Goal: Task Accomplishment & Management: Use online tool/utility

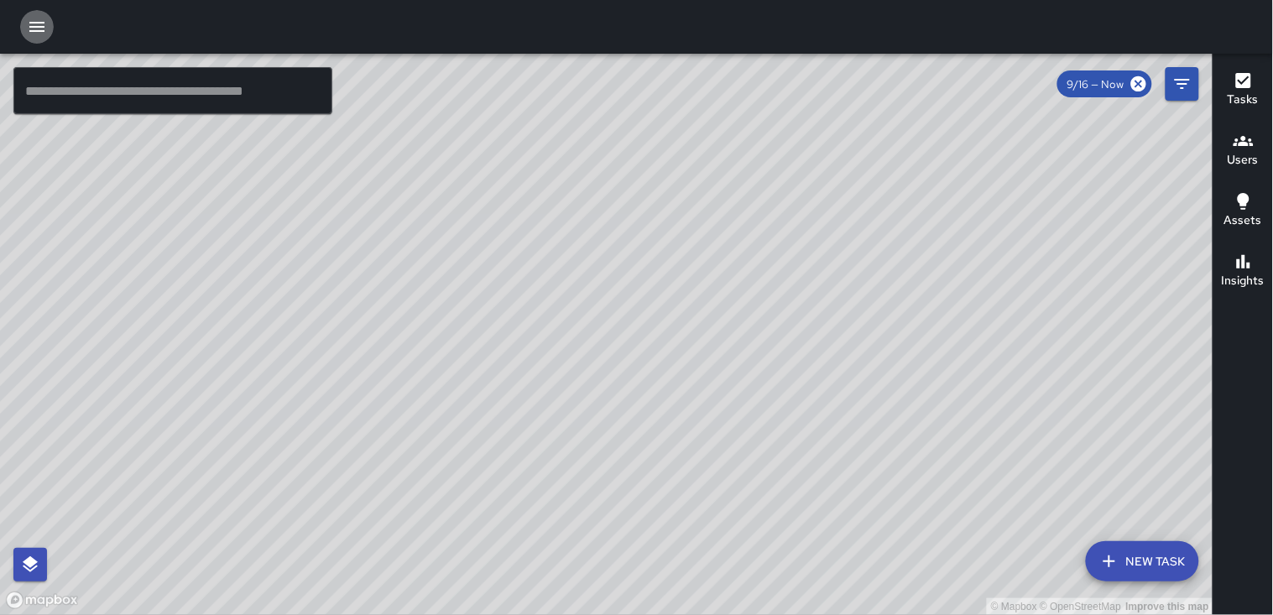
click at [35, 36] on icon "button" at bounding box center [37, 27] width 20 height 20
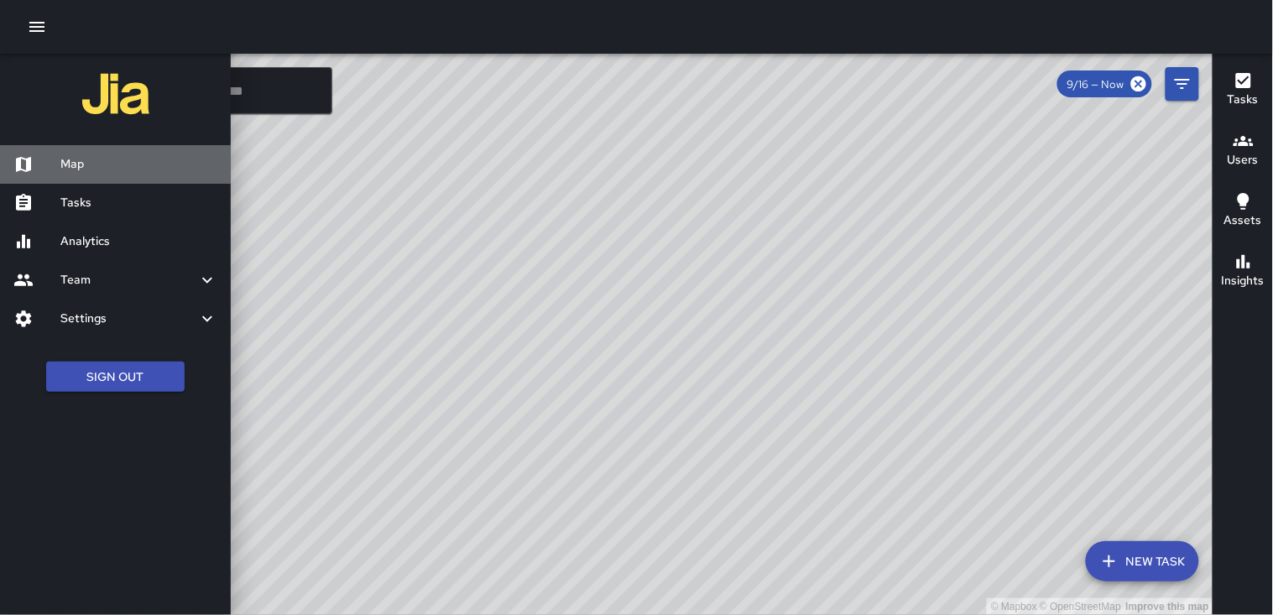
click at [76, 164] on h6 "Map" at bounding box center [138, 164] width 157 height 18
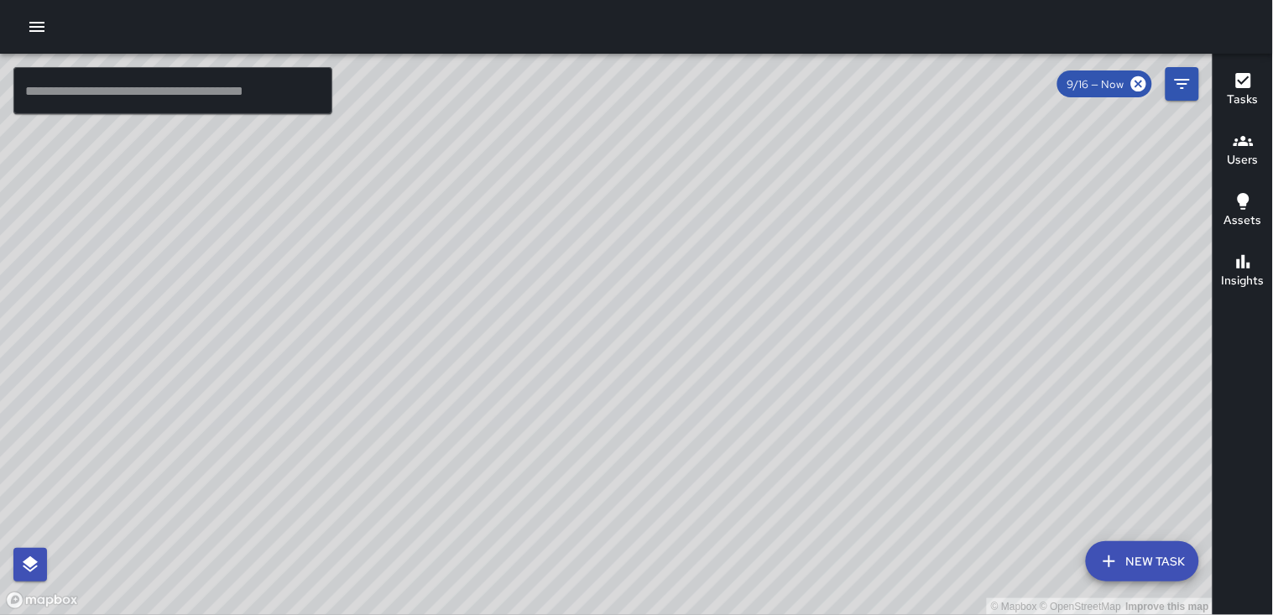
click at [34, 25] on icon "button" at bounding box center [37, 27] width 20 height 20
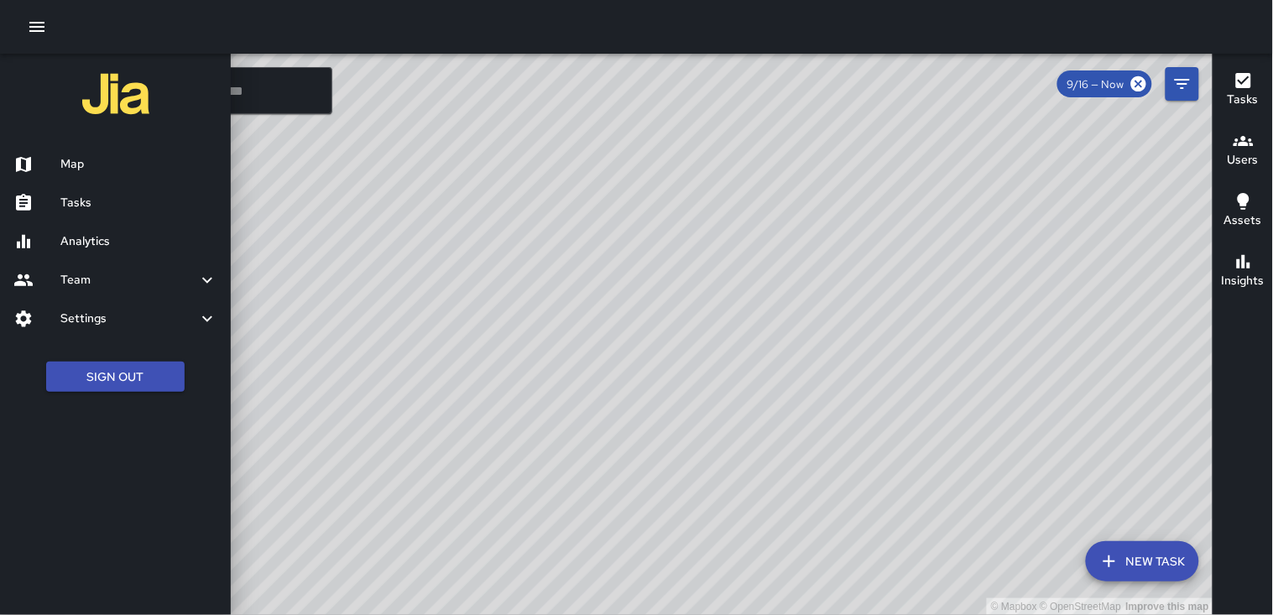
click at [119, 202] on h6 "Tasks" at bounding box center [138, 203] width 157 height 18
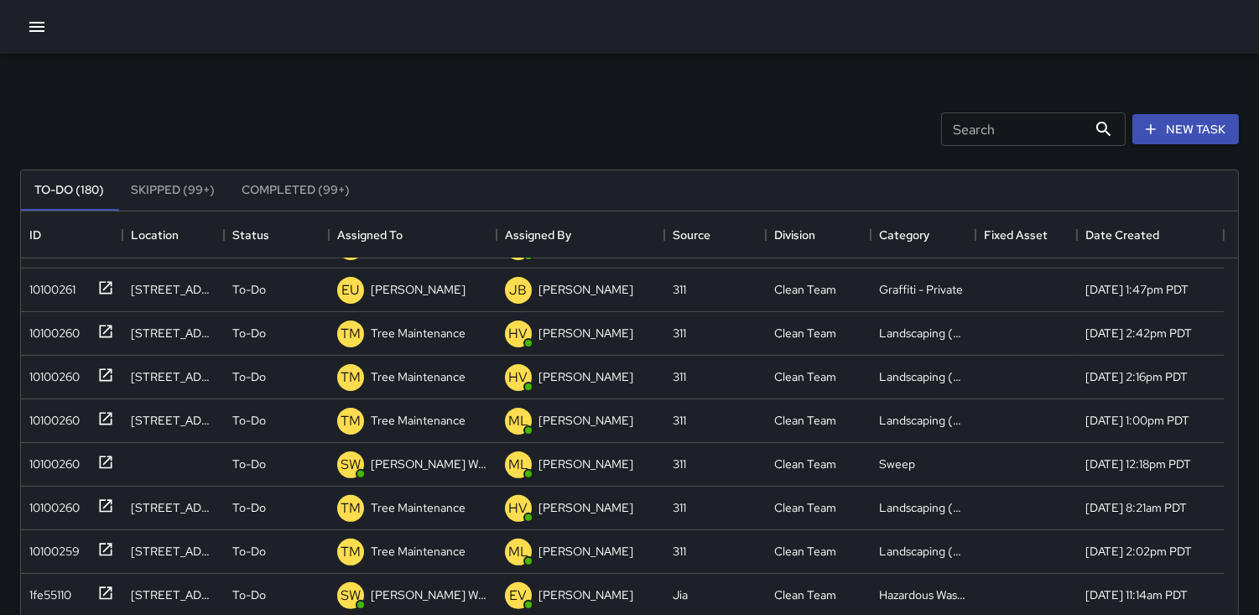
scroll to position [1118, 0]
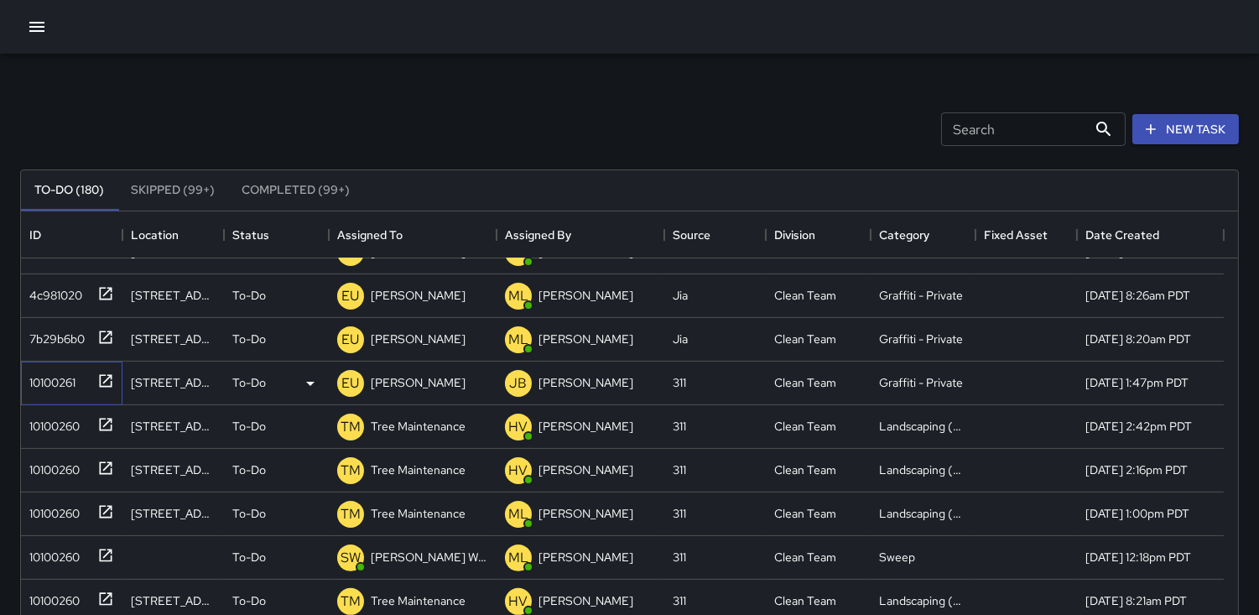
click at [36, 372] on div "10100261" at bounding box center [49, 378] width 53 height 23
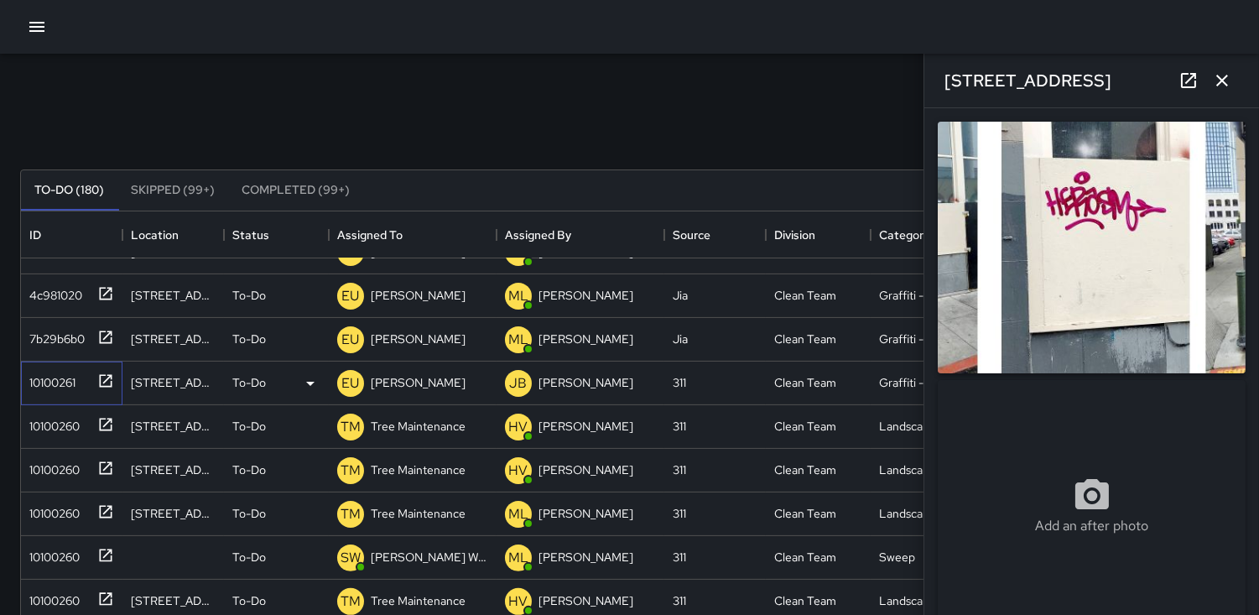
type input "**********"
click at [350, 376] on p "EU" at bounding box center [351, 383] width 18 height 20
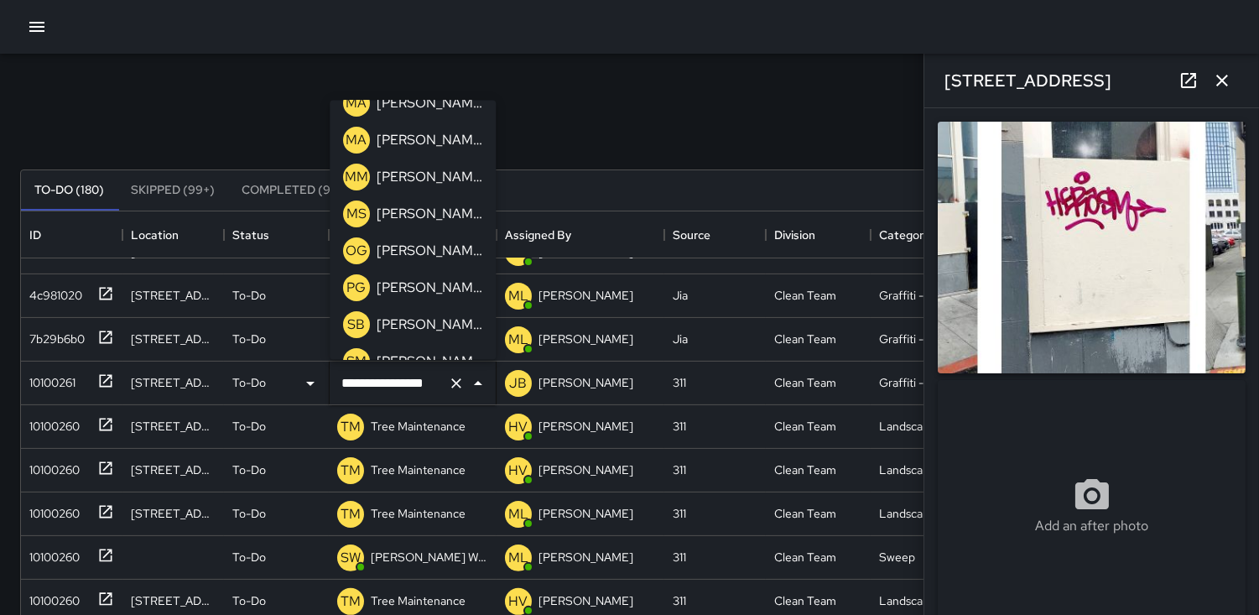
scroll to position [559, 0]
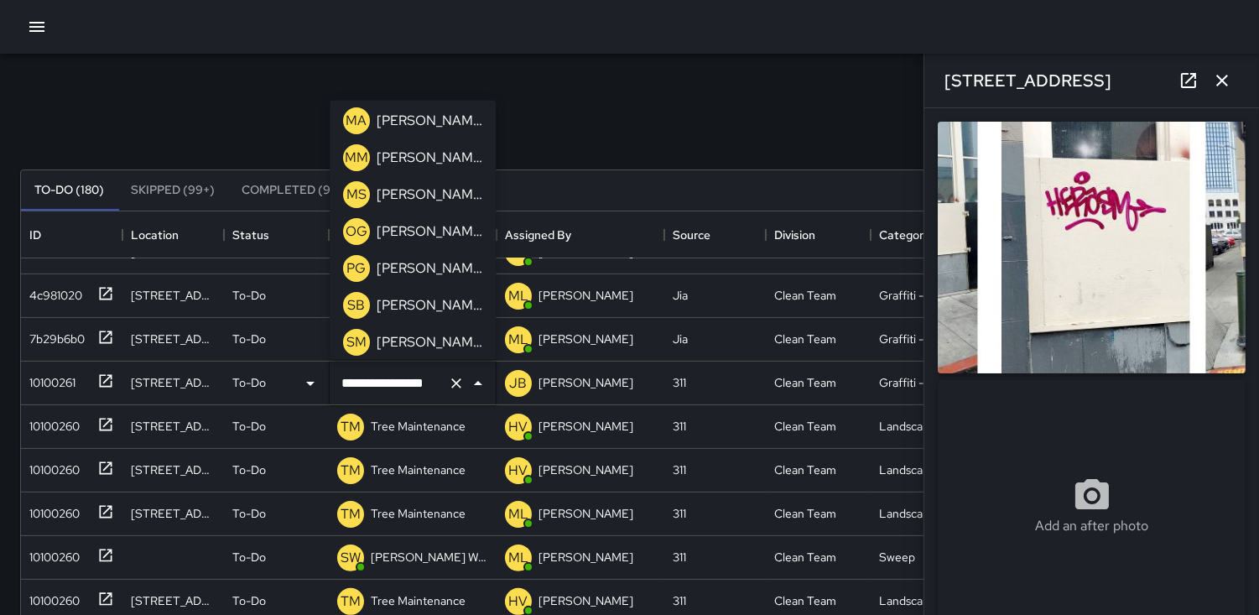
click at [352, 227] on p "OG" at bounding box center [357, 231] width 22 height 20
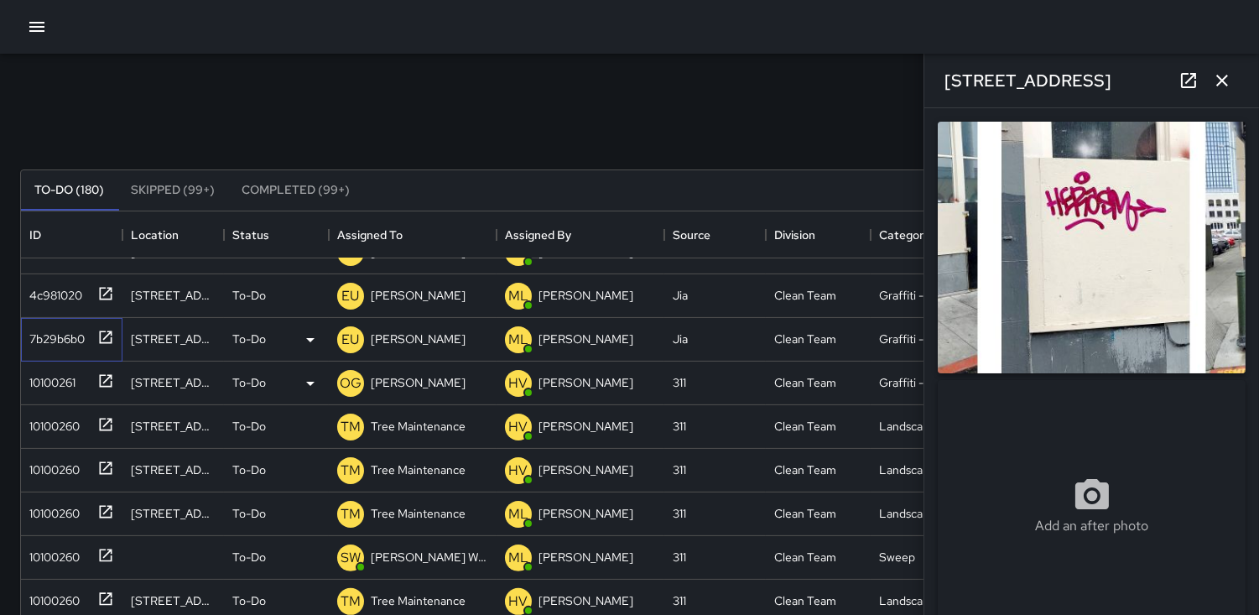
click at [55, 334] on div "7b29b6b0" at bounding box center [54, 335] width 62 height 23
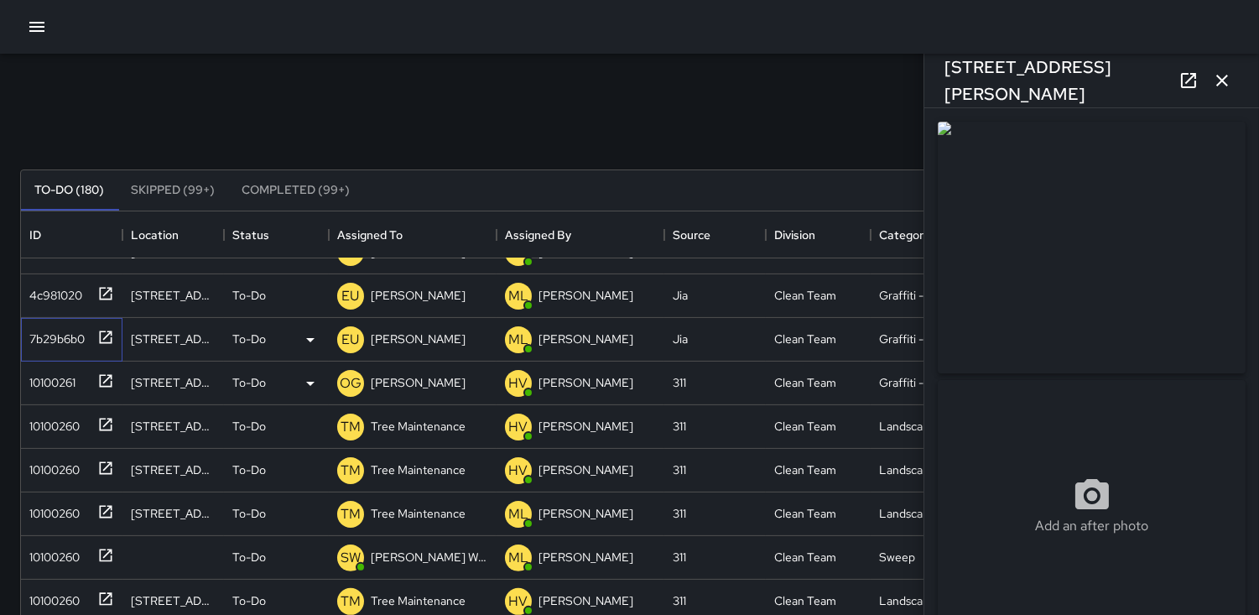
type input "**********"
click at [346, 333] on p "EU" at bounding box center [351, 340] width 18 height 20
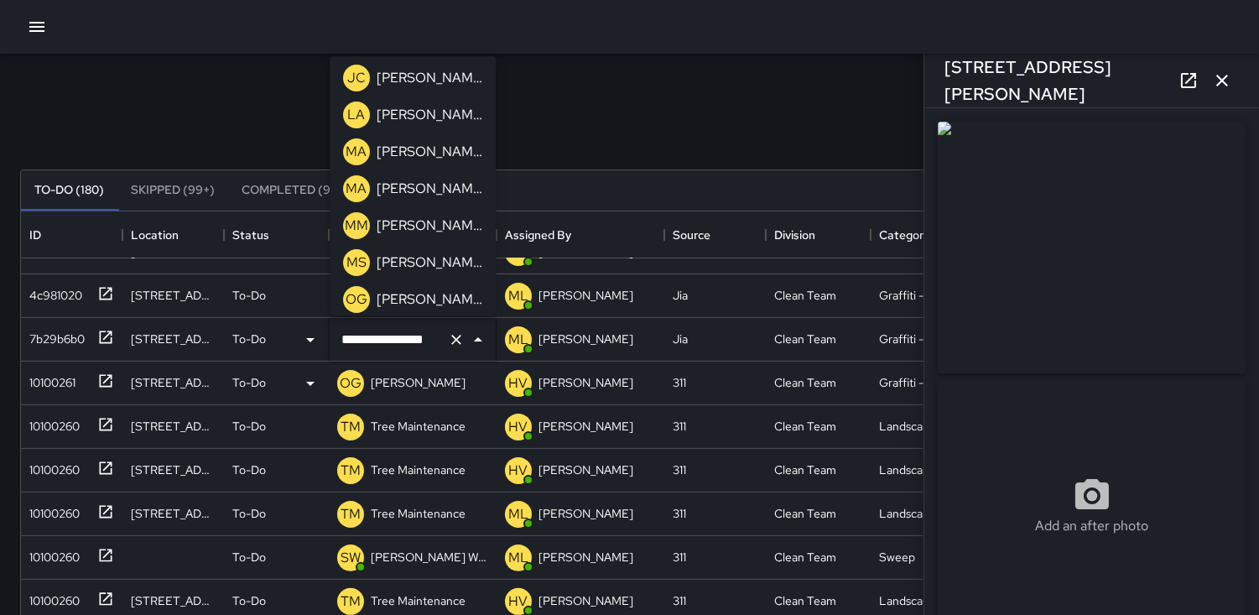
scroll to position [466, 0]
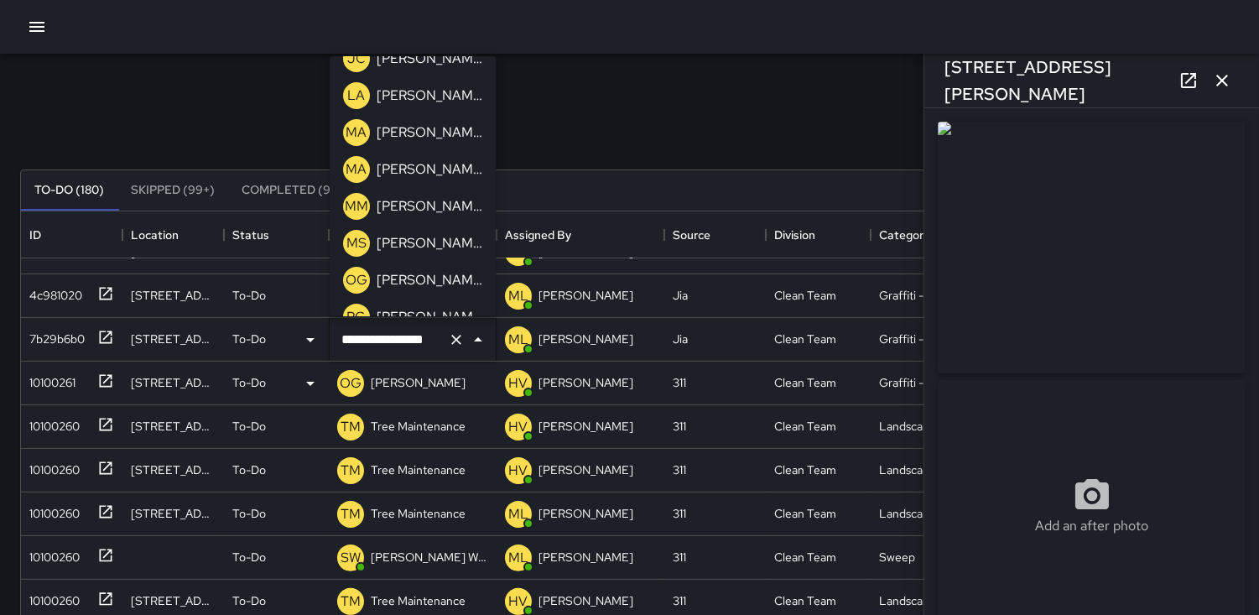
click at [347, 278] on p "OG" at bounding box center [357, 280] width 22 height 20
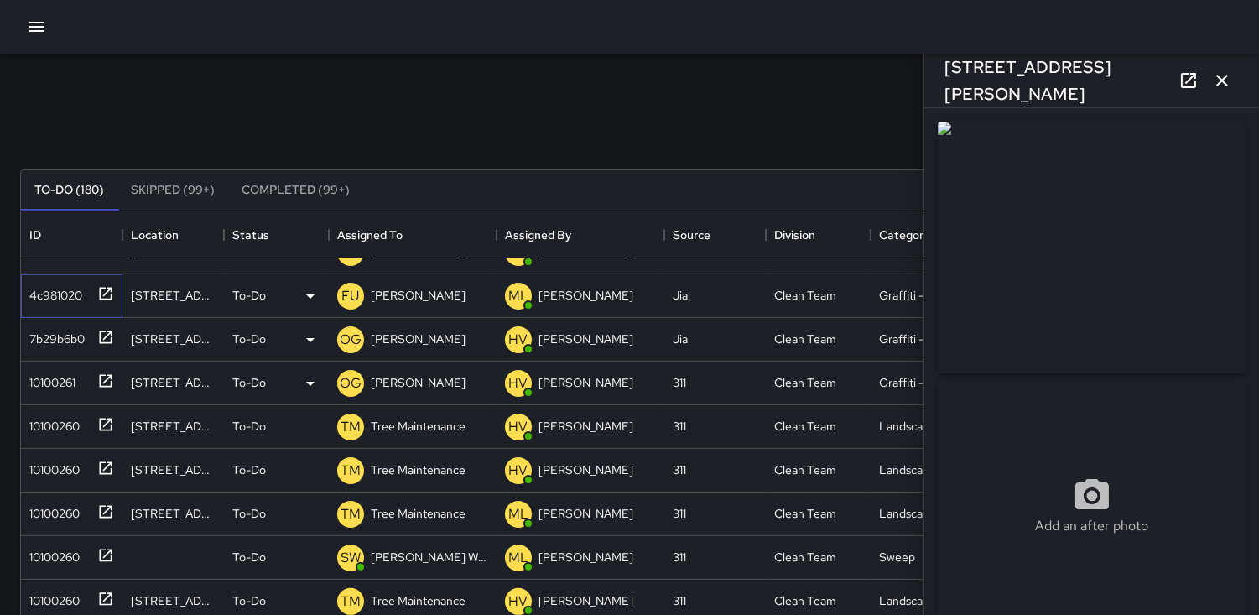
click at [63, 294] on div "4c981020" at bounding box center [53, 291] width 60 height 23
type input "**********"
click at [352, 297] on p "EU" at bounding box center [351, 296] width 18 height 20
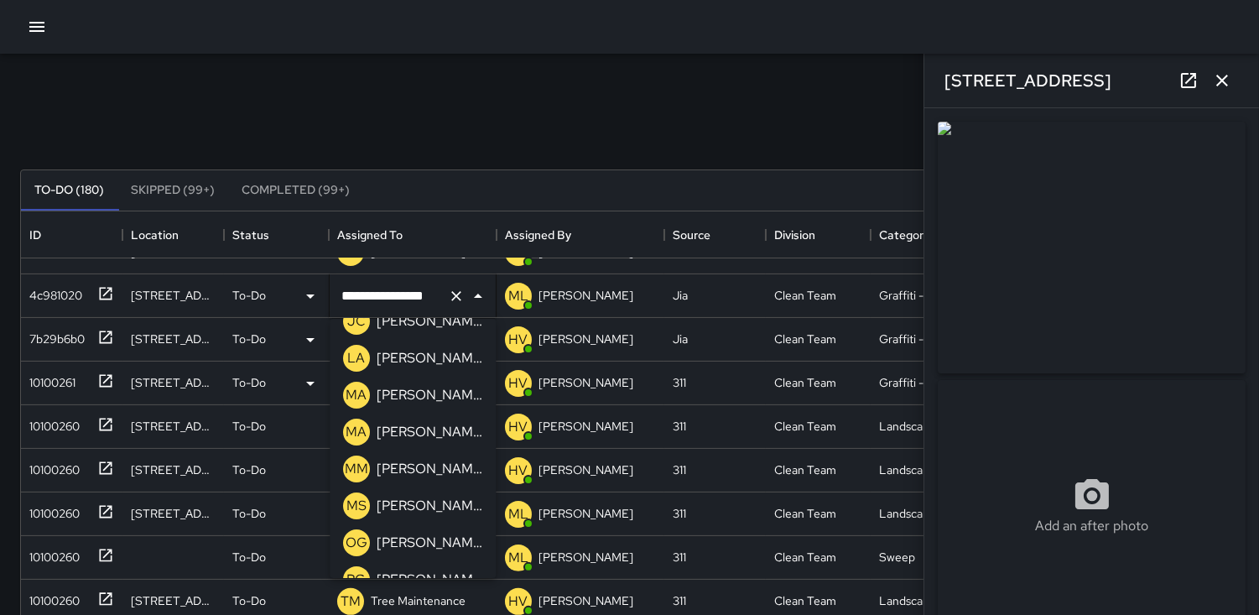
click at [351, 538] on p "OG" at bounding box center [357, 543] width 22 height 20
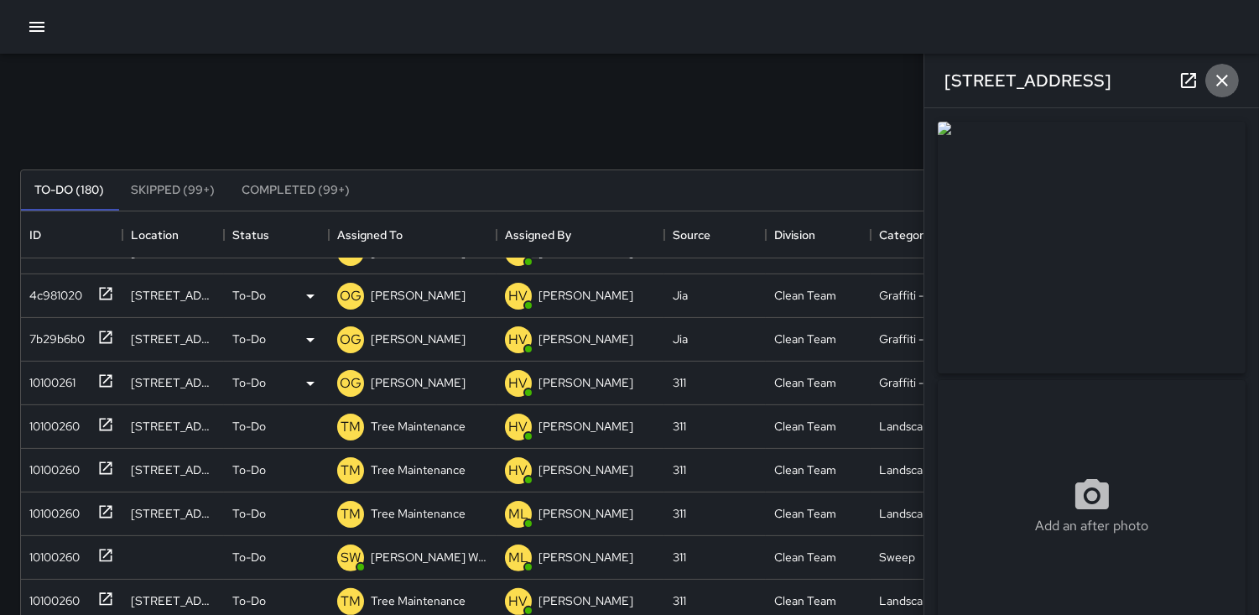
click at [1227, 84] on icon "button" at bounding box center [1222, 80] width 20 height 20
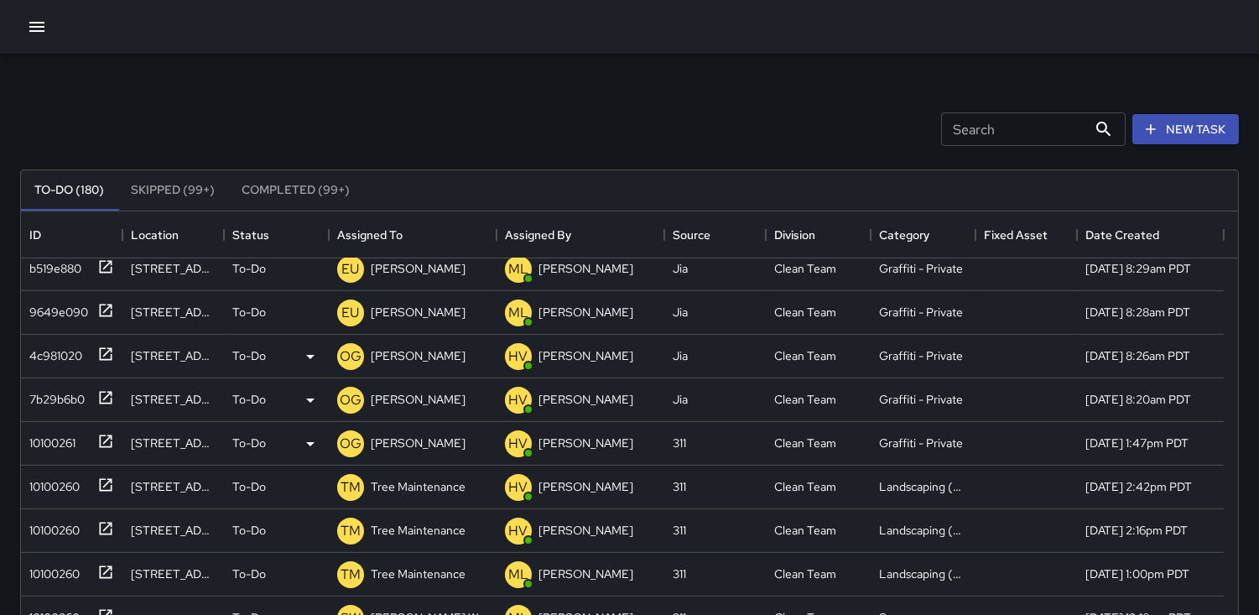
scroll to position [1025, 0]
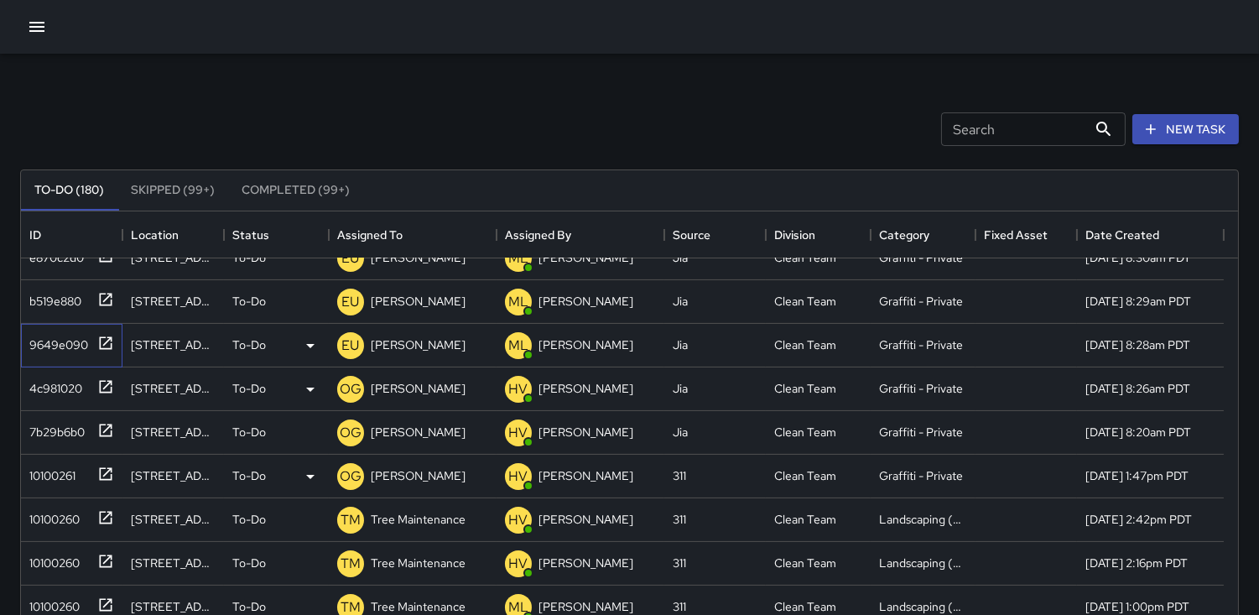
click at [60, 341] on div "9649e090" at bounding box center [55, 341] width 65 height 23
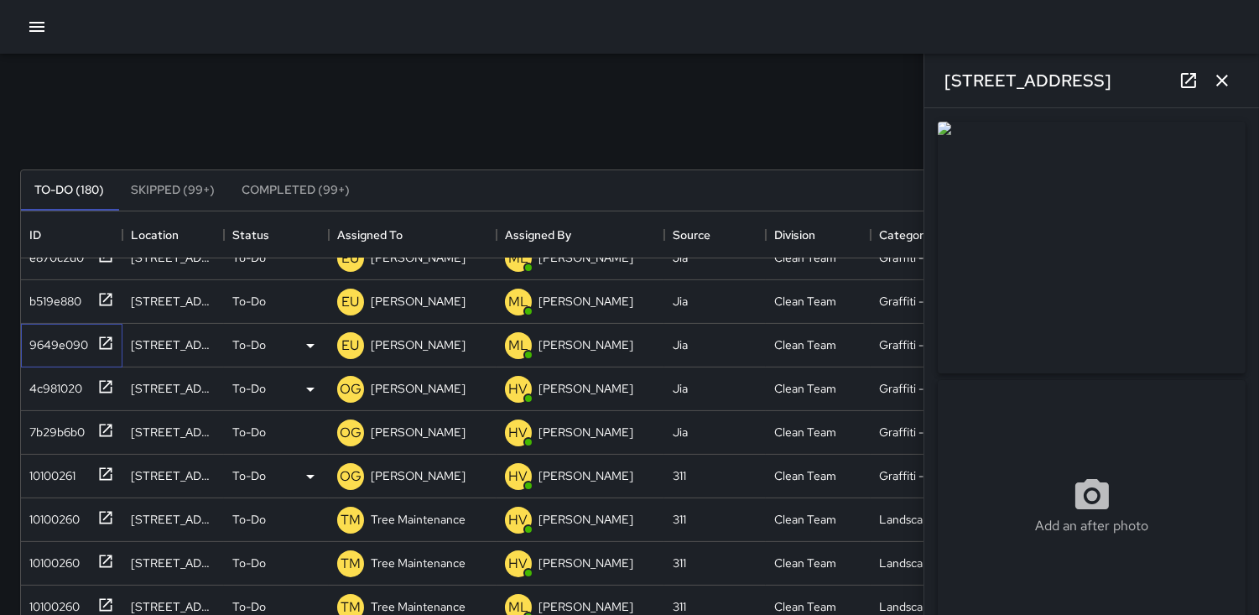
type input "**********"
click at [346, 300] on p "EU" at bounding box center [351, 302] width 18 height 20
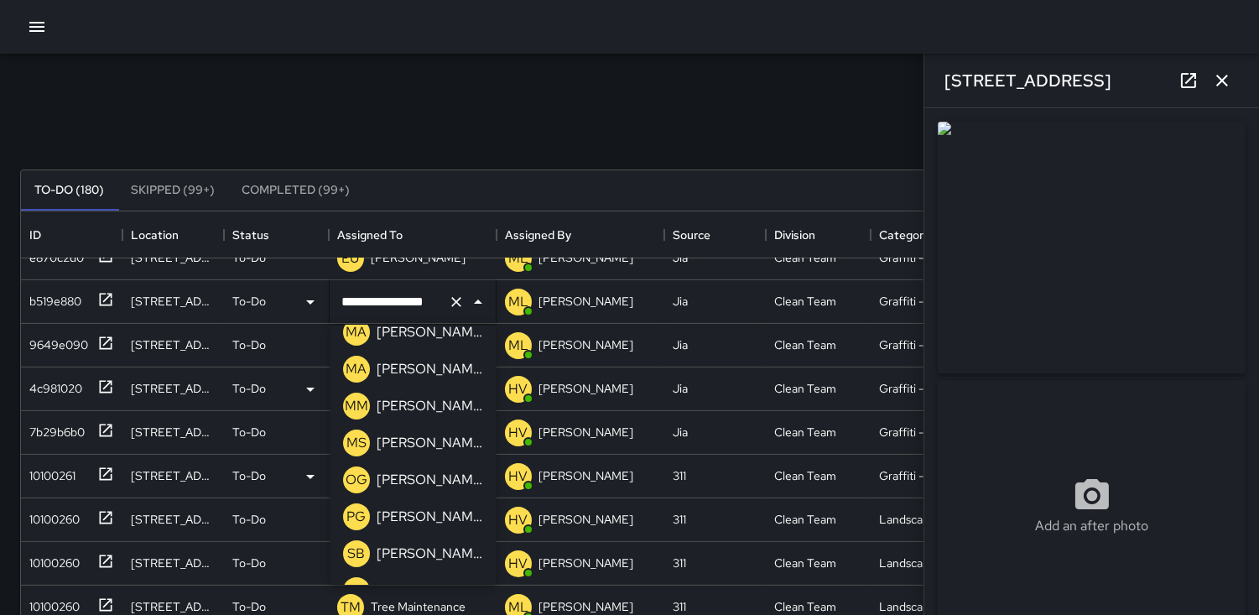
scroll to position [559, 0]
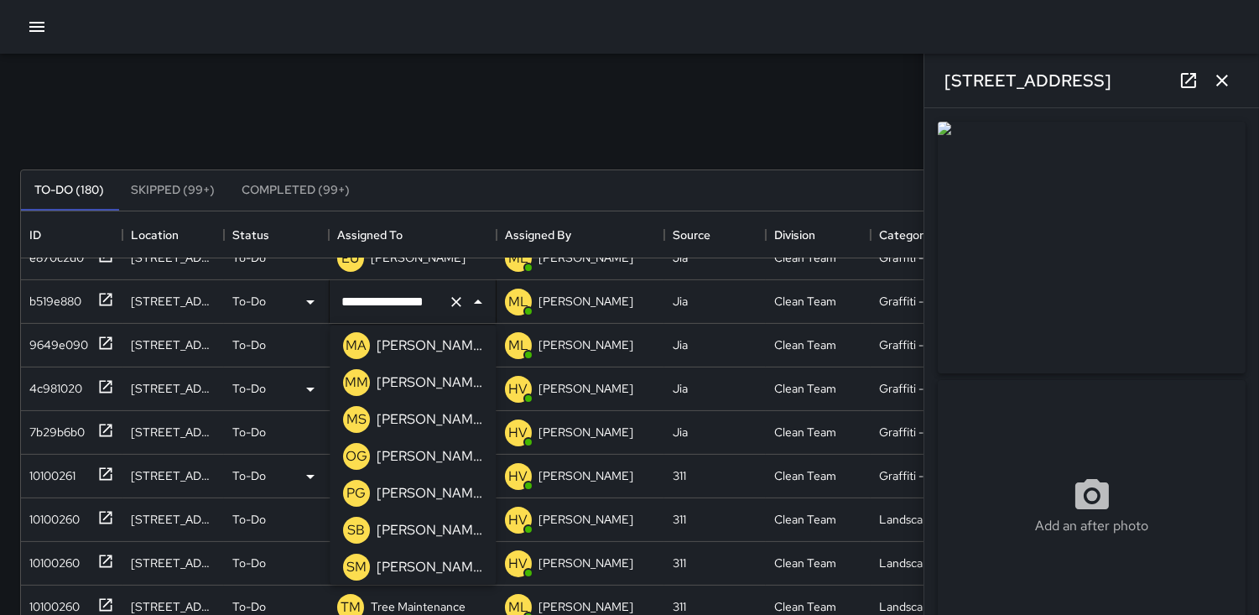
click at [351, 447] on p "OG" at bounding box center [357, 456] width 22 height 20
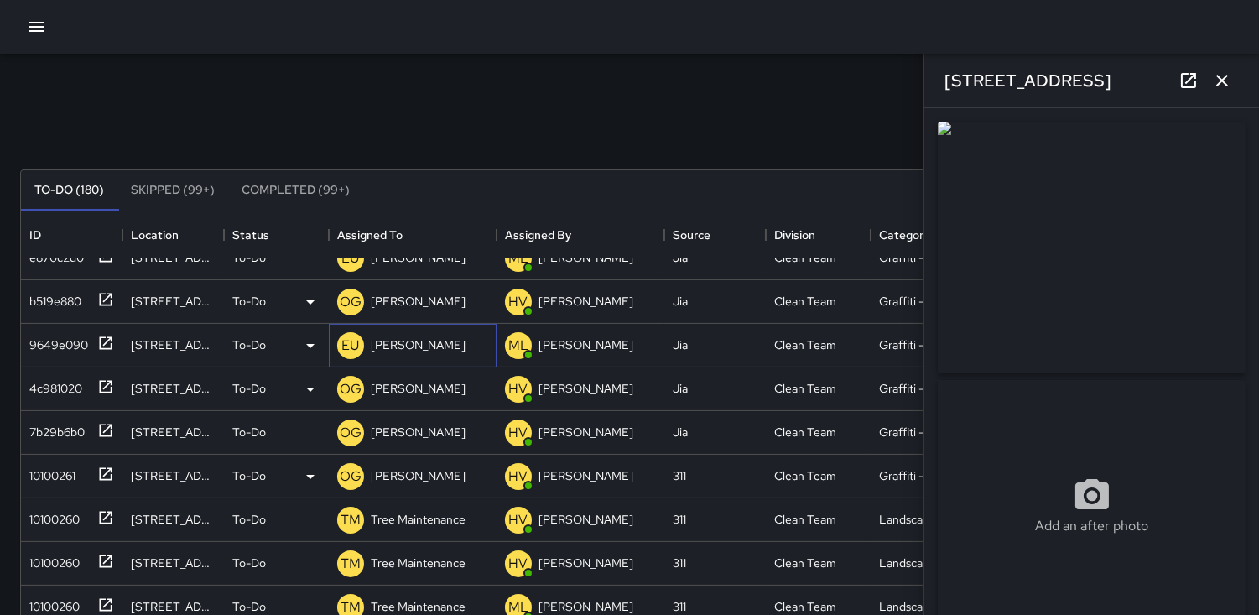
click at [346, 344] on p "EU" at bounding box center [351, 346] width 18 height 20
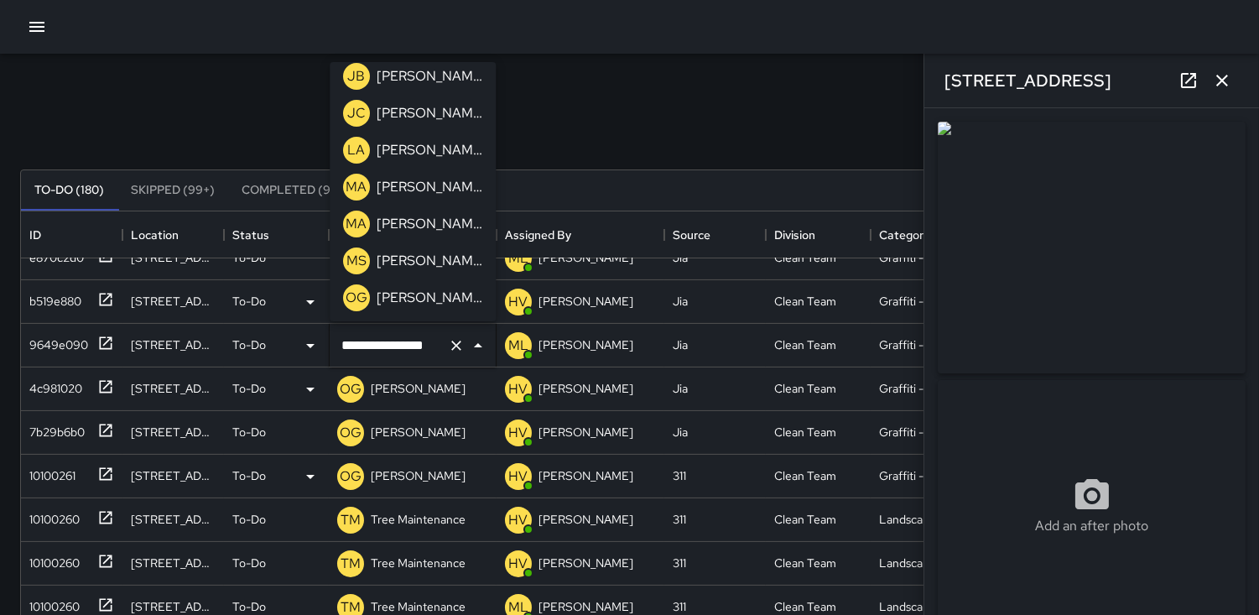
scroll to position [471, 0]
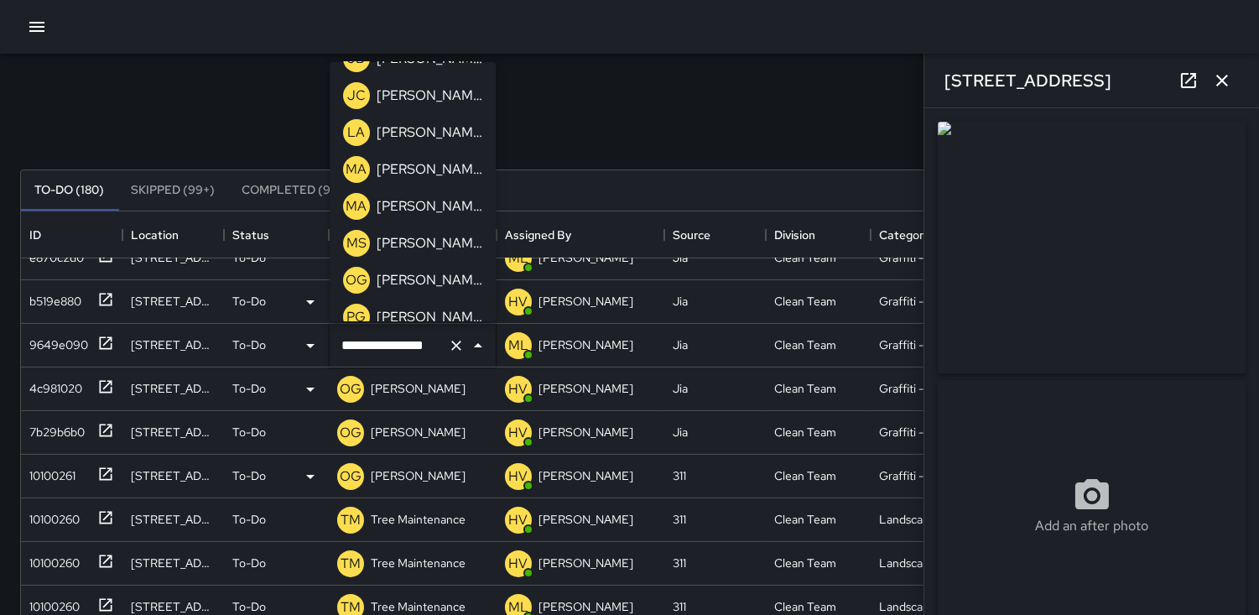
click at [354, 279] on p "OG" at bounding box center [357, 280] width 22 height 20
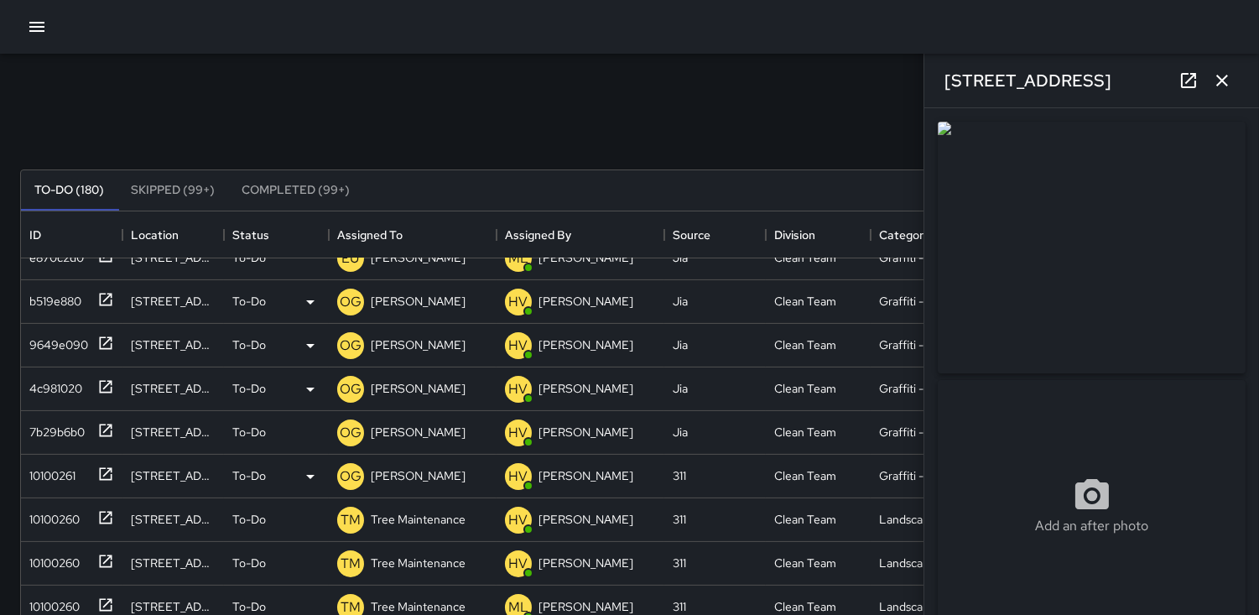
click at [1222, 85] on icon "button" at bounding box center [1222, 80] width 20 height 20
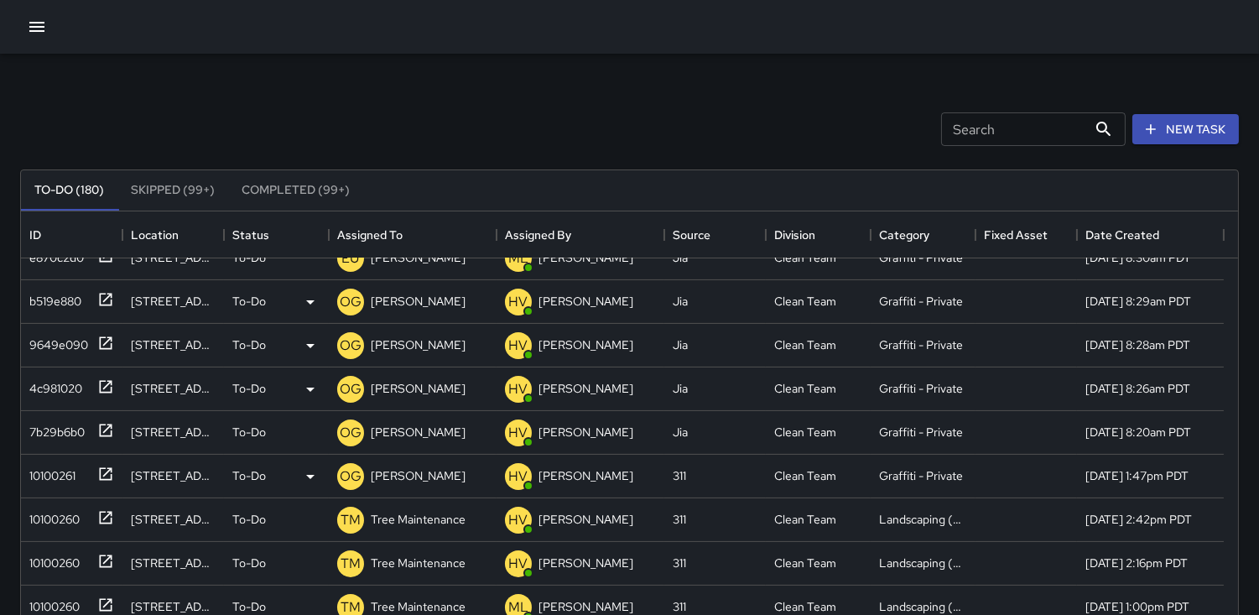
scroll to position [932, 0]
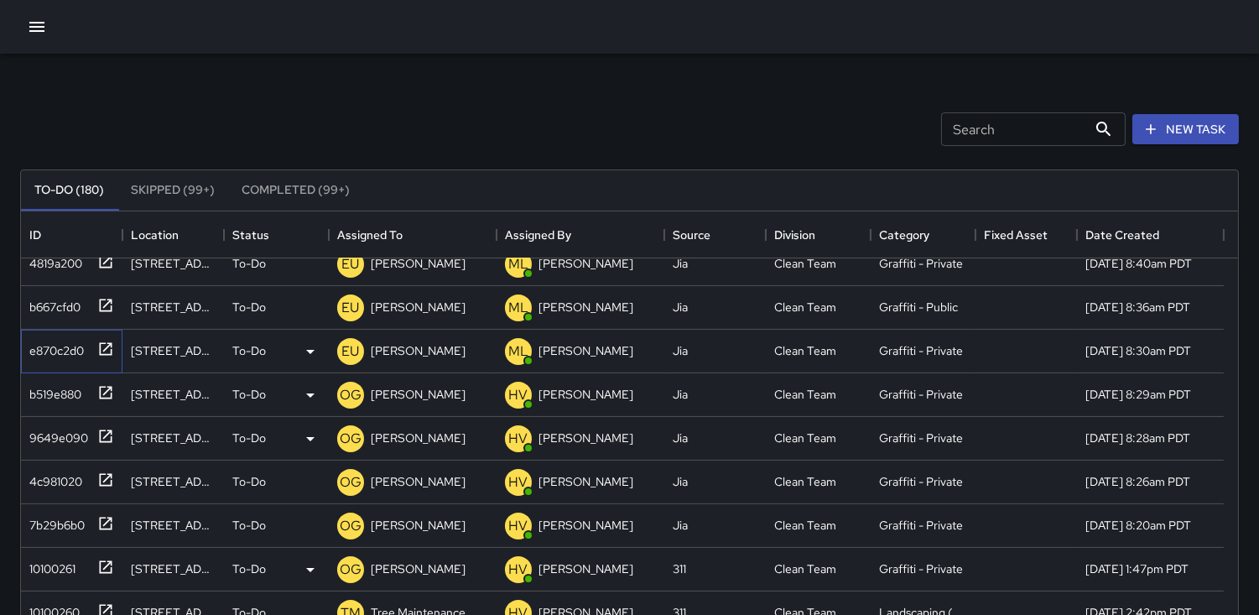
click at [51, 344] on div "e870c2d0" at bounding box center [53, 347] width 61 height 23
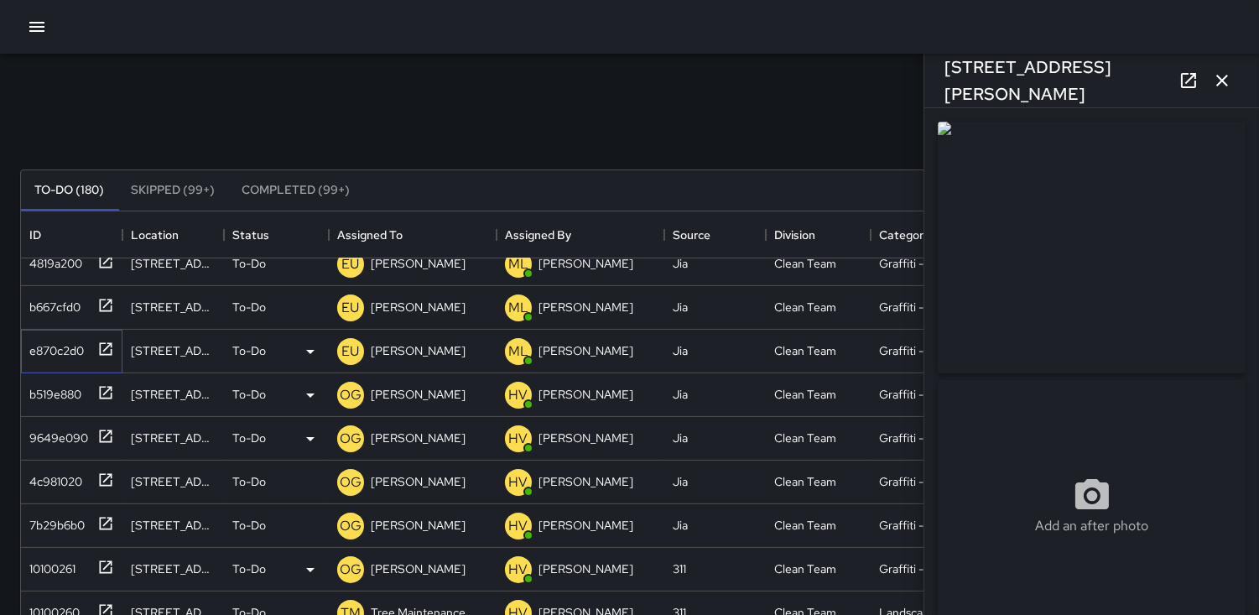
type input "**********"
click at [350, 346] on p "EU" at bounding box center [351, 351] width 18 height 20
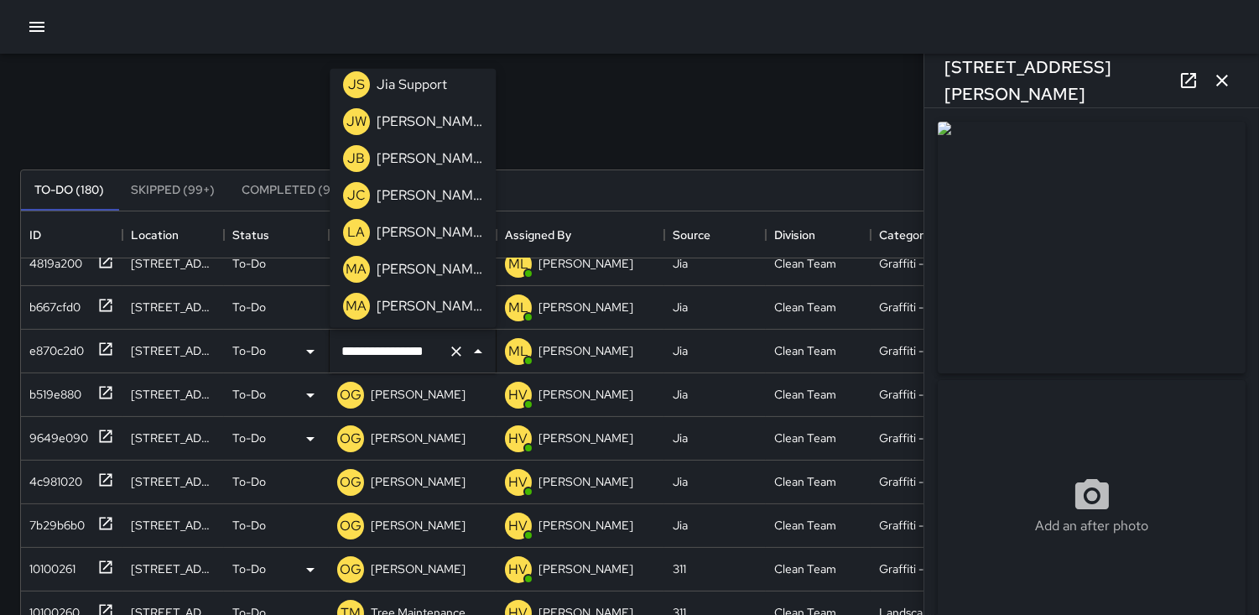
scroll to position [471, 0]
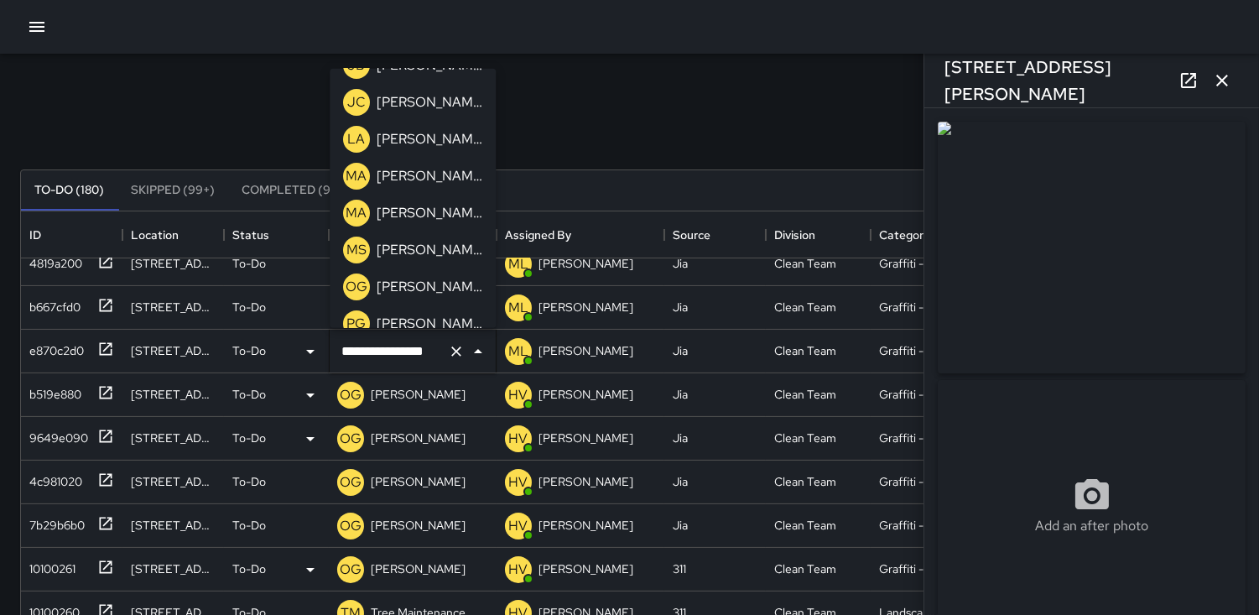
click at [350, 284] on p "OG" at bounding box center [357, 287] width 22 height 20
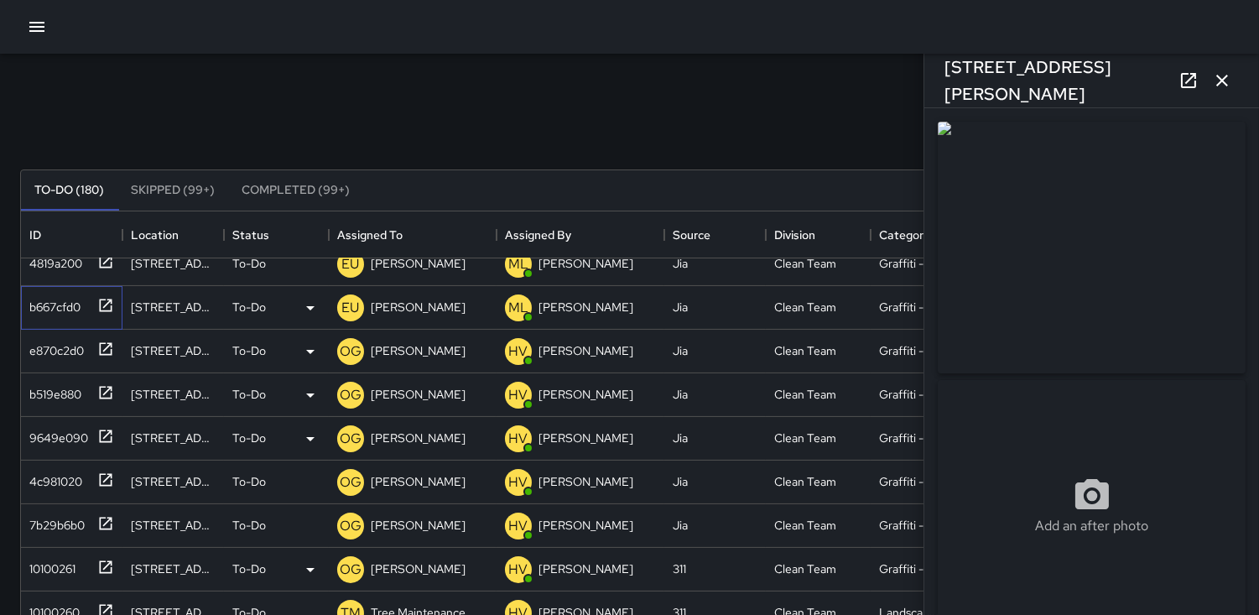
click at [60, 308] on div "b667cfd0" at bounding box center [52, 303] width 58 height 23
type input "**********"
click at [350, 309] on p "EU" at bounding box center [351, 308] width 18 height 20
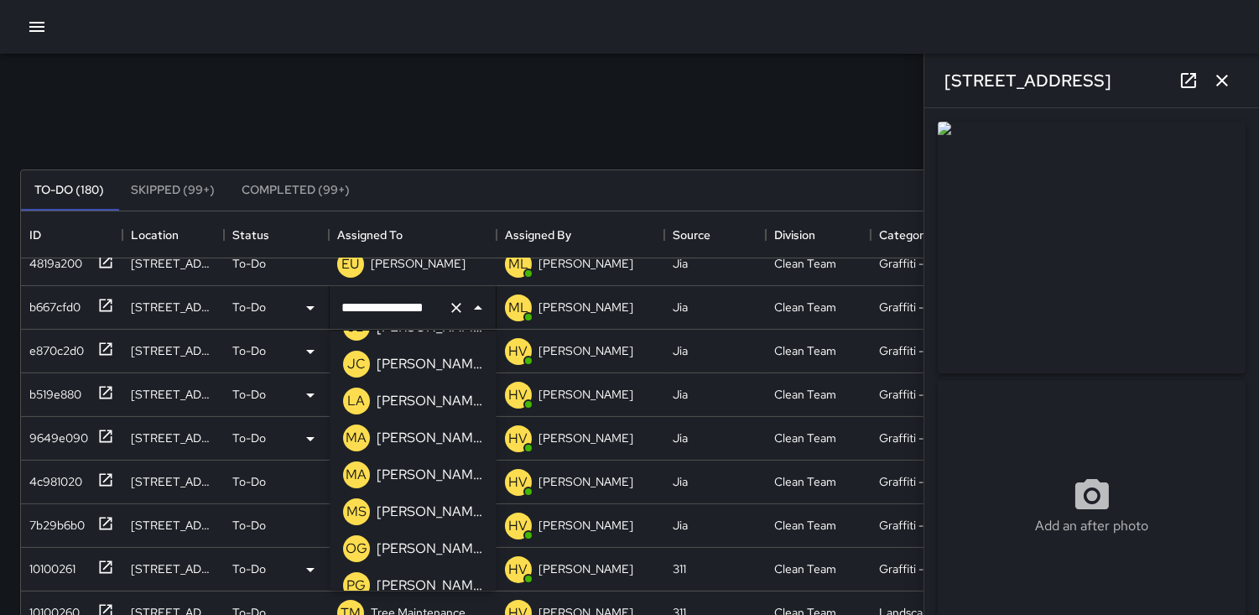
click at [354, 542] on p "OG" at bounding box center [357, 549] width 22 height 20
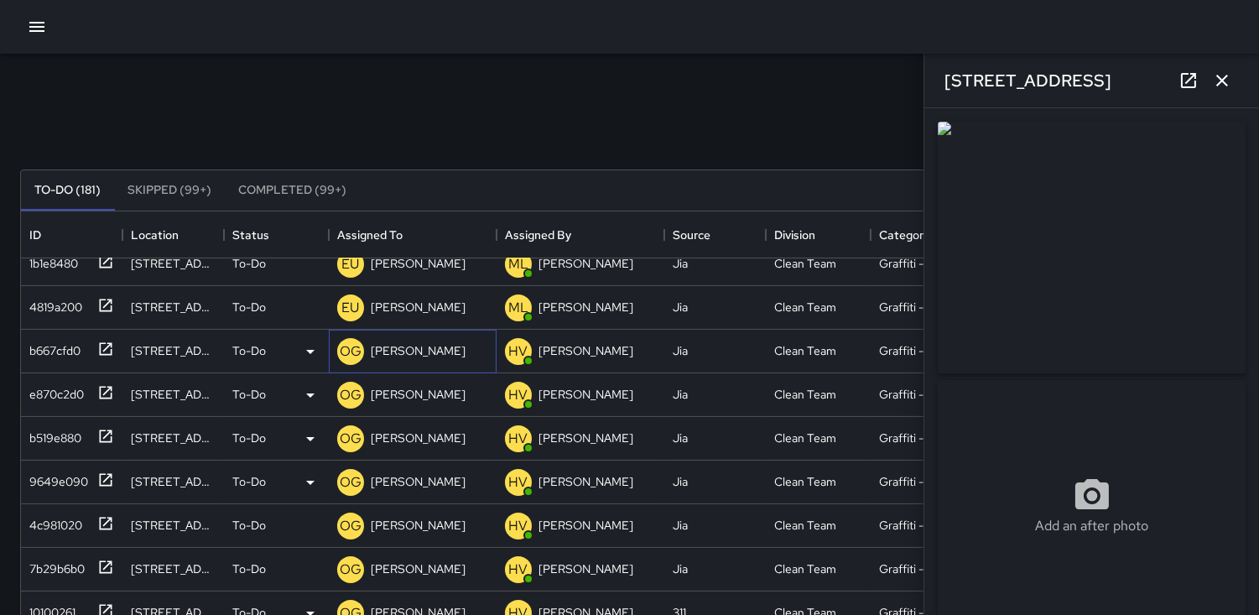
scroll to position [975, 0]
click at [47, 256] on div "ID" at bounding box center [71, 234] width 85 height 47
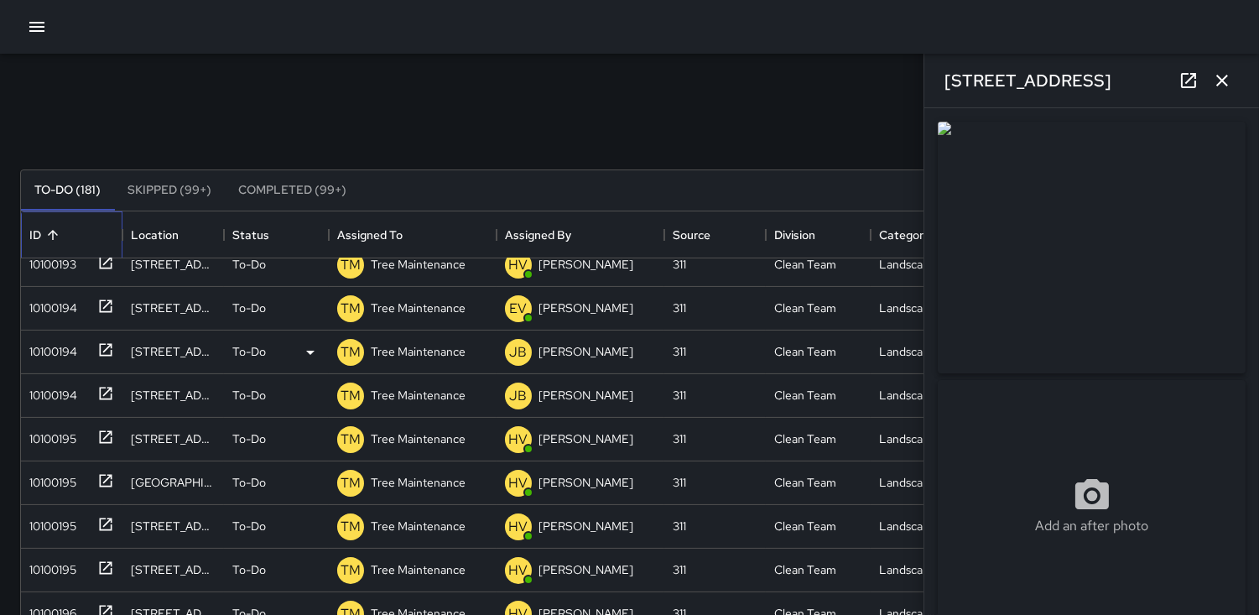
scroll to position [882, 0]
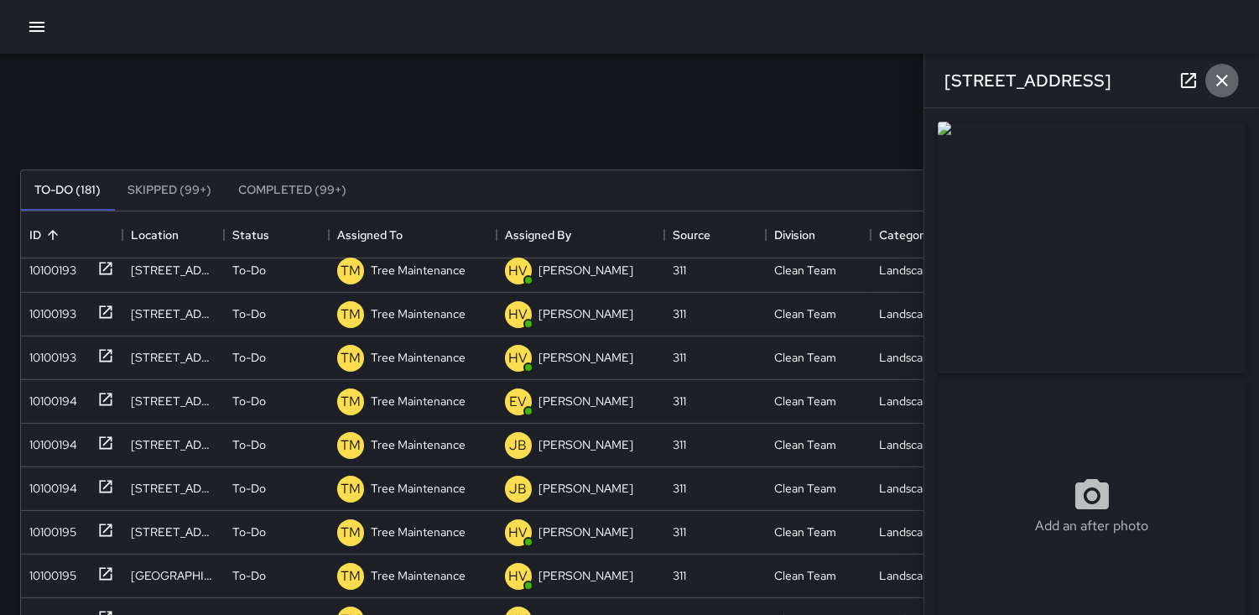
click at [1214, 81] on icon "button" at bounding box center [1222, 80] width 20 height 20
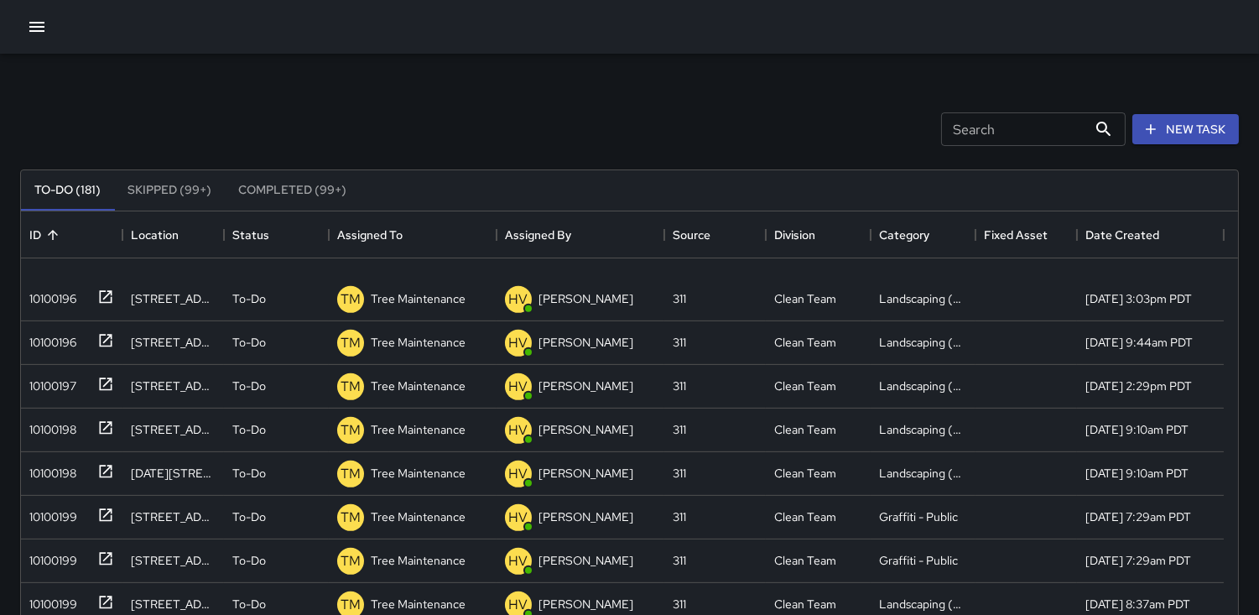
scroll to position [1771, 0]
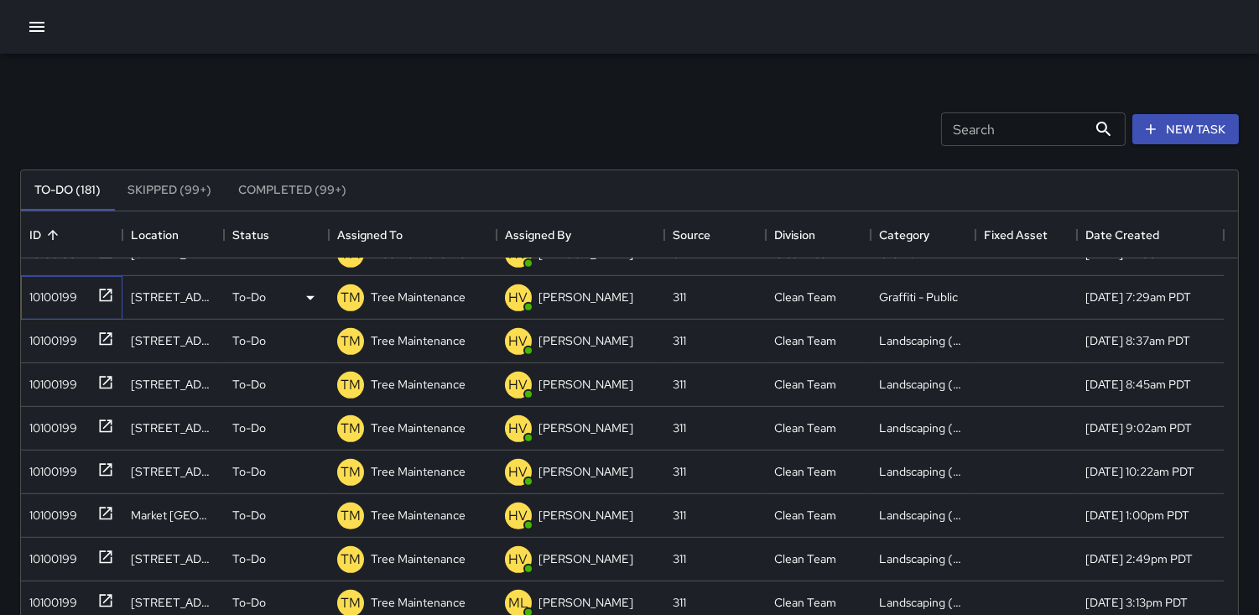
click at [34, 291] on div "10100199" at bounding box center [50, 293] width 55 height 23
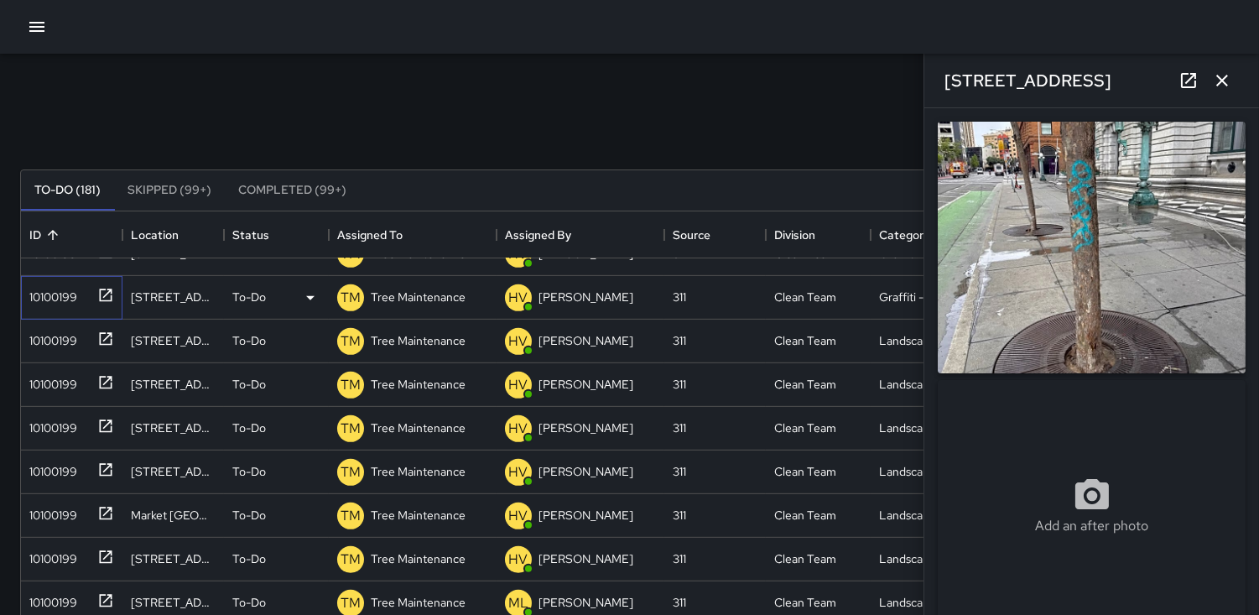
type input "**********"
click at [1225, 82] on icon "button" at bounding box center [1222, 81] width 12 height 12
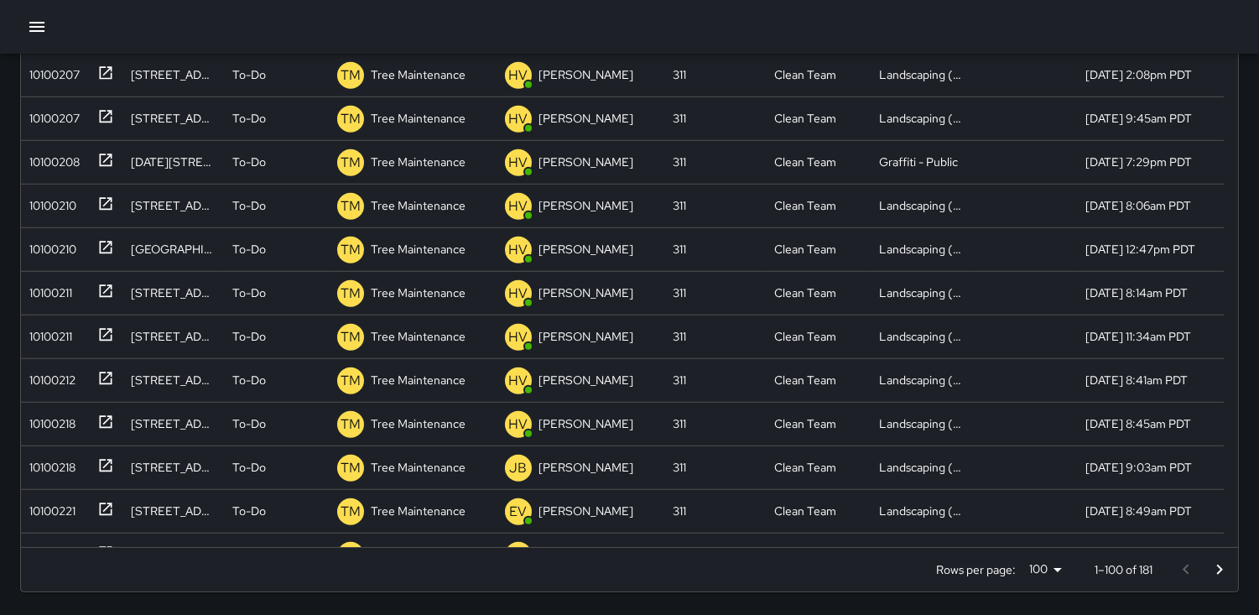
scroll to position [2143, 0]
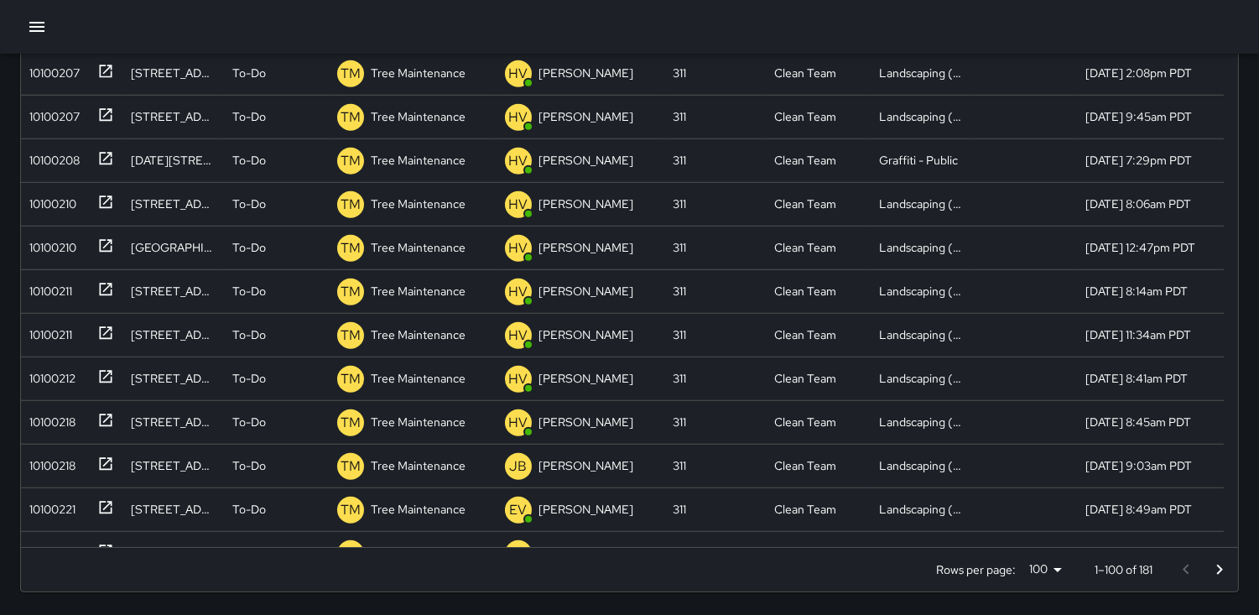
click at [1189, 569] on div at bounding box center [1202, 570] width 67 height 34
click at [1217, 565] on icon "Go to next page" at bounding box center [1220, 570] width 20 height 20
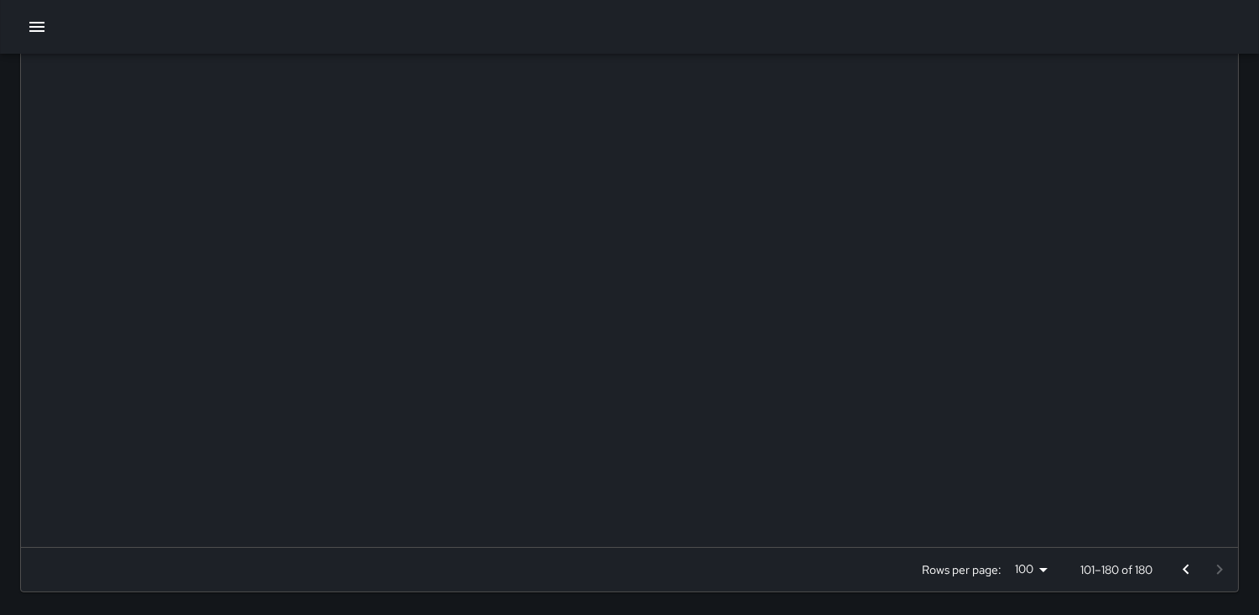
scroll to position [0, 0]
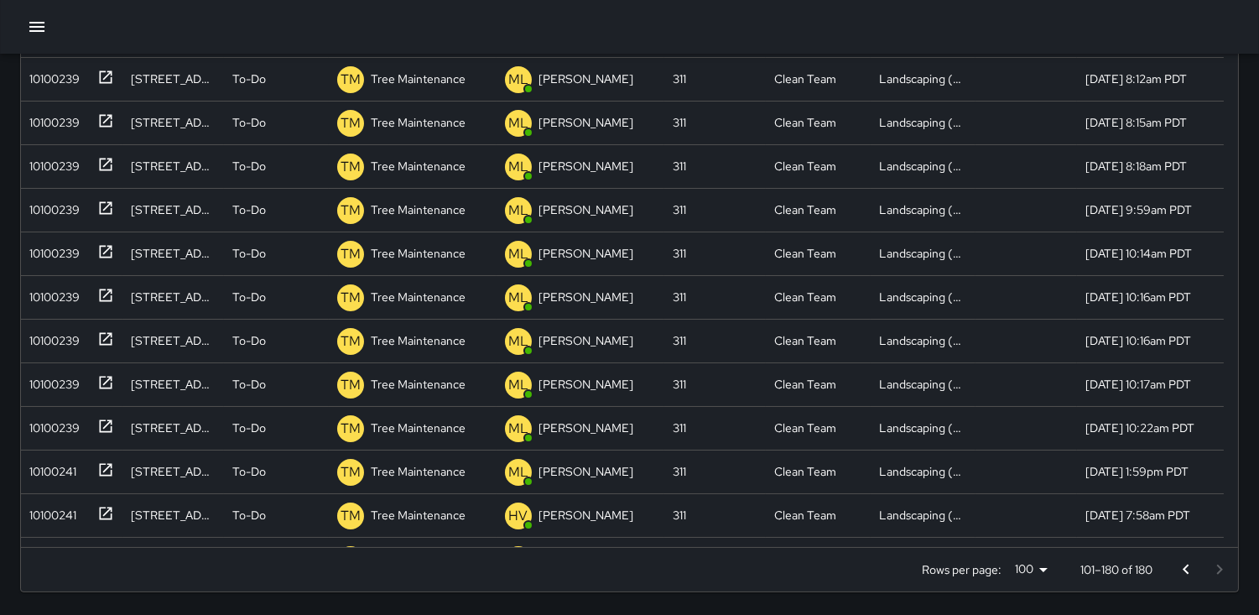
click at [1217, 565] on div at bounding box center [1202, 570] width 67 height 34
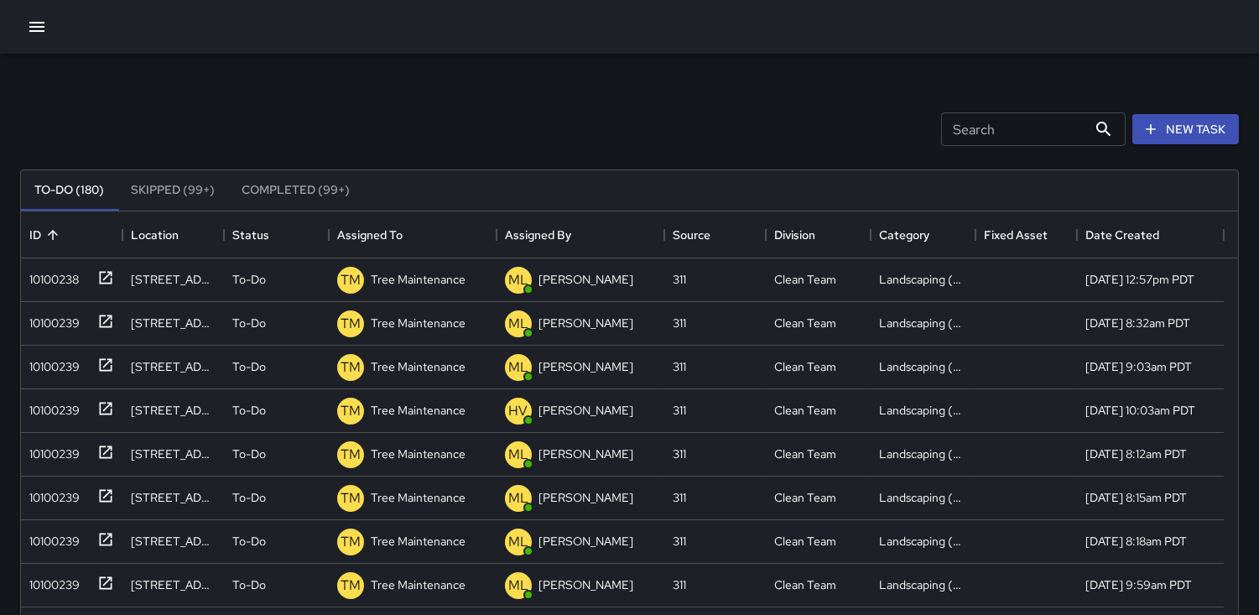
click at [32, 27] on icon "button" at bounding box center [36, 27] width 15 height 10
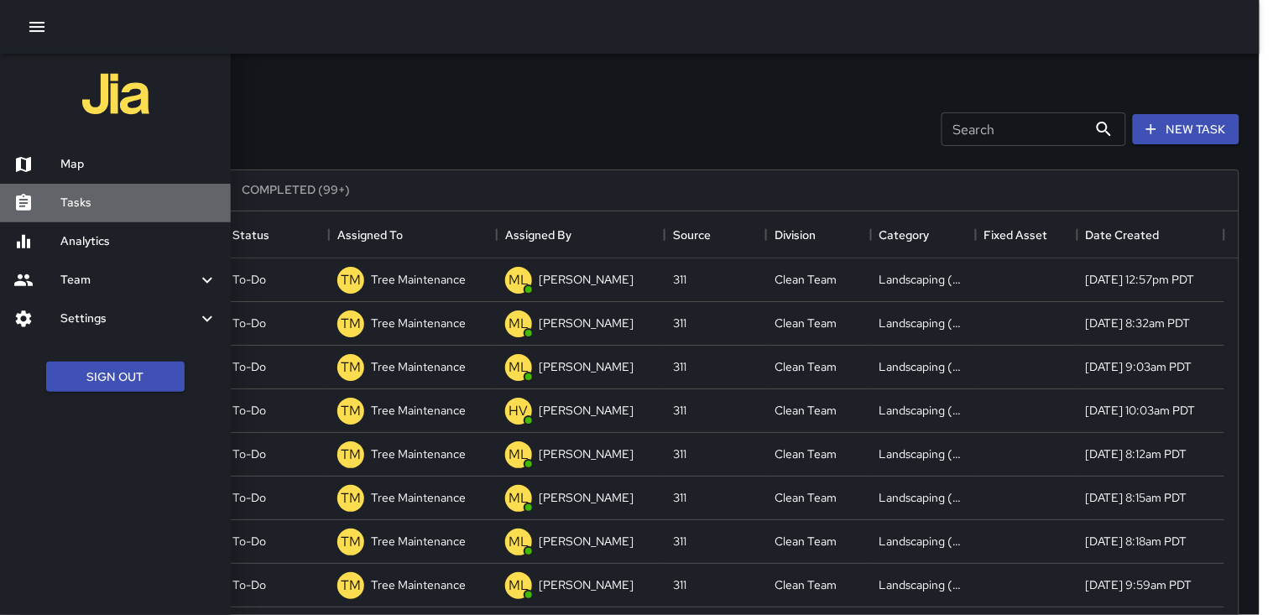
click at [81, 206] on h6 "Tasks" at bounding box center [138, 203] width 157 height 18
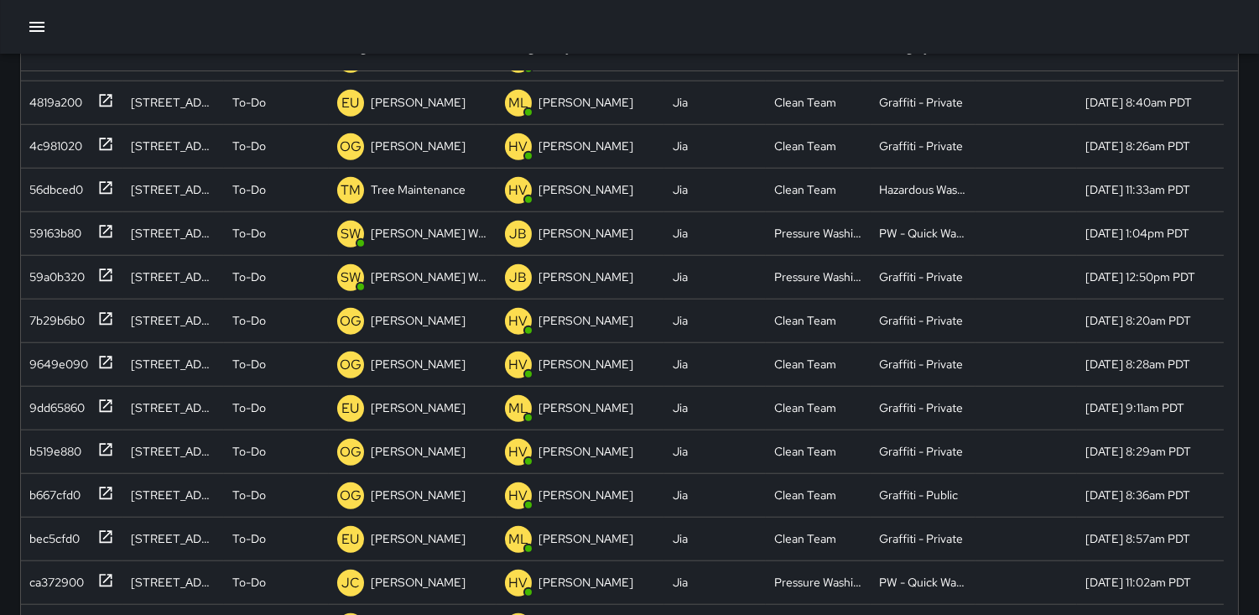
scroll to position [375, 0]
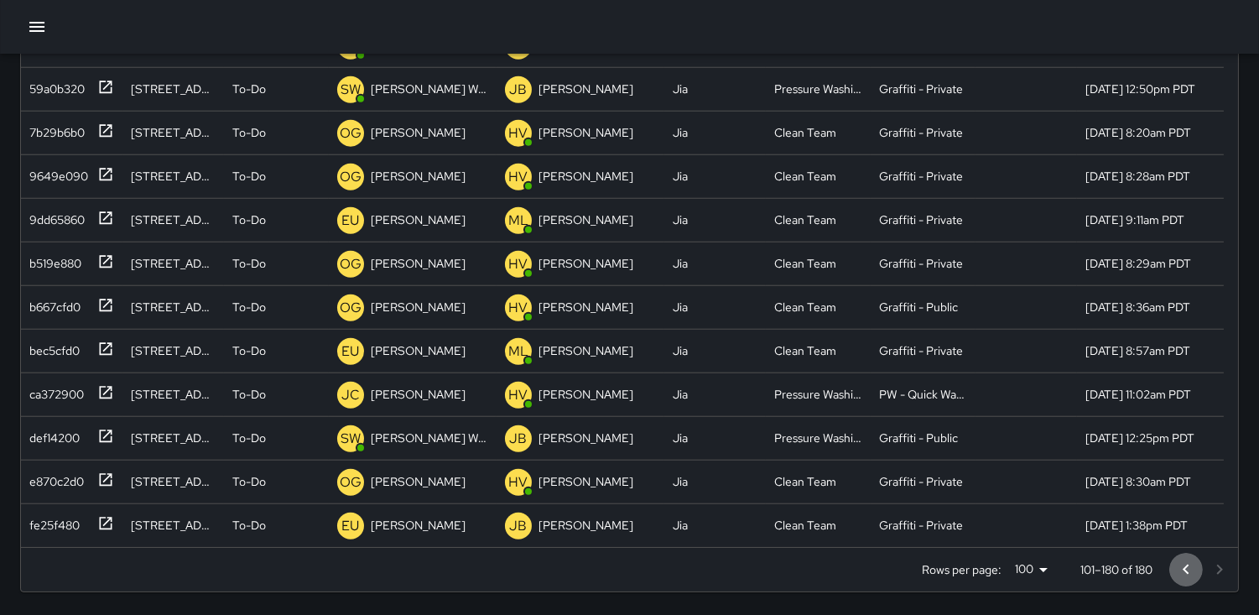
click at [1187, 568] on icon "Go to previous page" at bounding box center [1186, 570] width 20 height 20
click at [1187, 568] on div at bounding box center [1202, 570] width 67 height 34
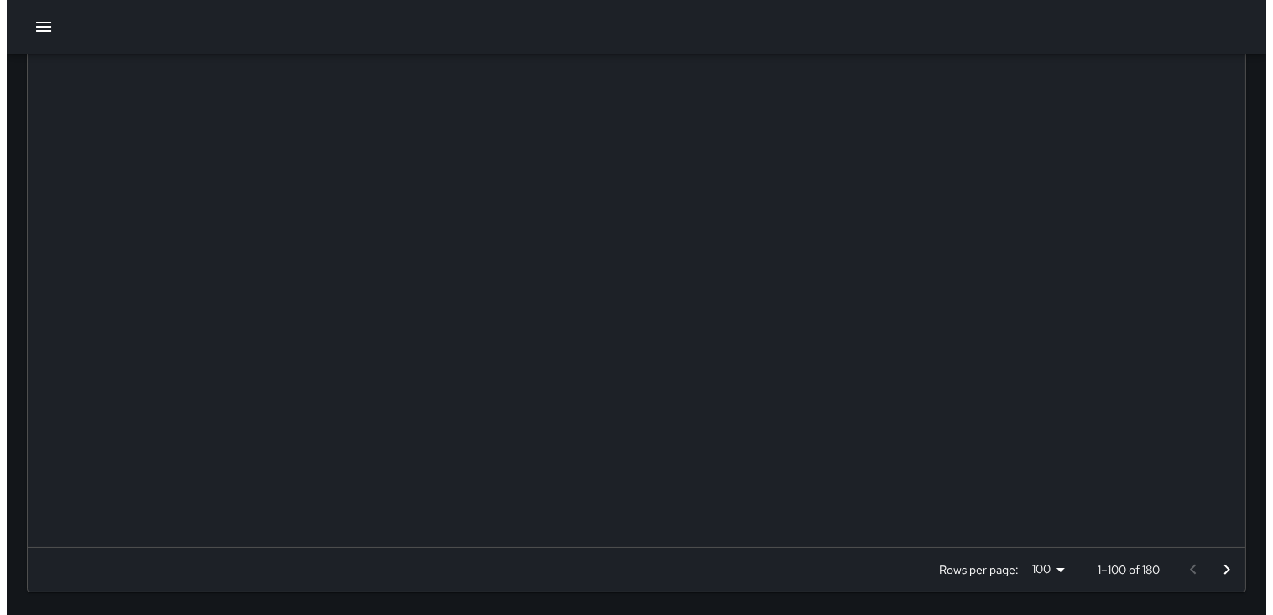
scroll to position [0, 0]
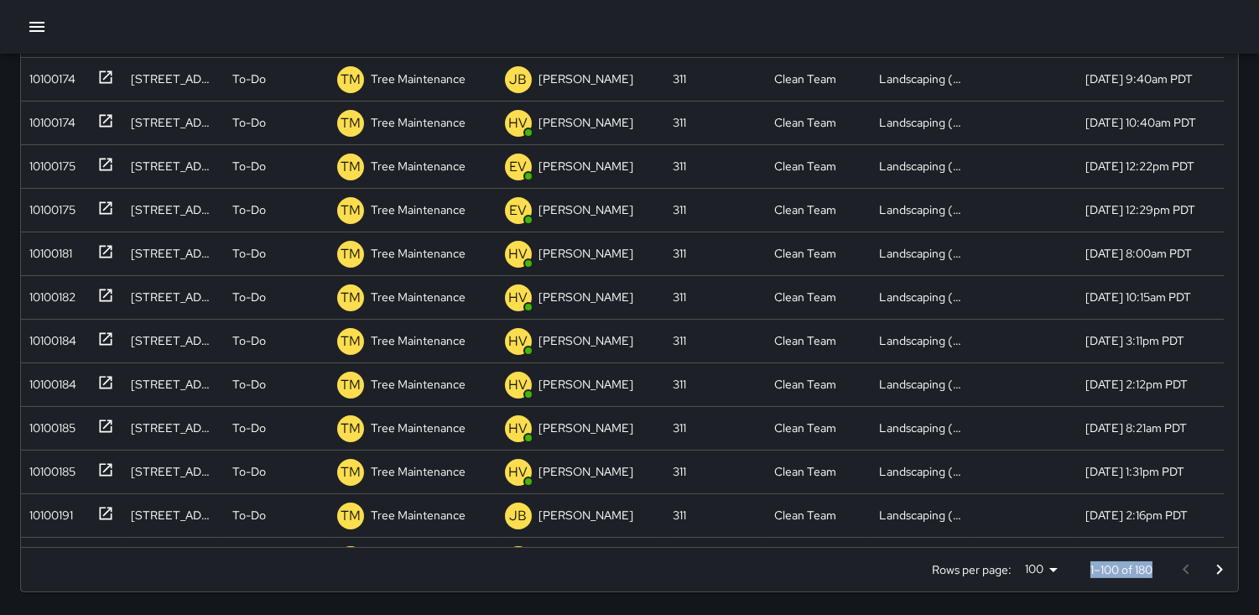
click at [1187, 568] on div at bounding box center [1202, 570] width 67 height 34
click at [34, 25] on icon "button" at bounding box center [37, 27] width 20 height 20
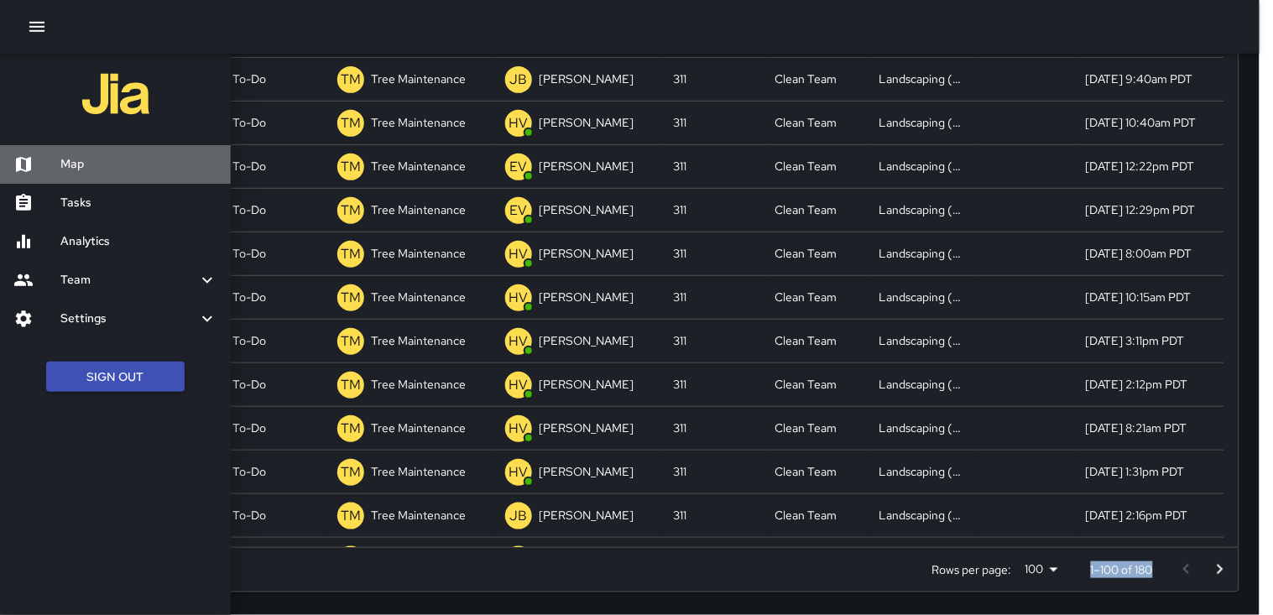
click at [81, 155] on h6 "Map" at bounding box center [138, 164] width 157 height 18
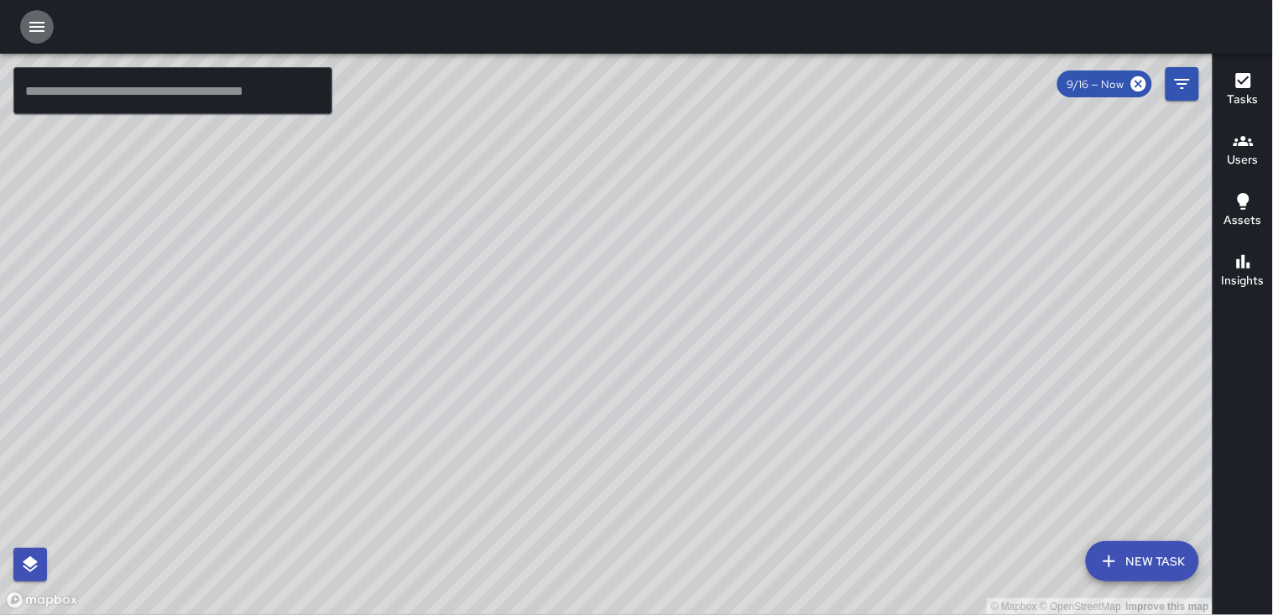
click at [29, 26] on icon "button" at bounding box center [37, 27] width 20 height 20
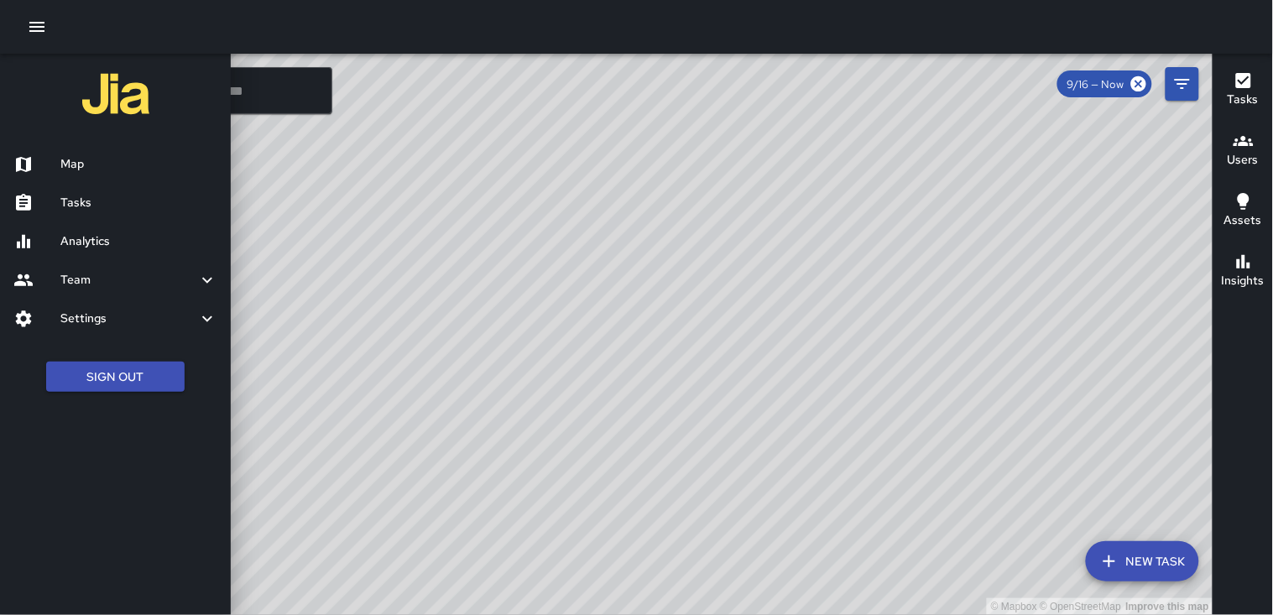
click at [85, 199] on h6 "Tasks" at bounding box center [138, 203] width 157 height 18
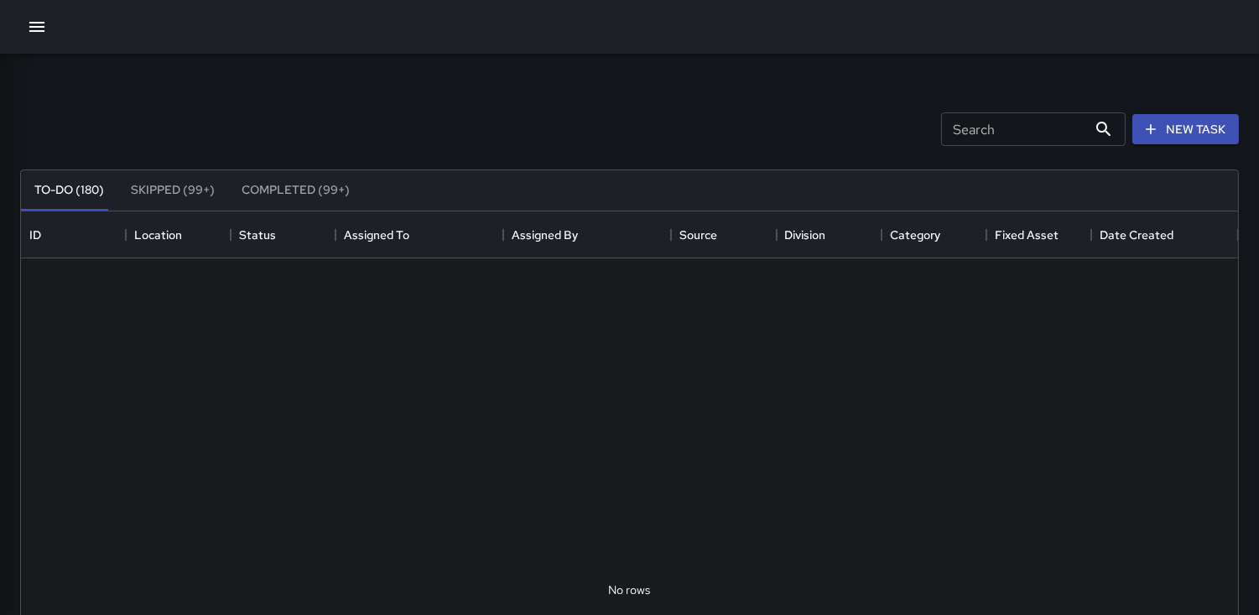
scroll to position [696, 1203]
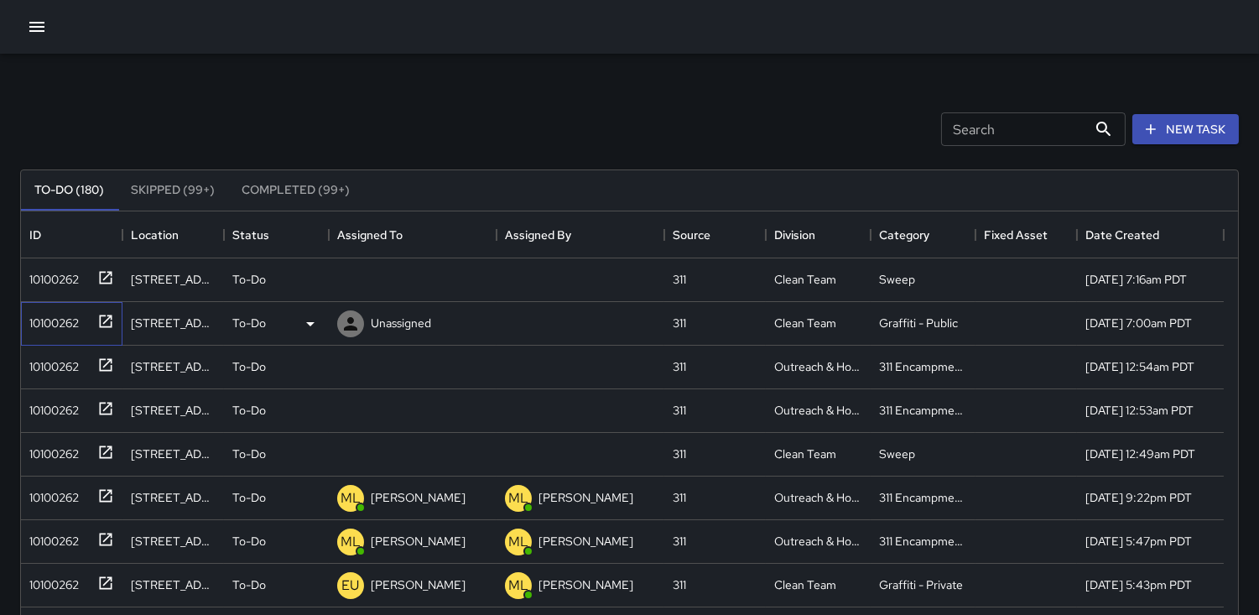
click at [60, 325] on div "10100262" at bounding box center [51, 319] width 56 height 23
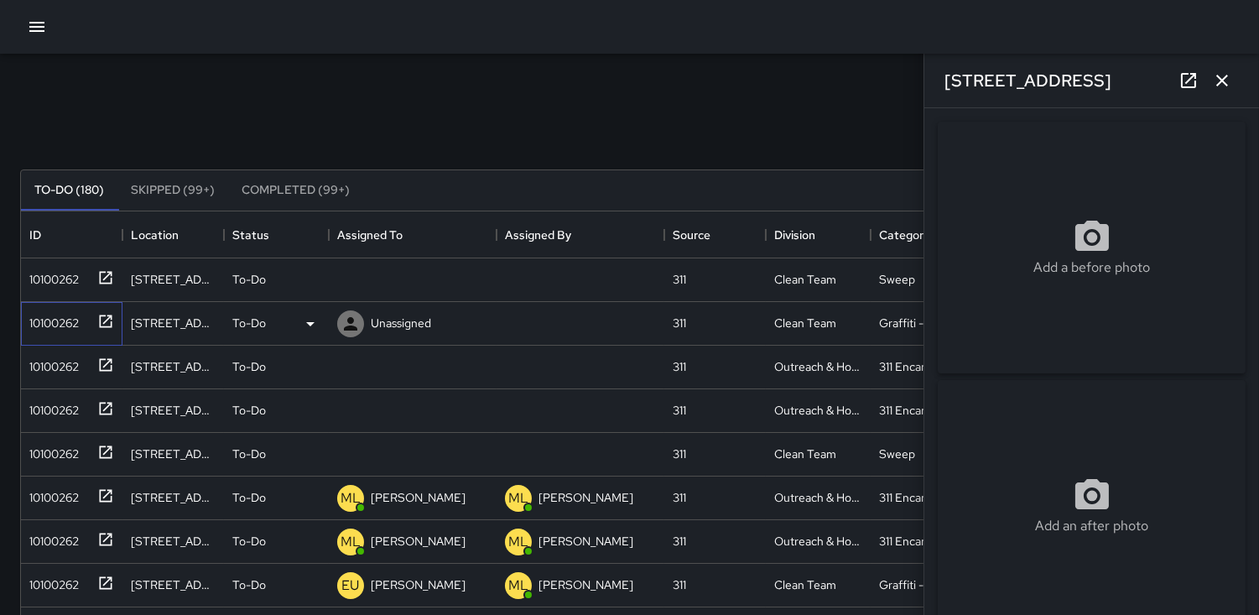
type input "**********"
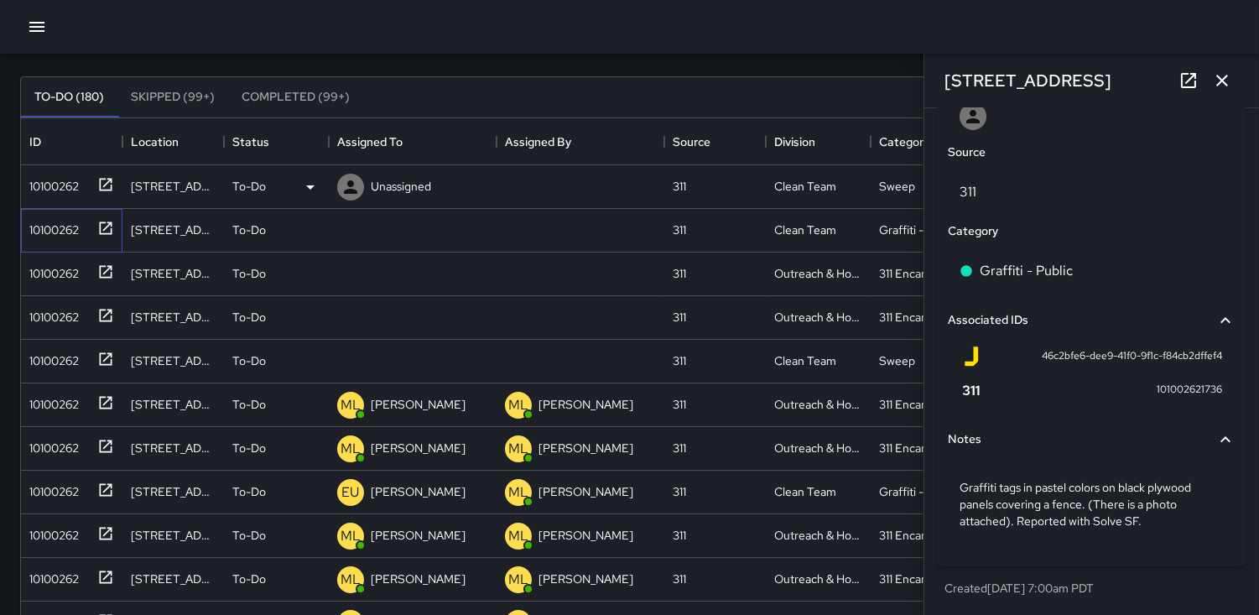
scroll to position [0, 0]
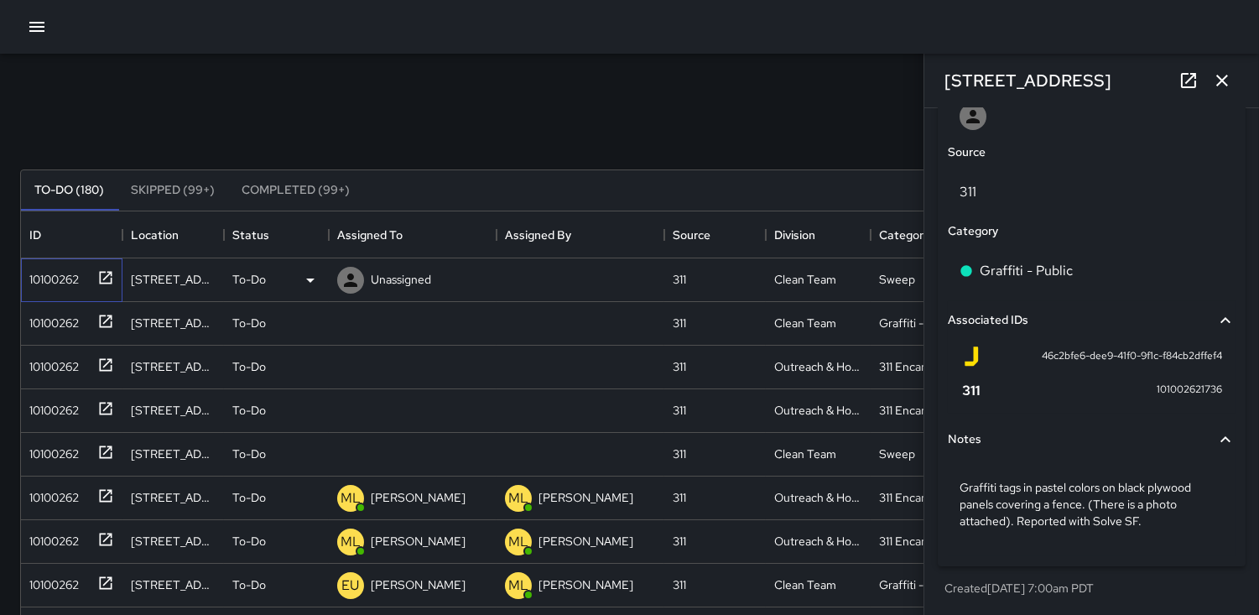
click at [47, 279] on div "10100262" at bounding box center [51, 275] width 56 height 23
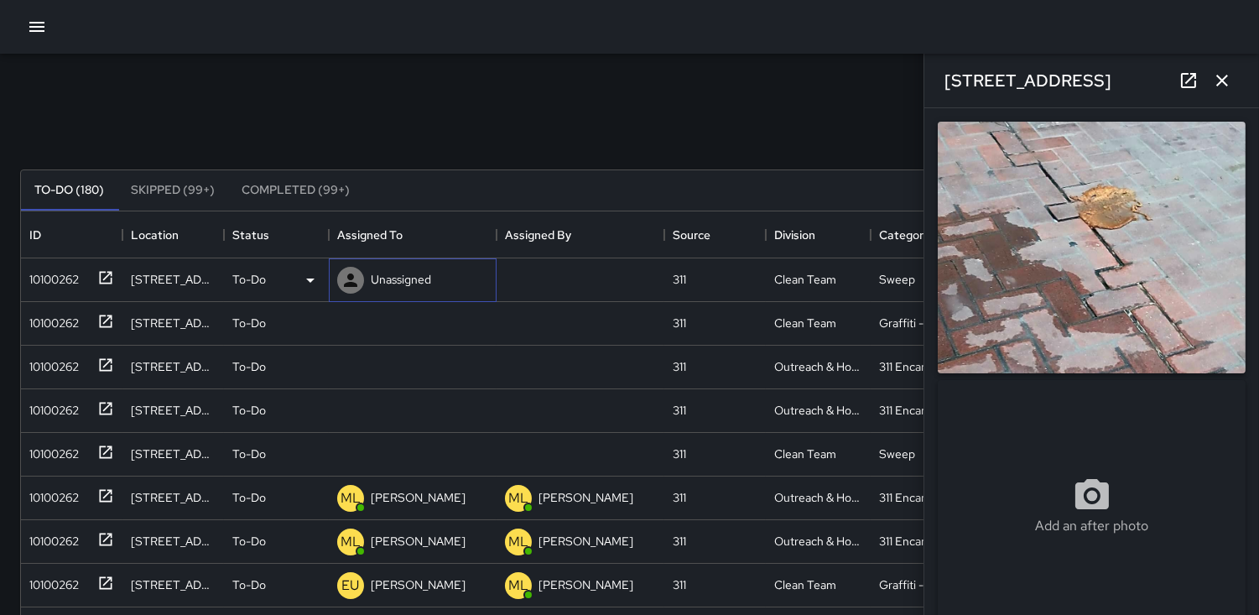
click at [351, 279] on icon at bounding box center [350, 279] width 13 height 13
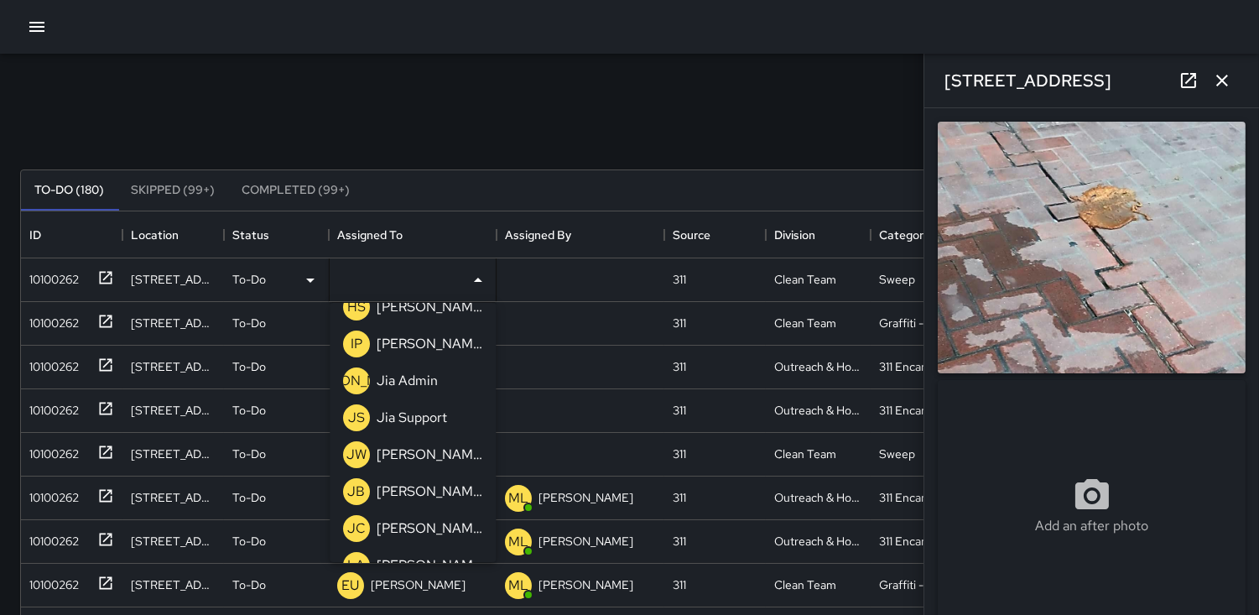
scroll to position [186, 0]
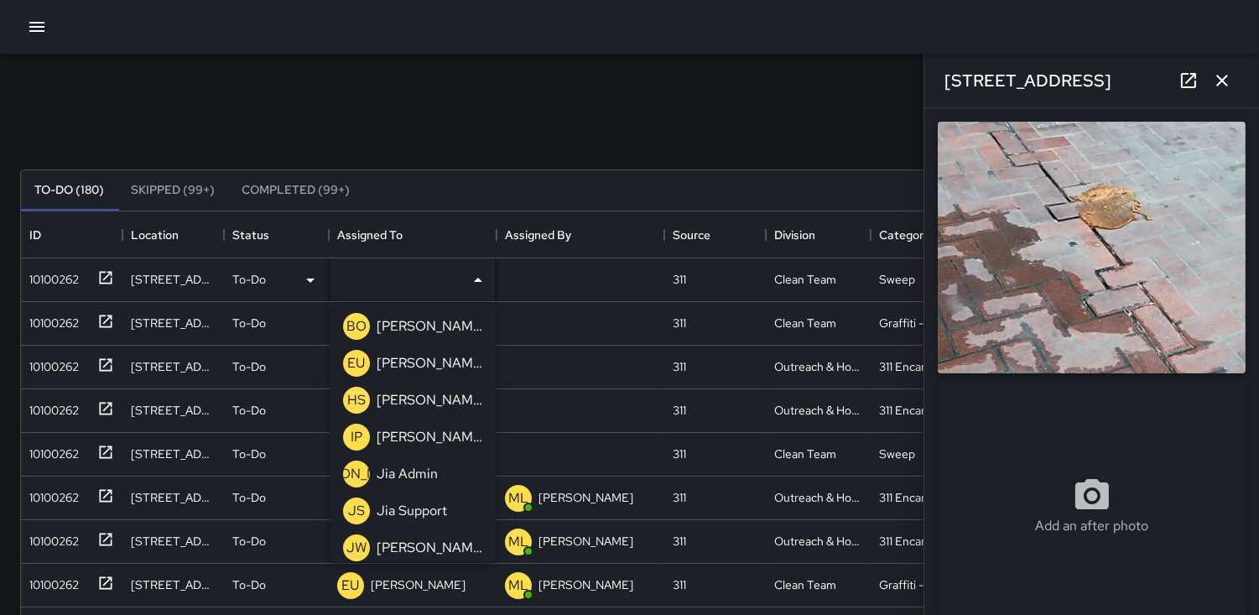
click at [359, 366] on p "EU" at bounding box center [357, 363] width 18 height 20
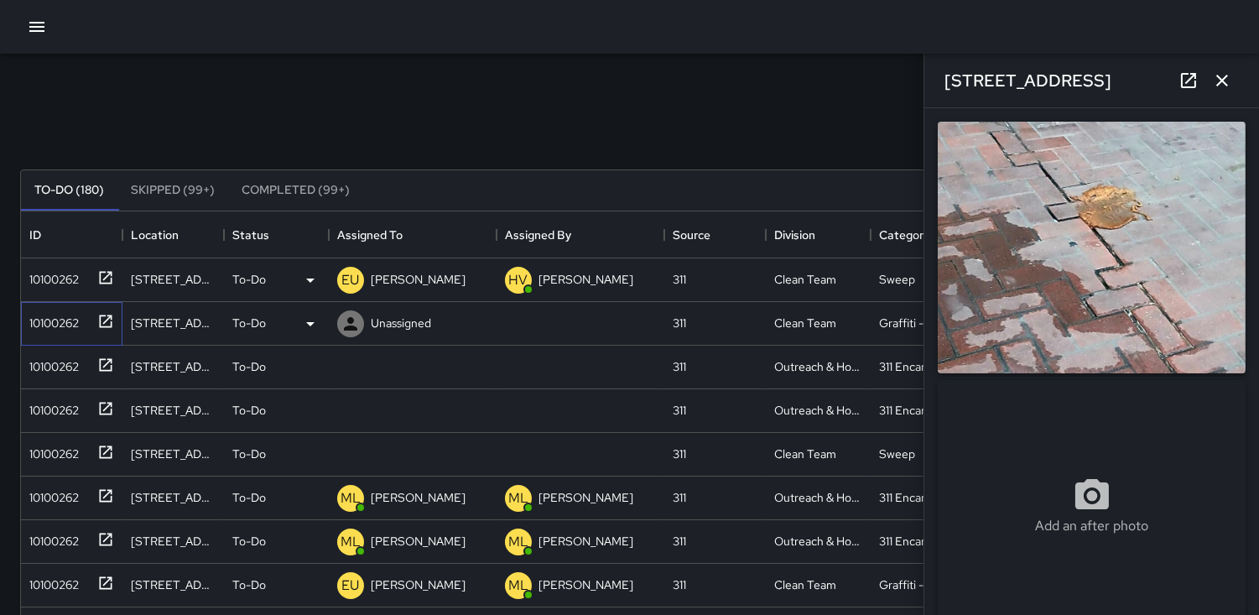
click at [54, 319] on div "10100262" at bounding box center [51, 319] width 56 height 23
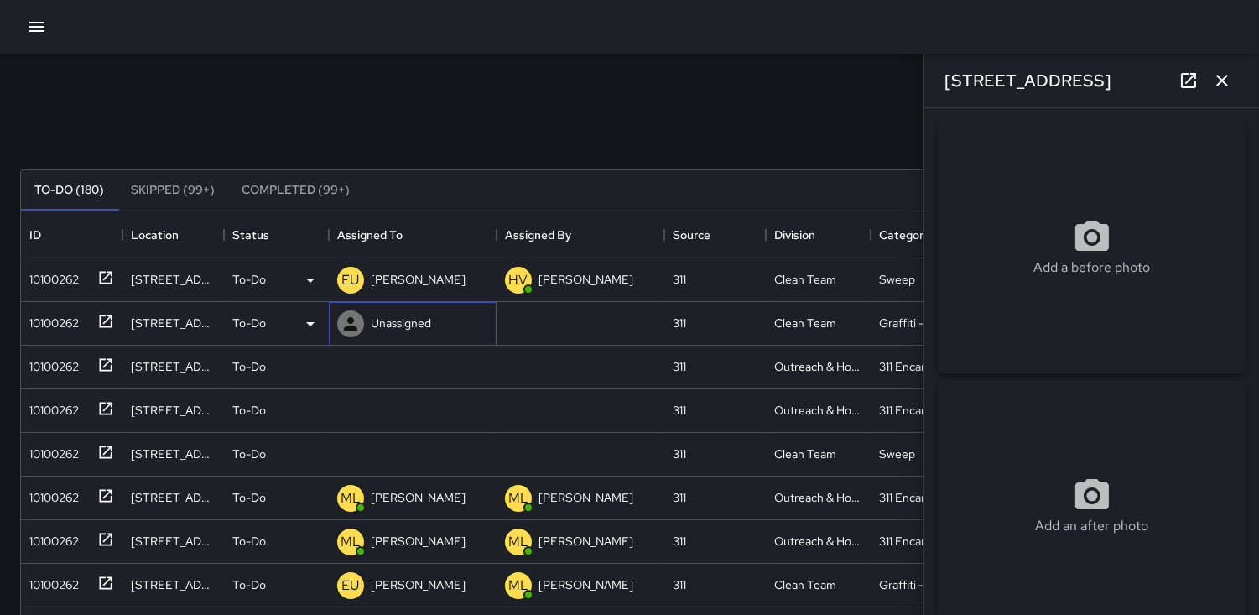
click at [351, 325] on icon at bounding box center [350, 323] width 13 height 13
click at [307, 321] on icon at bounding box center [310, 324] width 20 height 20
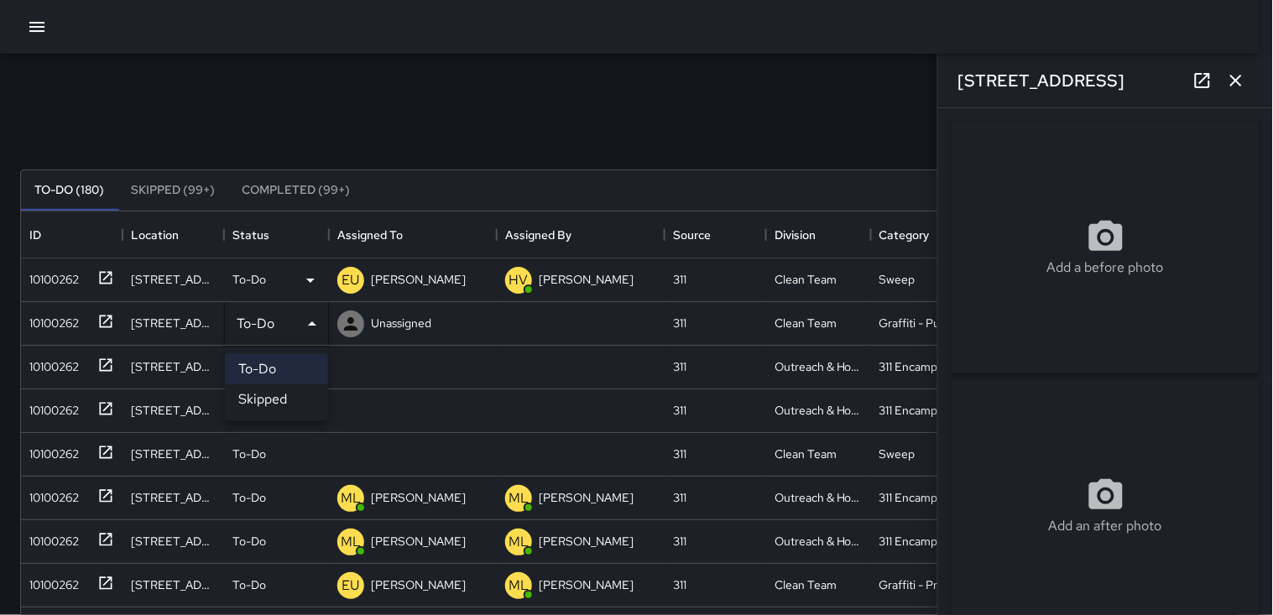
click at [260, 398] on li "Skipped" at bounding box center [276, 399] width 103 height 30
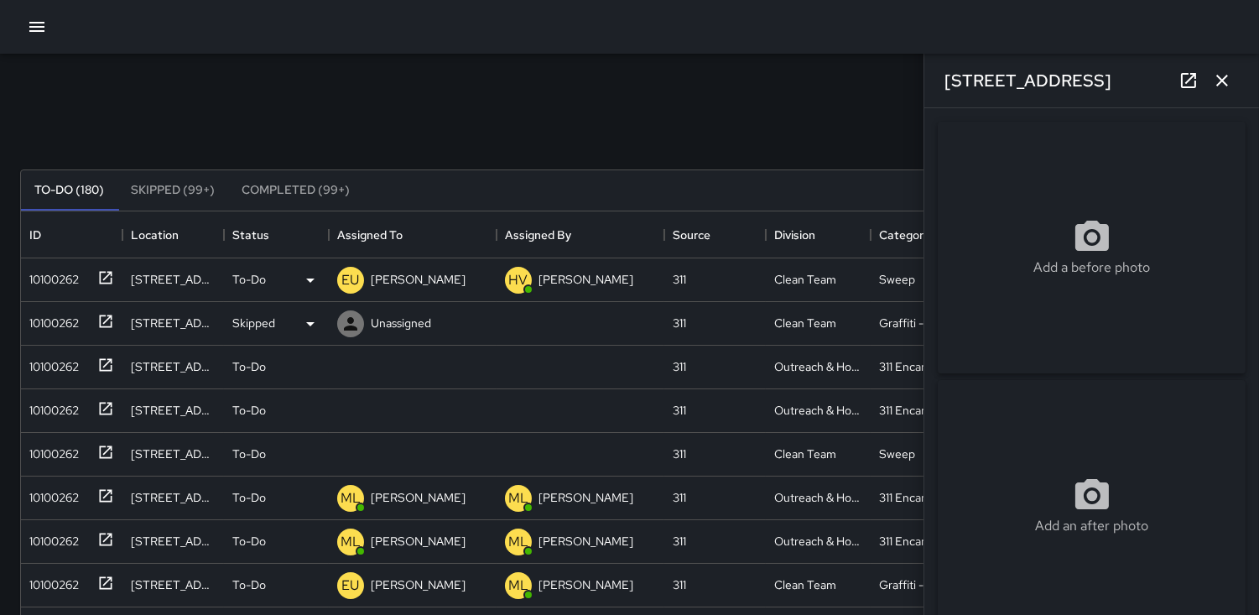
scroll to position [14, 14]
click at [60, 324] on div "10100262" at bounding box center [51, 319] width 56 height 23
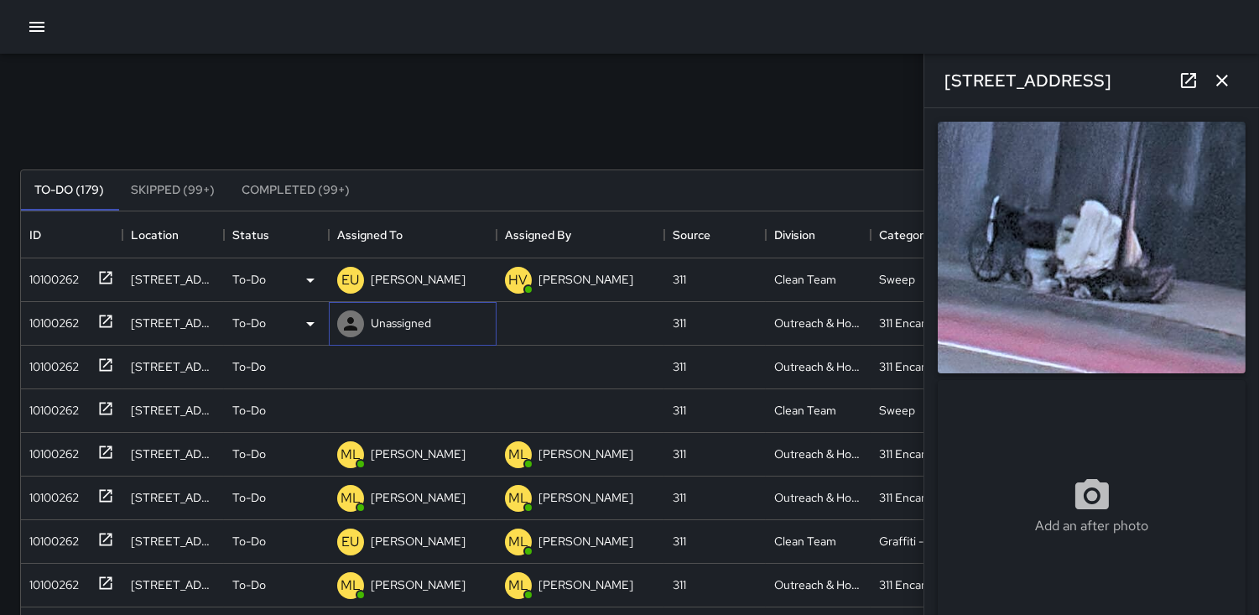
click at [353, 315] on icon at bounding box center [351, 324] width 20 height 20
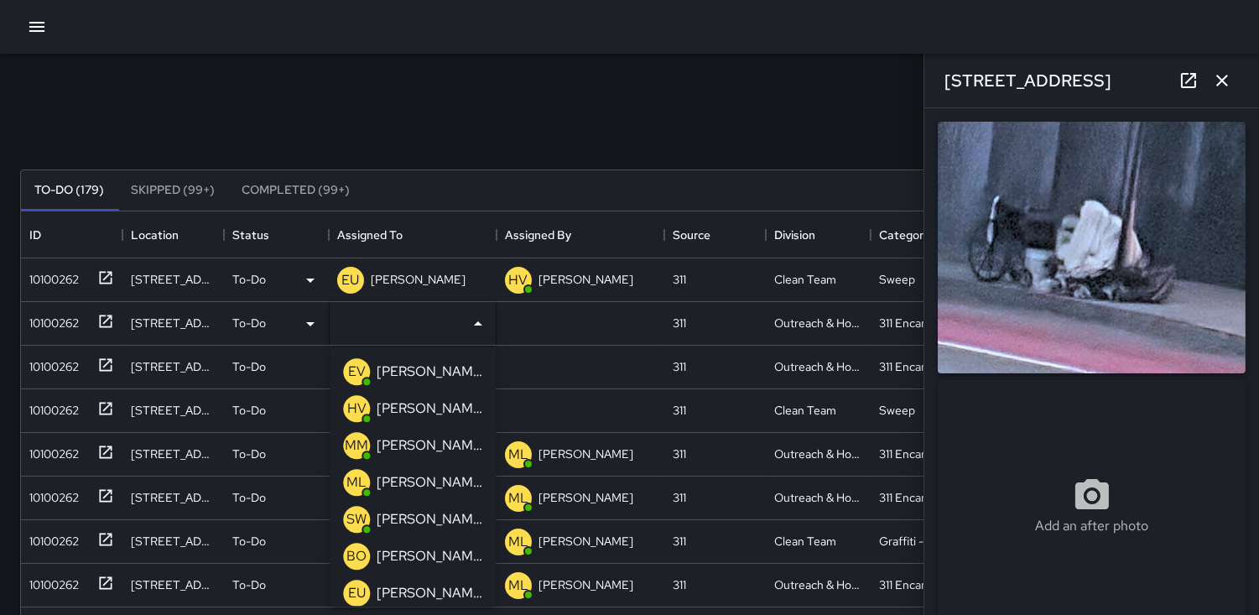
click at [357, 476] on p "ML" at bounding box center [356, 482] width 20 height 20
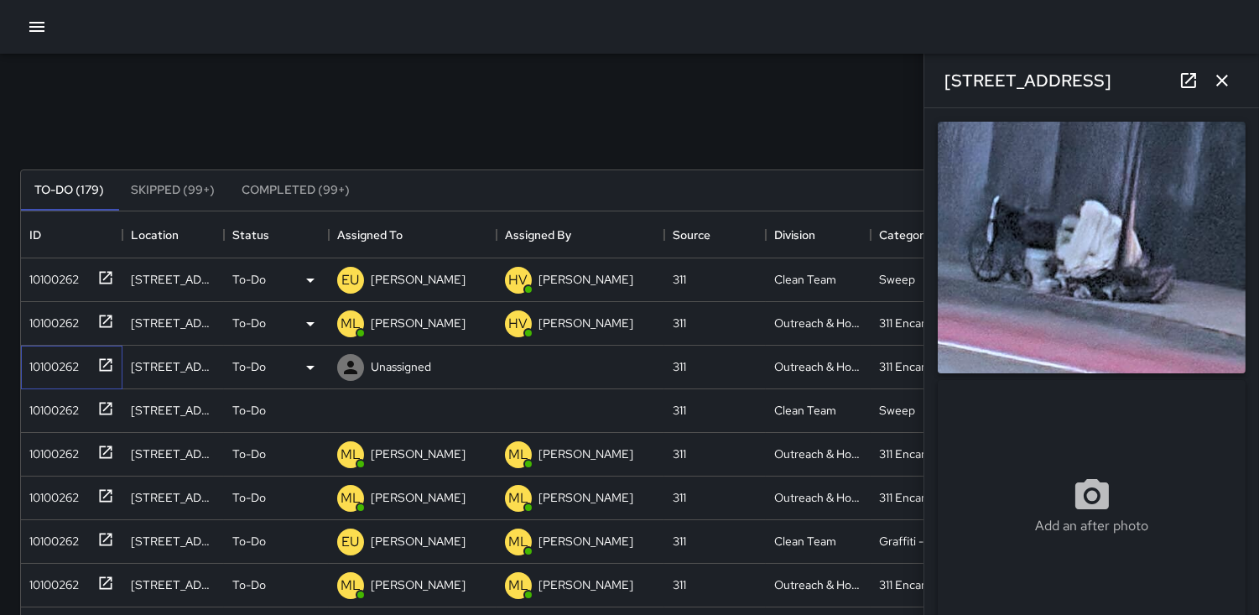
drag, startPoint x: 57, startPoint y: 371, endPoint x: 69, endPoint y: 372, distance: 11.8
click at [59, 371] on div "10100262" at bounding box center [51, 363] width 56 height 23
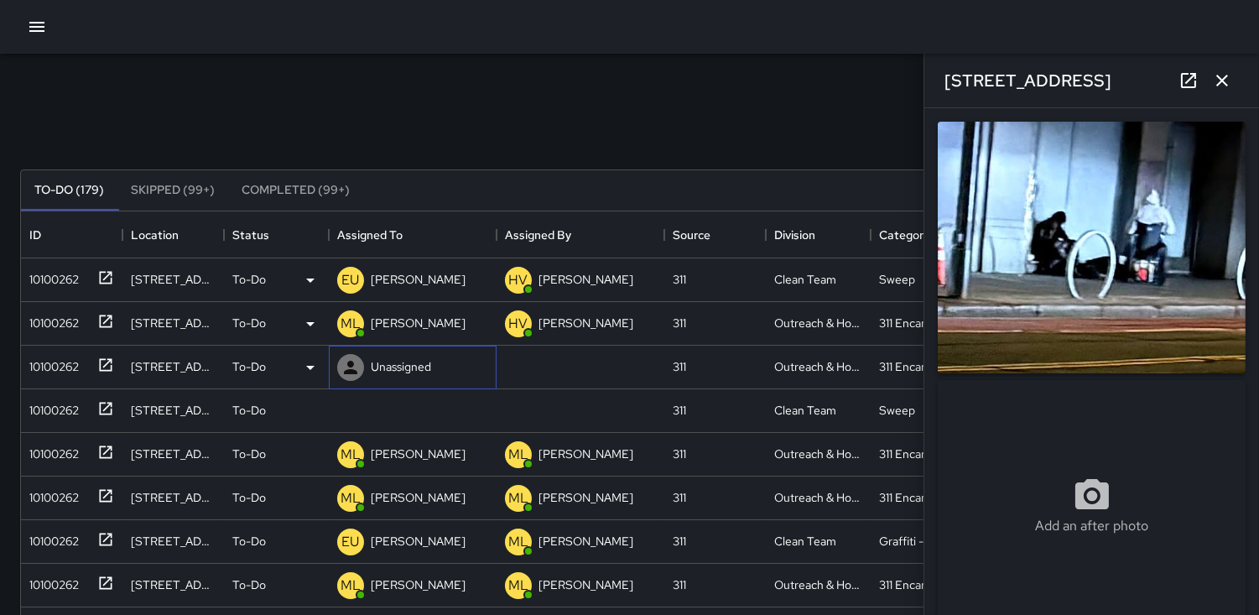
click at [344, 371] on icon at bounding box center [351, 367] width 20 height 20
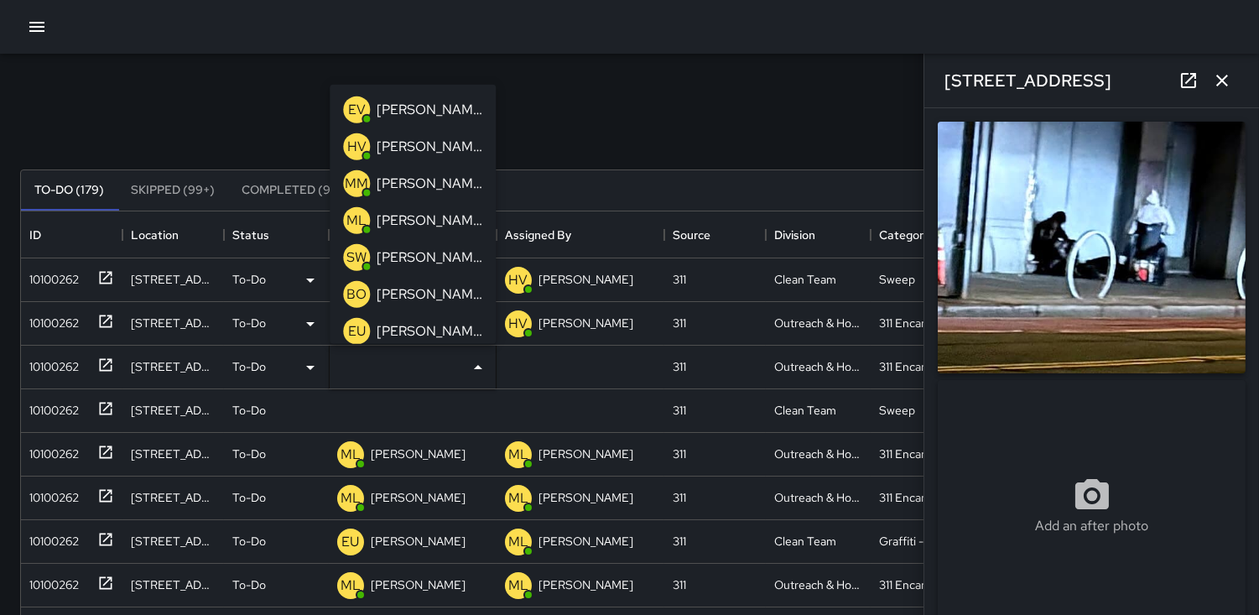
click at [351, 215] on p "ML" at bounding box center [356, 220] width 20 height 20
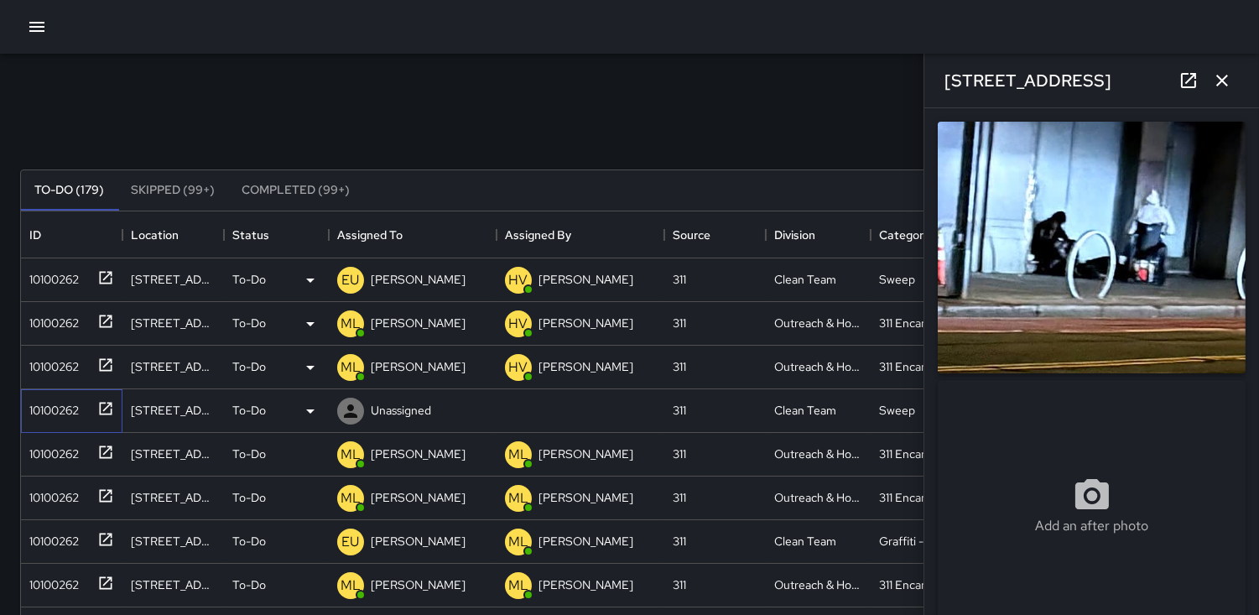
click at [38, 404] on div "10100262" at bounding box center [51, 406] width 56 height 23
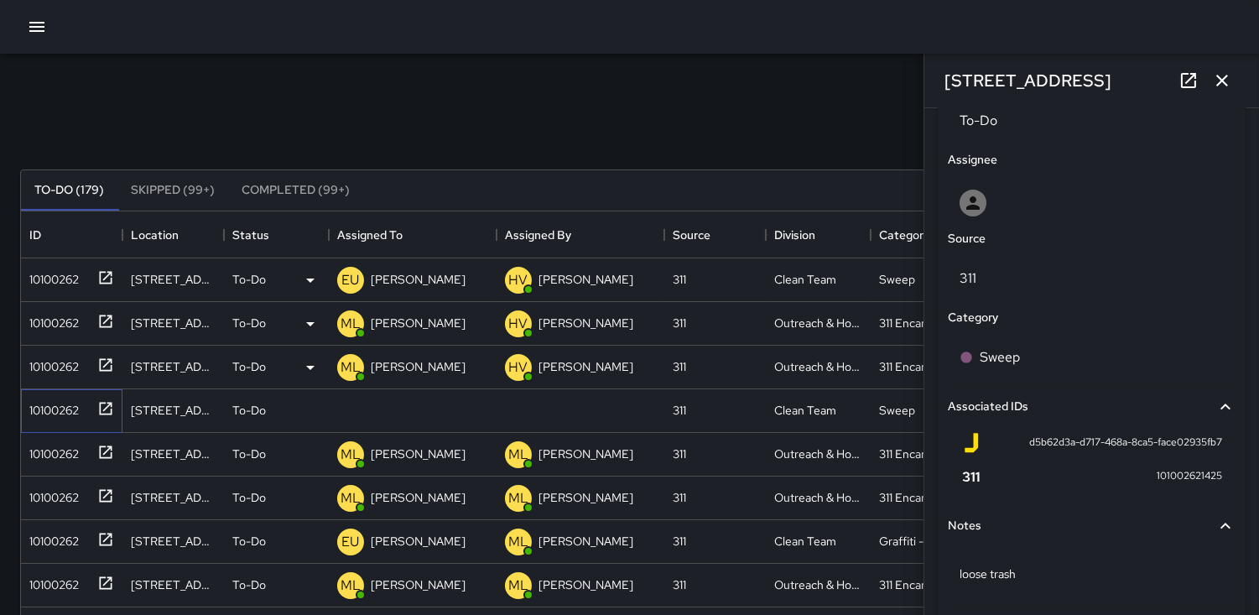
scroll to position [892, 0]
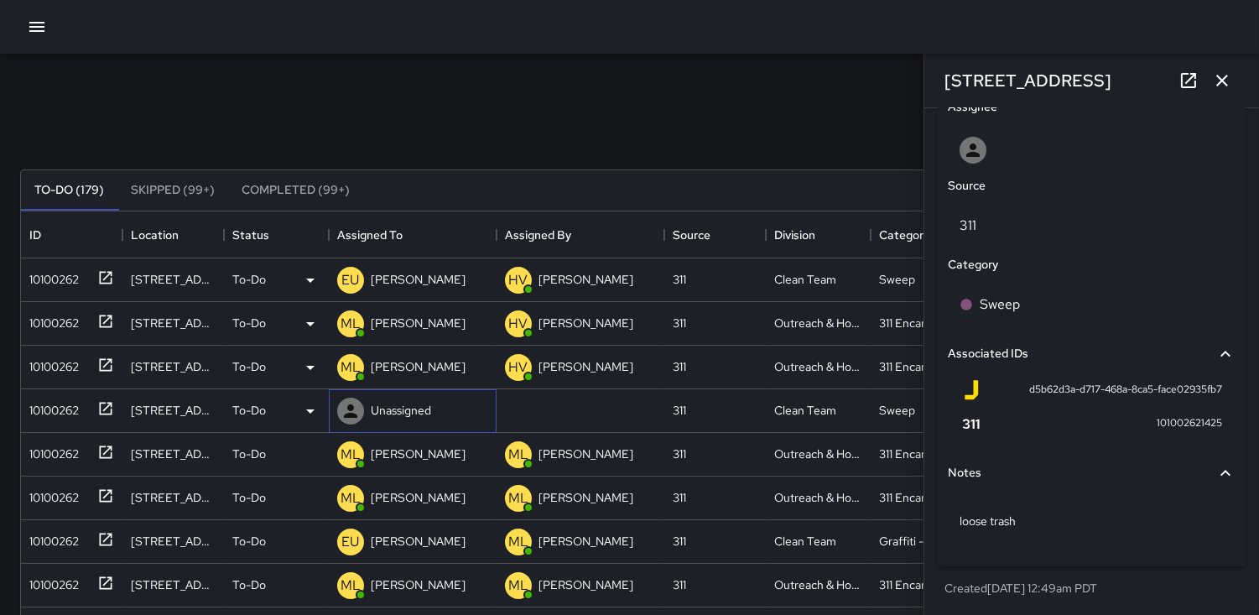
click at [348, 404] on icon at bounding box center [351, 411] width 20 height 20
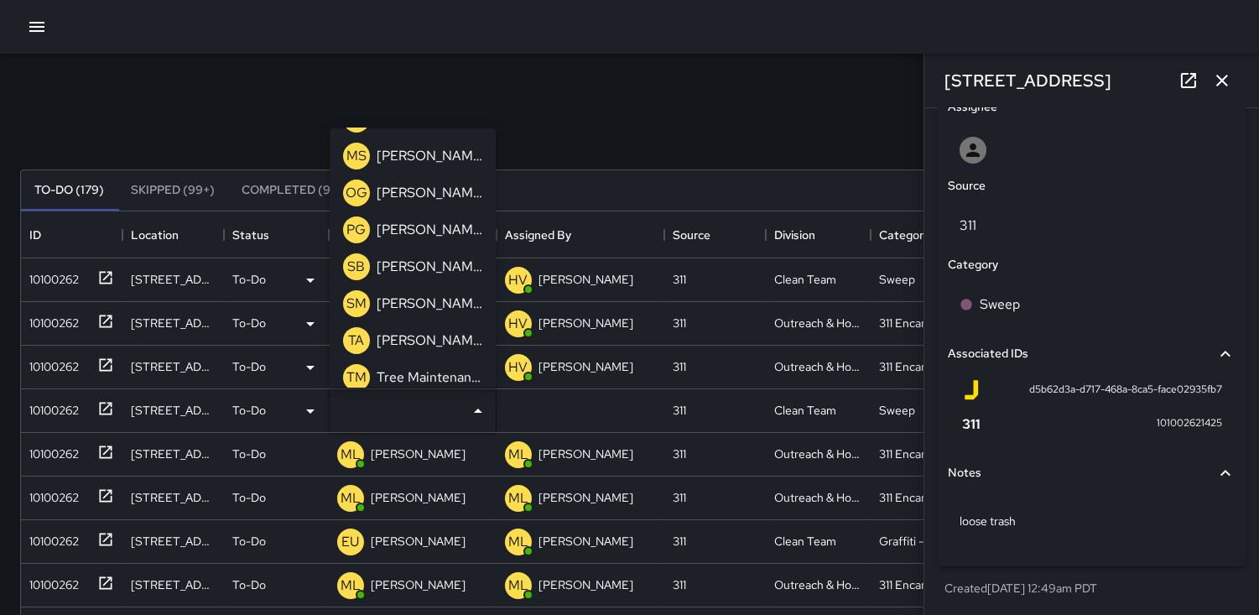
scroll to position [639, 0]
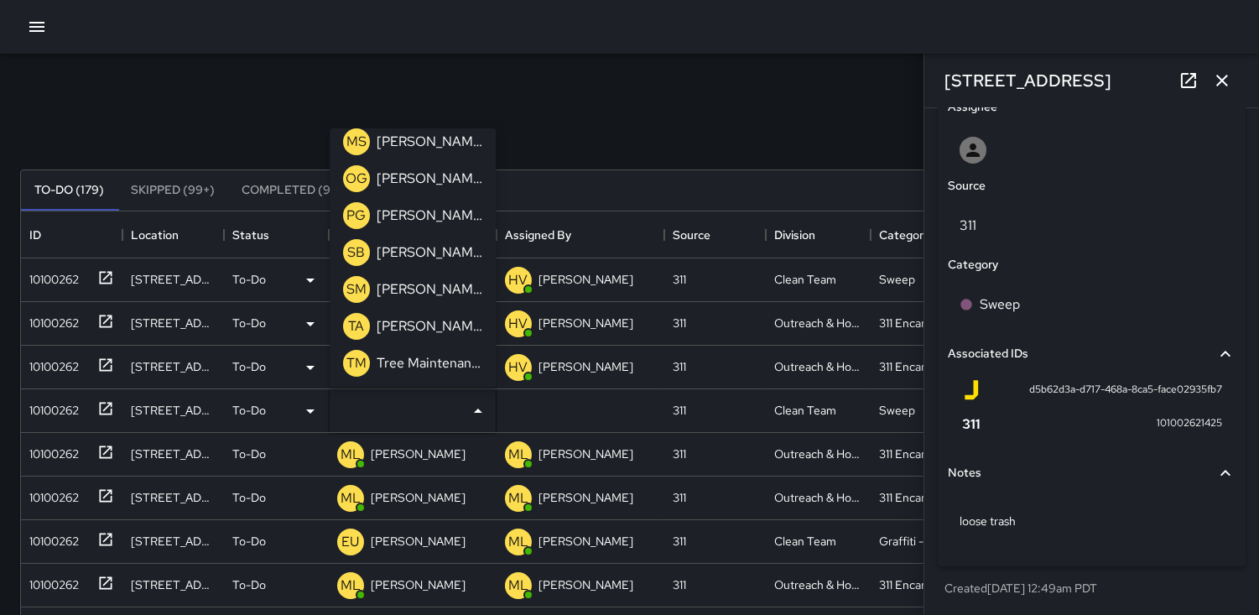
click at [362, 252] on p "SB" at bounding box center [357, 252] width 18 height 20
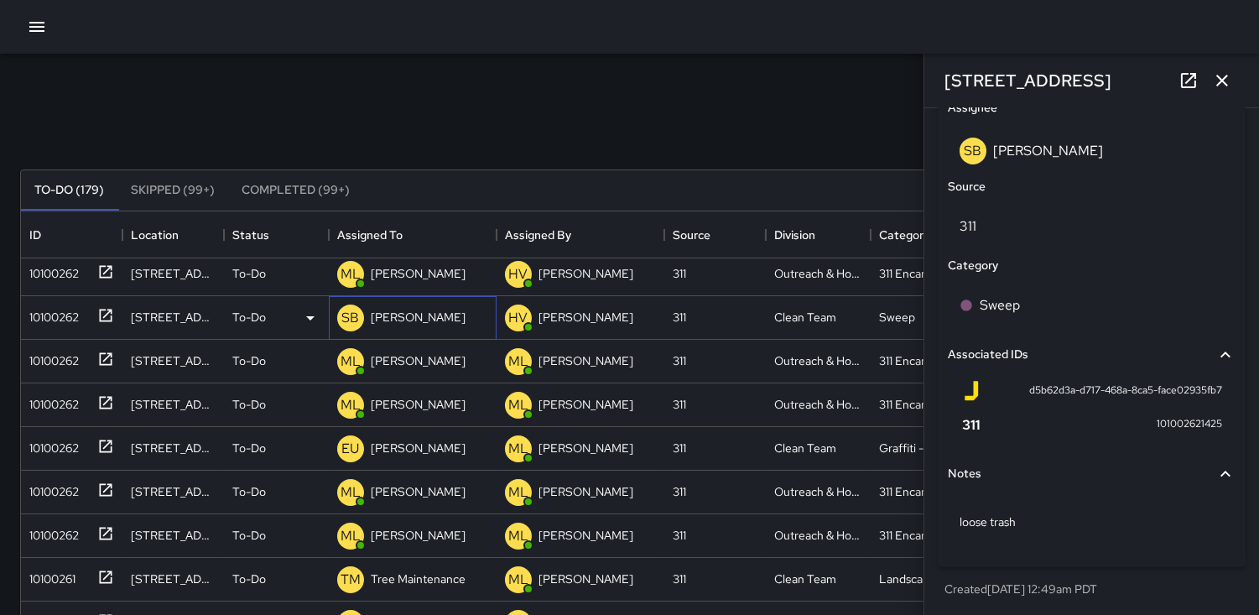
scroll to position [186, 0]
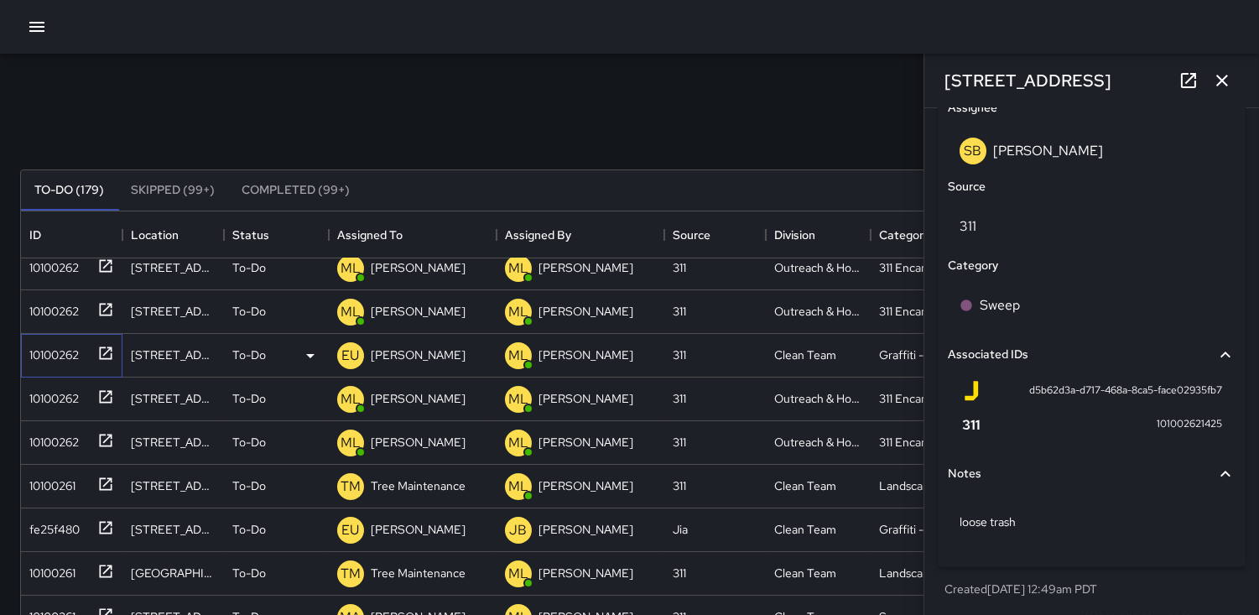
click at [53, 350] on div "10100262" at bounding box center [51, 351] width 56 height 23
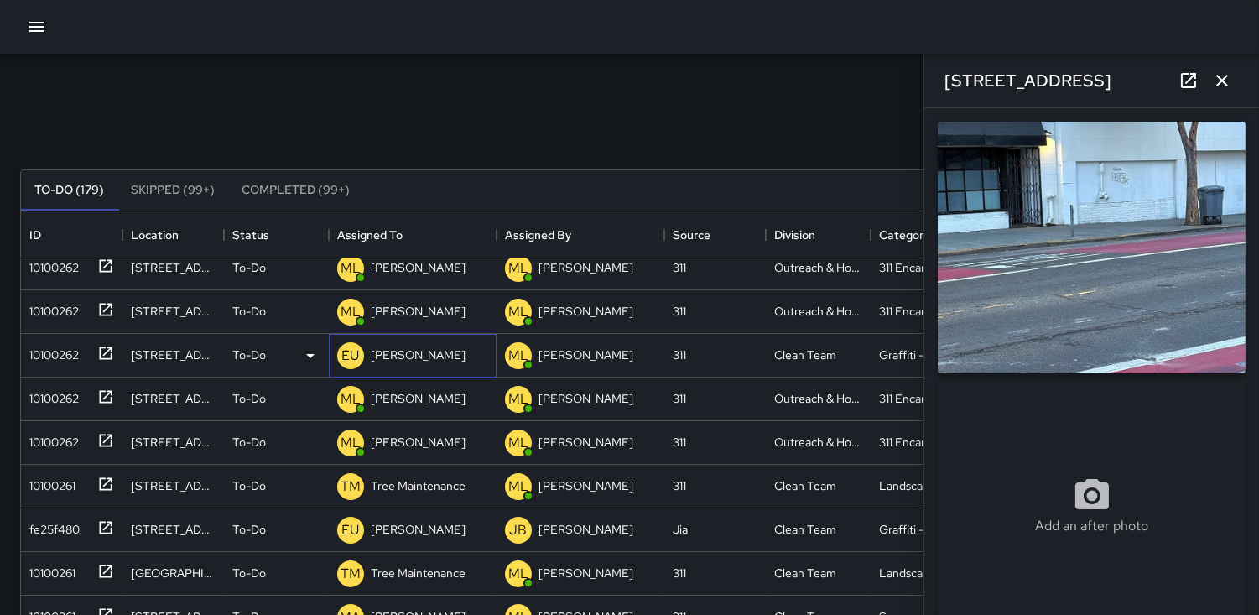
click at [351, 348] on p "EU" at bounding box center [351, 356] width 18 height 20
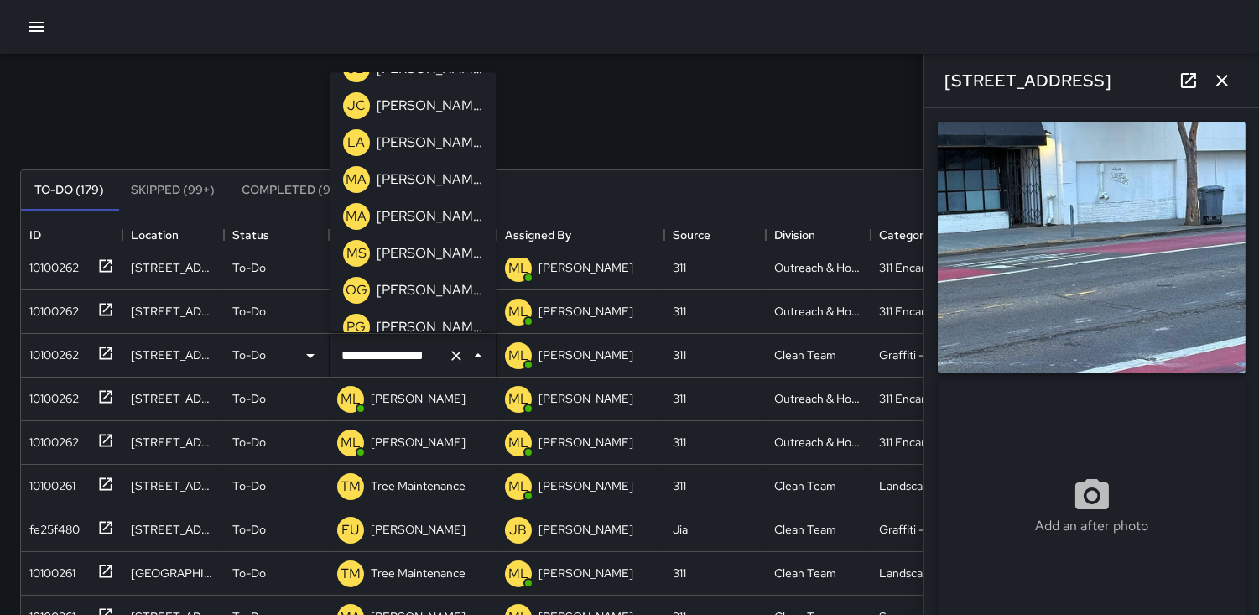
scroll to position [565, 0]
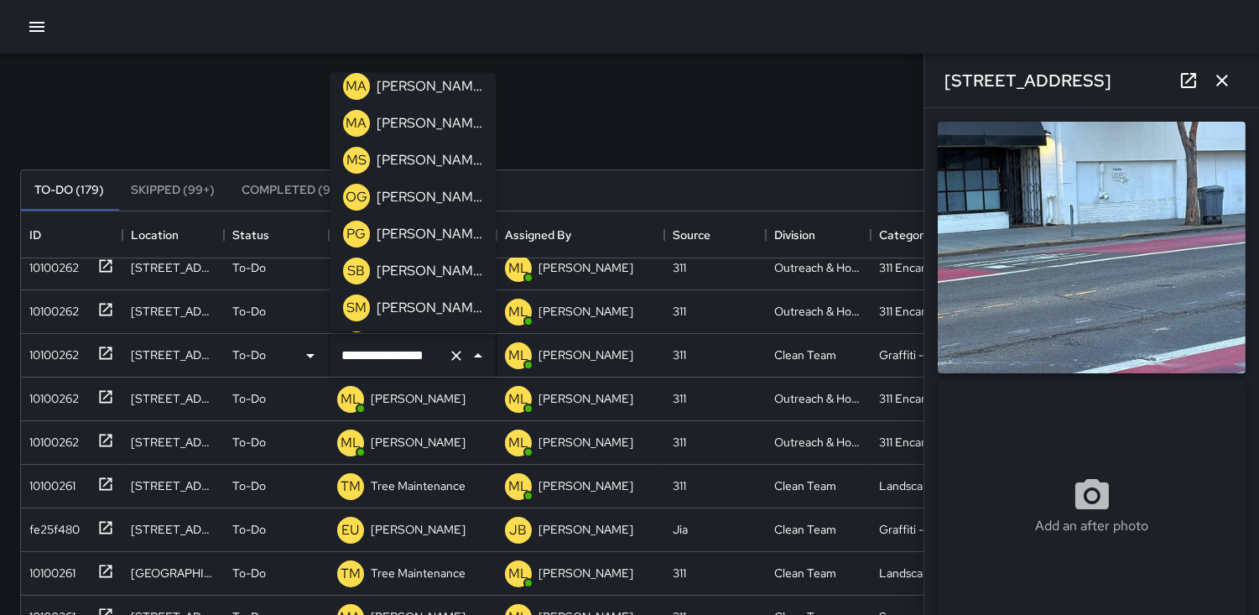
click at [356, 196] on p "OG" at bounding box center [357, 197] width 22 height 20
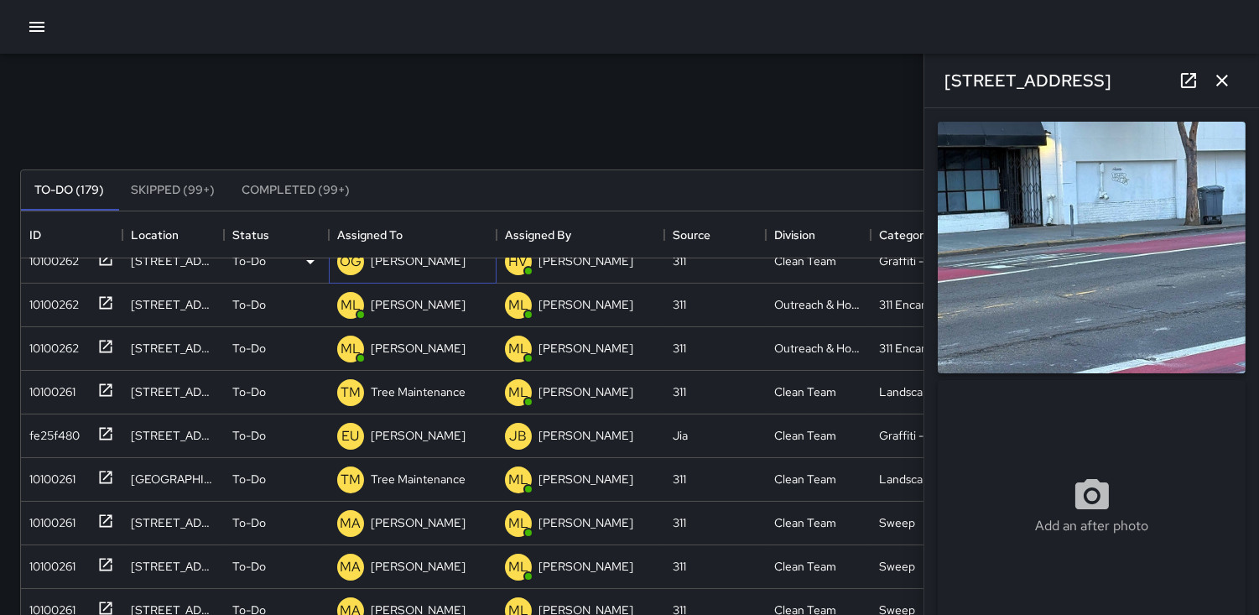
scroll to position [372, 0]
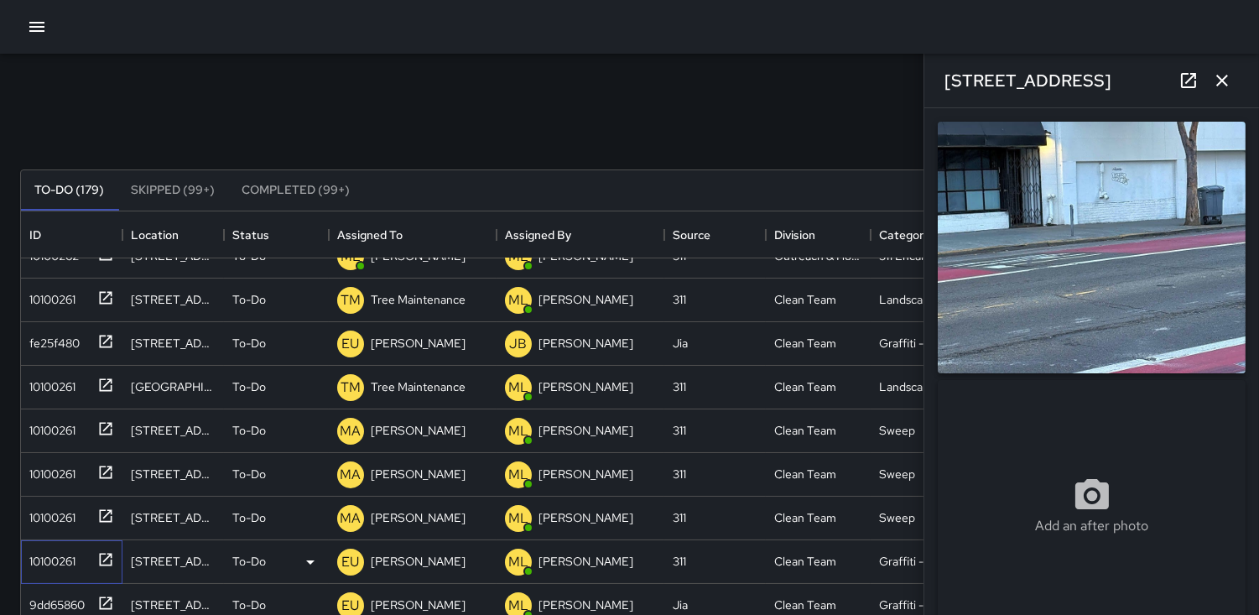
click at [57, 560] on div "10100261" at bounding box center [49, 557] width 53 height 23
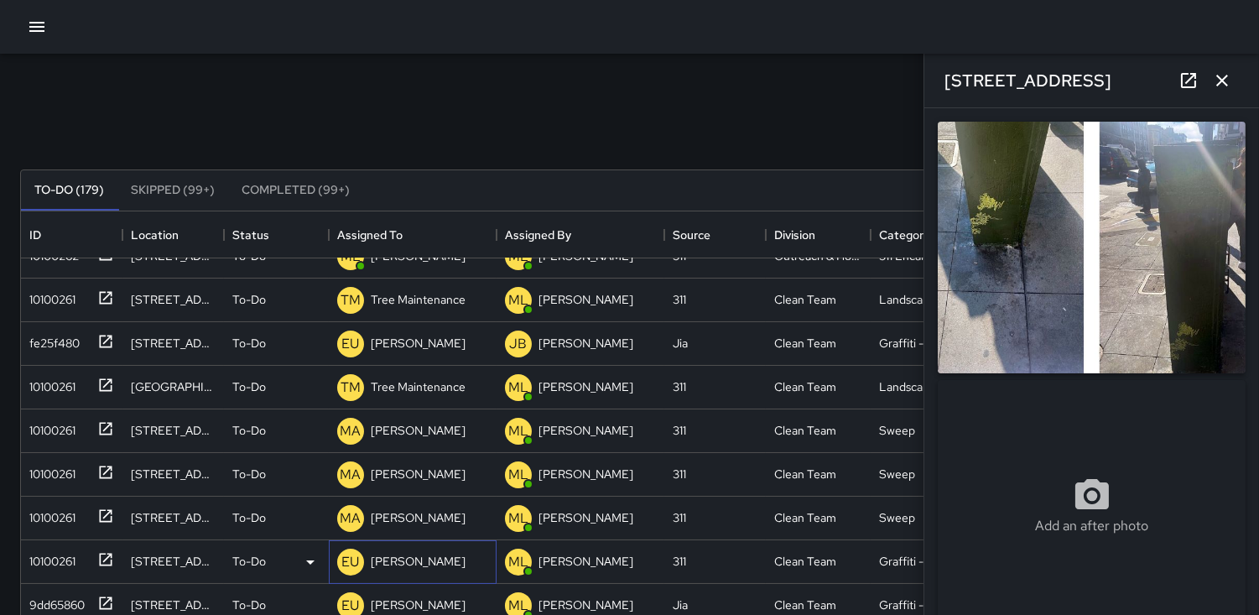
click at [354, 557] on p "EU" at bounding box center [351, 562] width 18 height 20
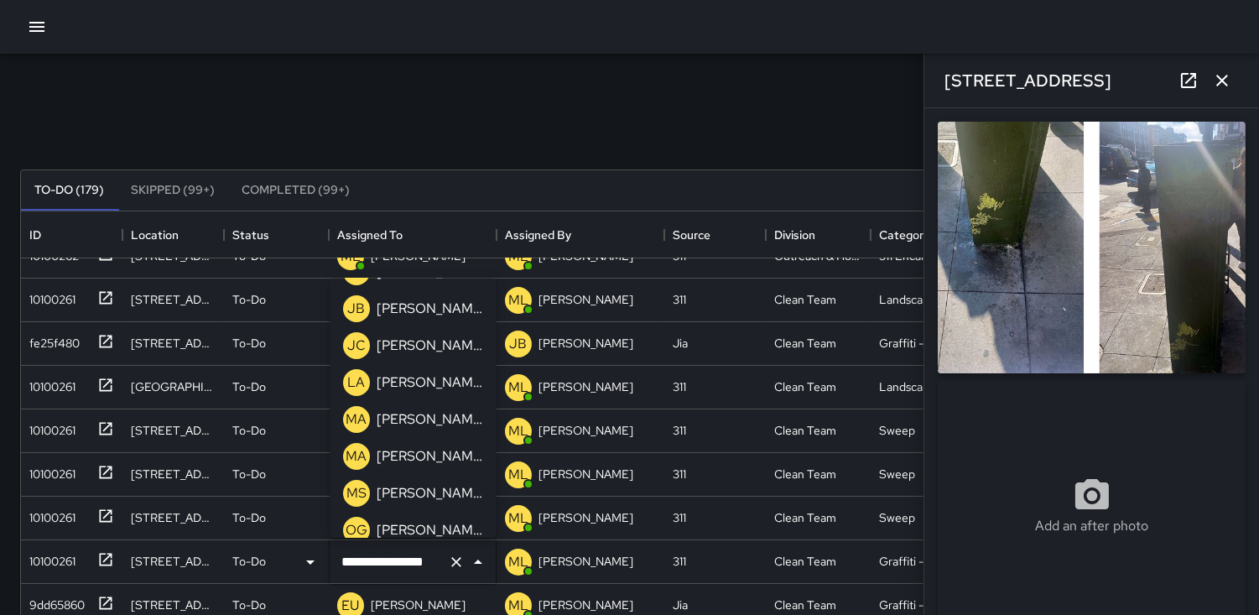
scroll to position [471, 0]
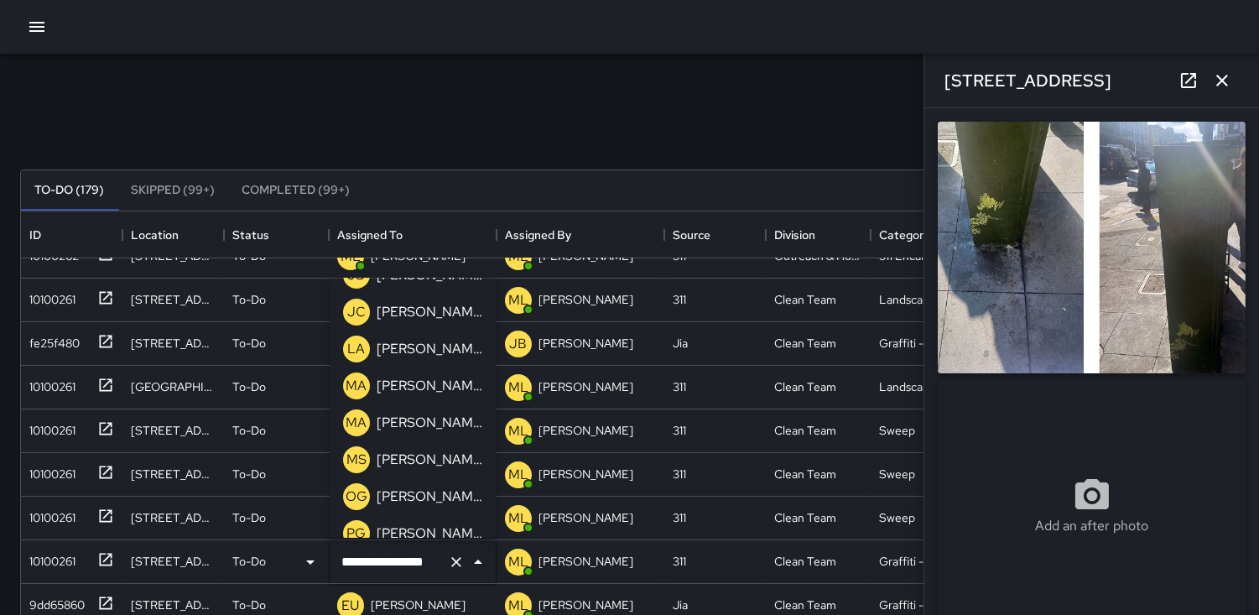
click at [357, 495] on p "OG" at bounding box center [357, 497] width 22 height 20
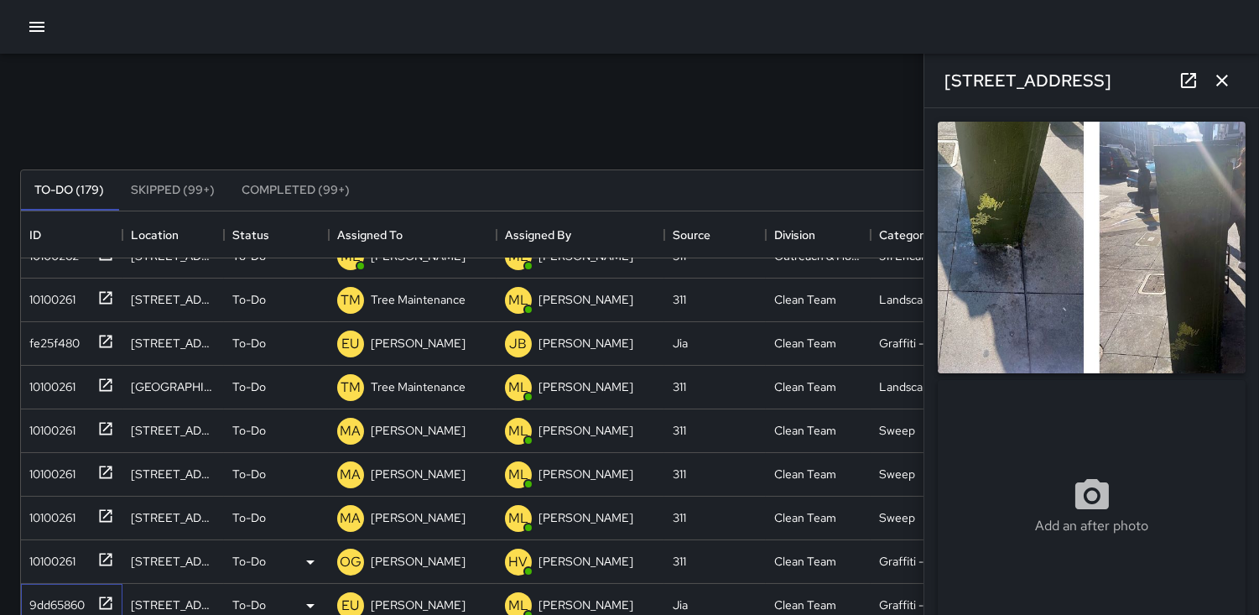
click at [54, 600] on div "9dd65860" at bounding box center [54, 601] width 62 height 23
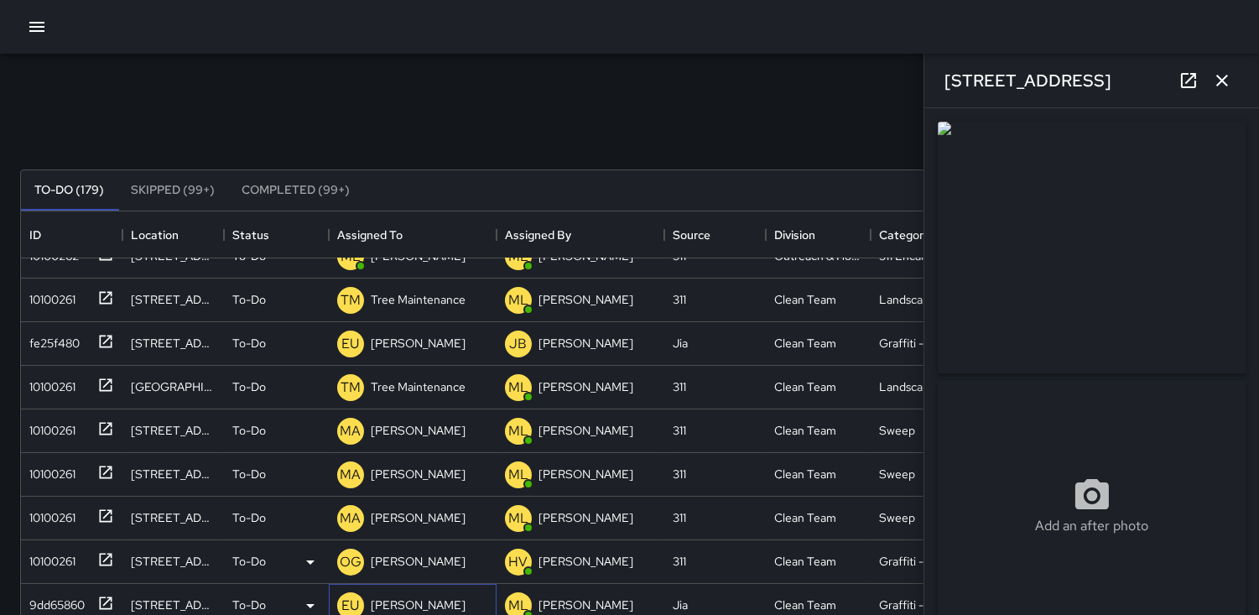
click at [346, 602] on p "EU" at bounding box center [351, 606] width 18 height 20
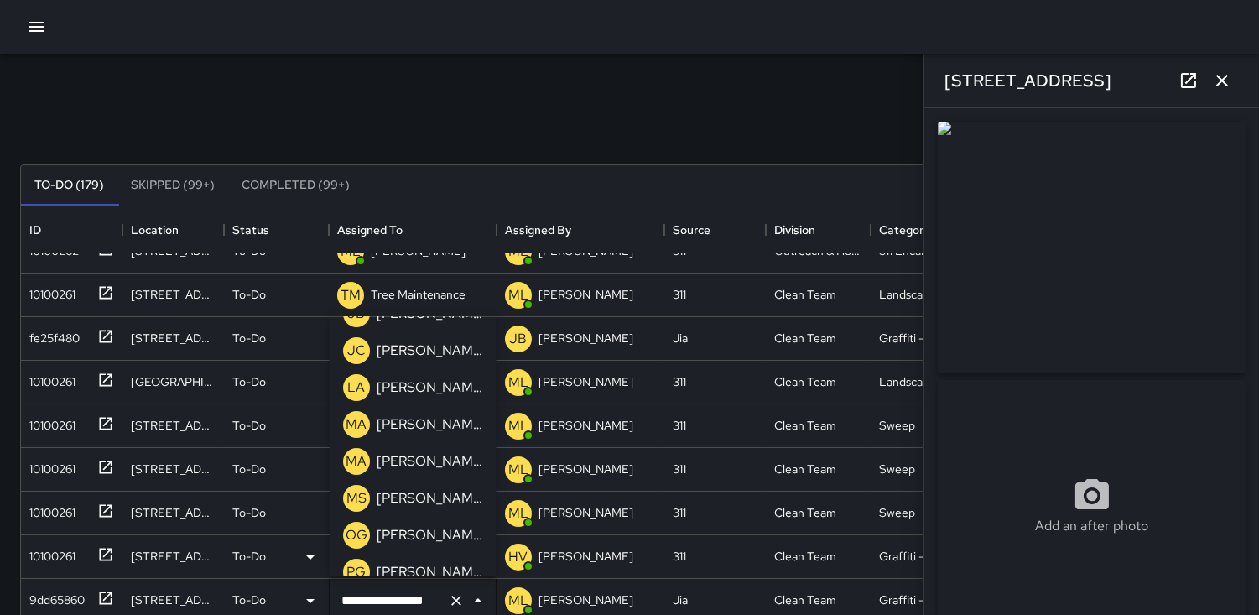
click at [351, 531] on p "OG" at bounding box center [357, 535] width 22 height 20
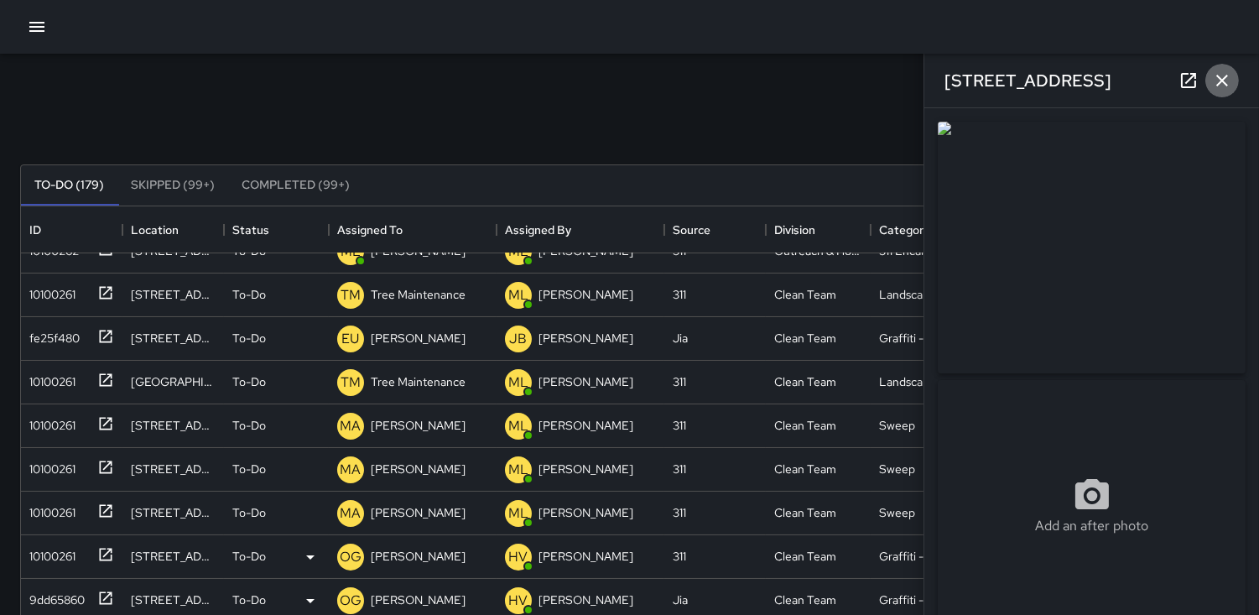
click at [1220, 76] on icon "button" at bounding box center [1222, 80] width 20 height 20
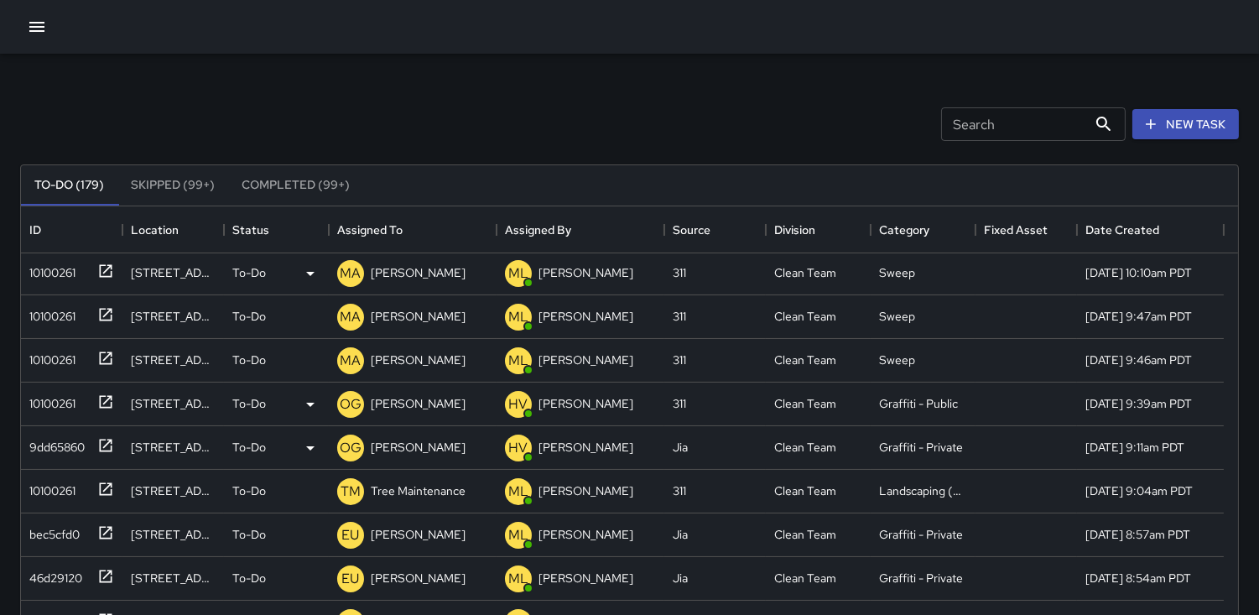
scroll to position [559, 0]
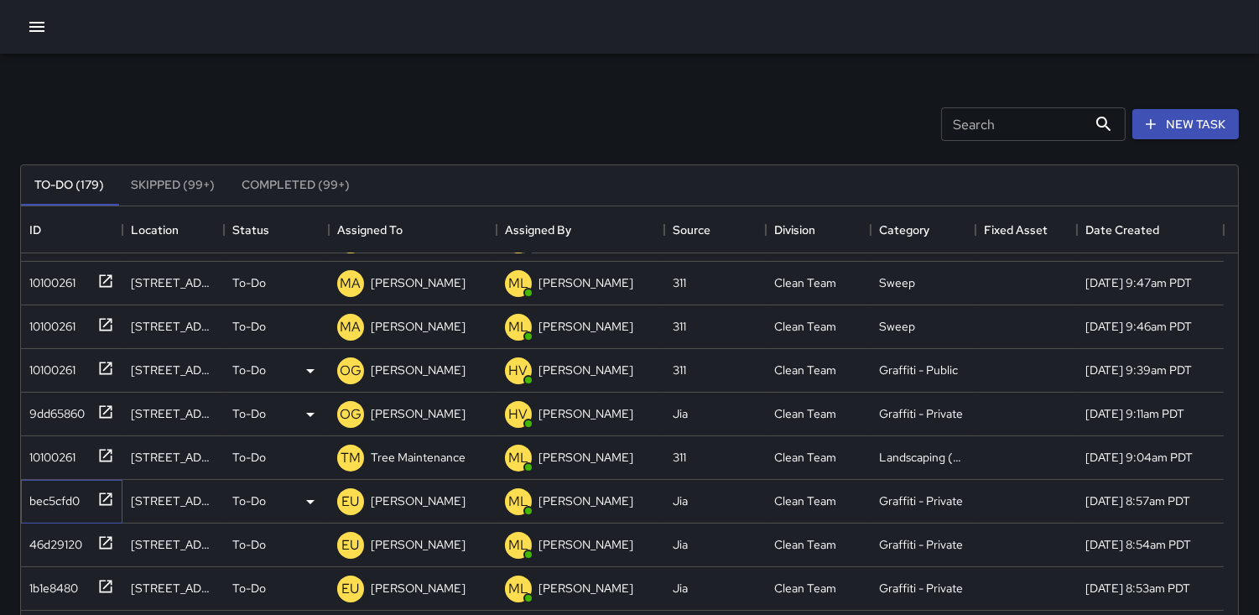
click at [56, 492] on div "bec5cfd0" at bounding box center [51, 497] width 57 height 23
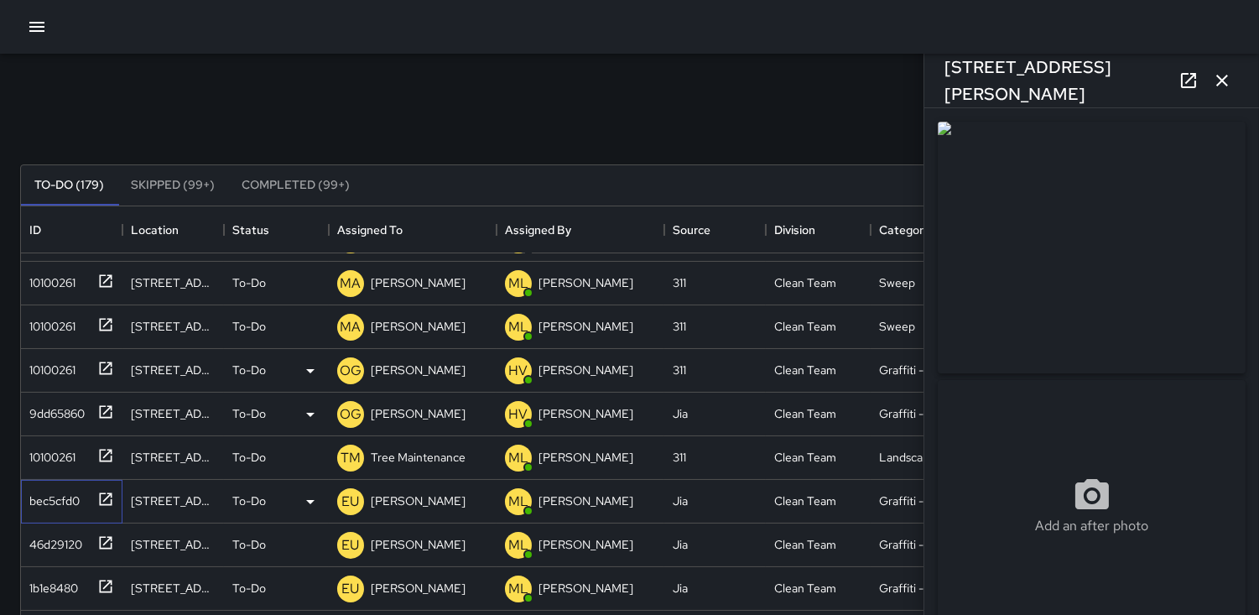
type input "**********"
click at [342, 500] on p "EU" at bounding box center [351, 502] width 18 height 20
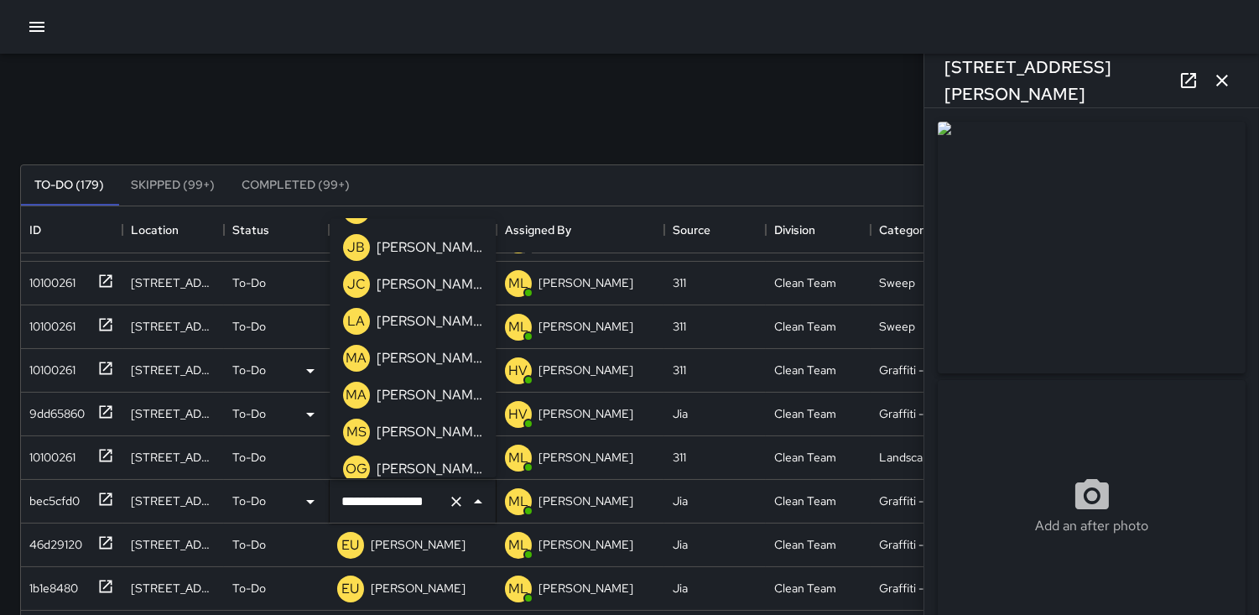
scroll to position [471, 0]
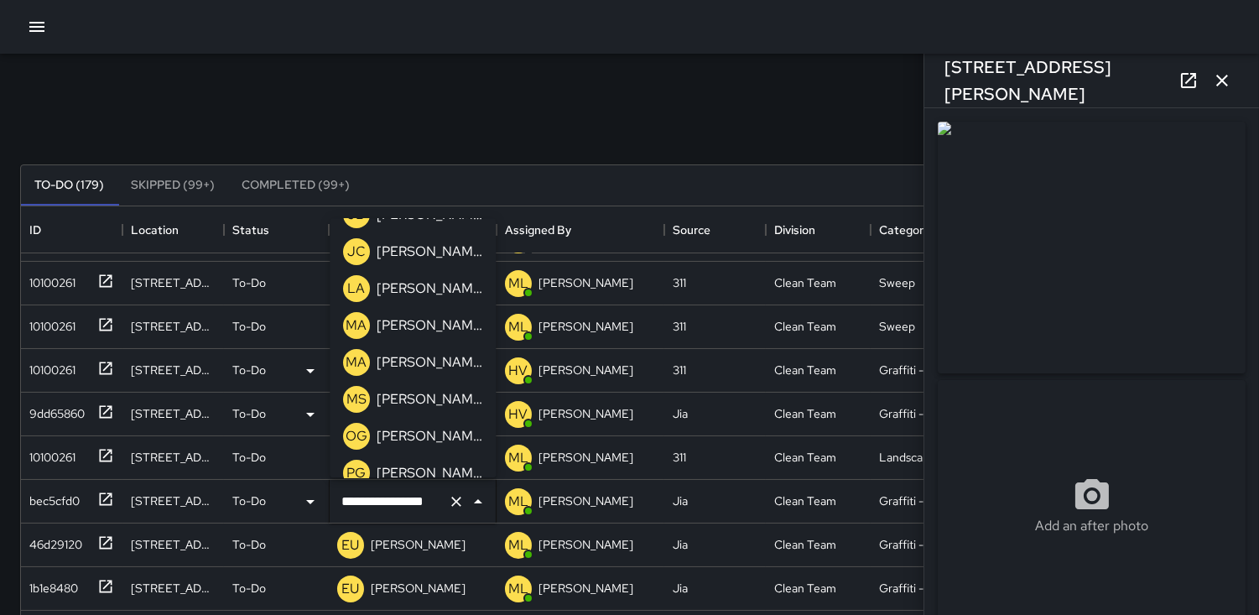
click at [358, 434] on p "OG" at bounding box center [357, 436] width 22 height 20
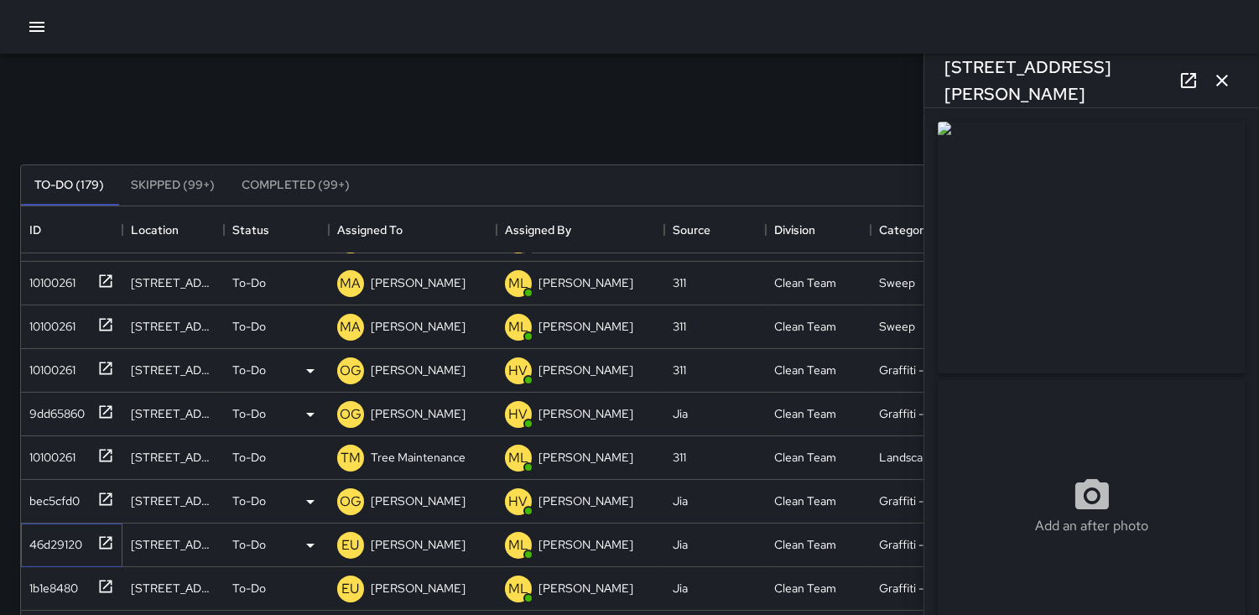
click at [43, 543] on div "46d29120" at bounding box center [53, 540] width 60 height 23
click at [348, 538] on p "EU" at bounding box center [351, 545] width 18 height 20
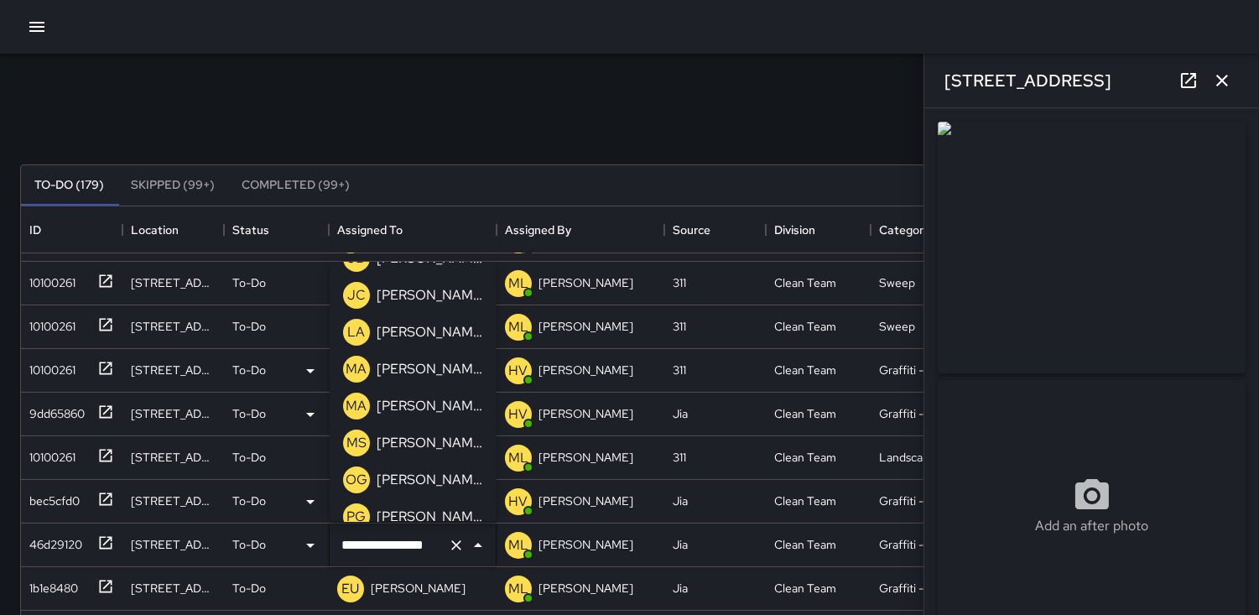
click at [357, 479] on p "OG" at bounding box center [357, 480] width 22 height 20
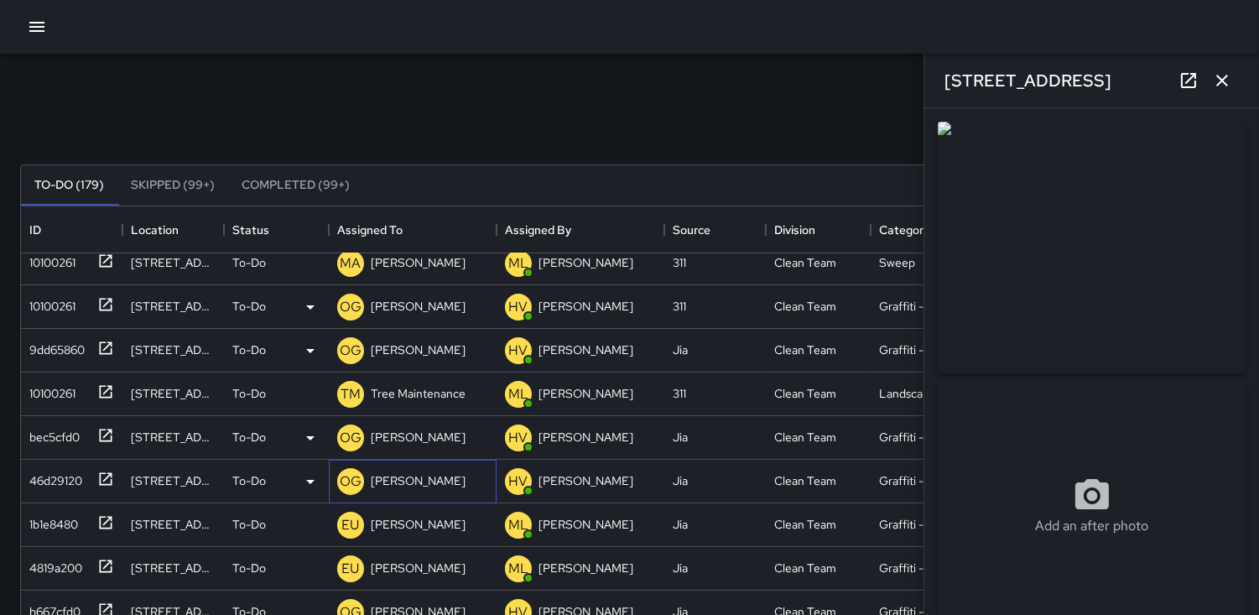
scroll to position [652, 0]
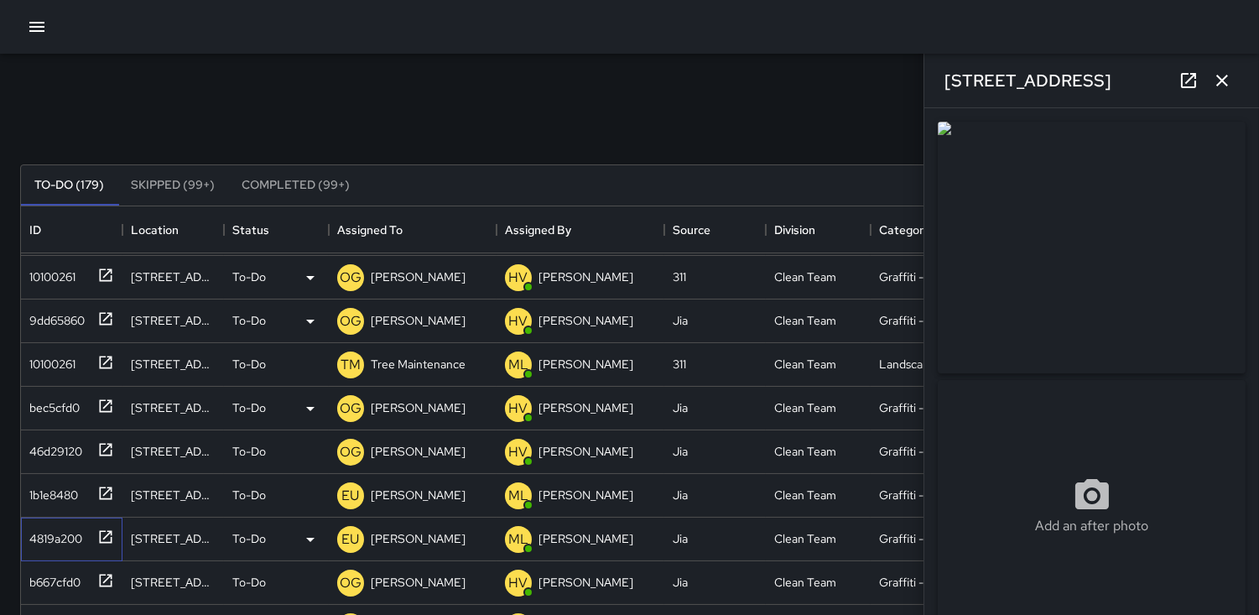
click at [65, 527] on div "4819a200" at bounding box center [53, 534] width 60 height 23
type input "**********"
click at [349, 534] on p "EU" at bounding box center [351, 539] width 18 height 20
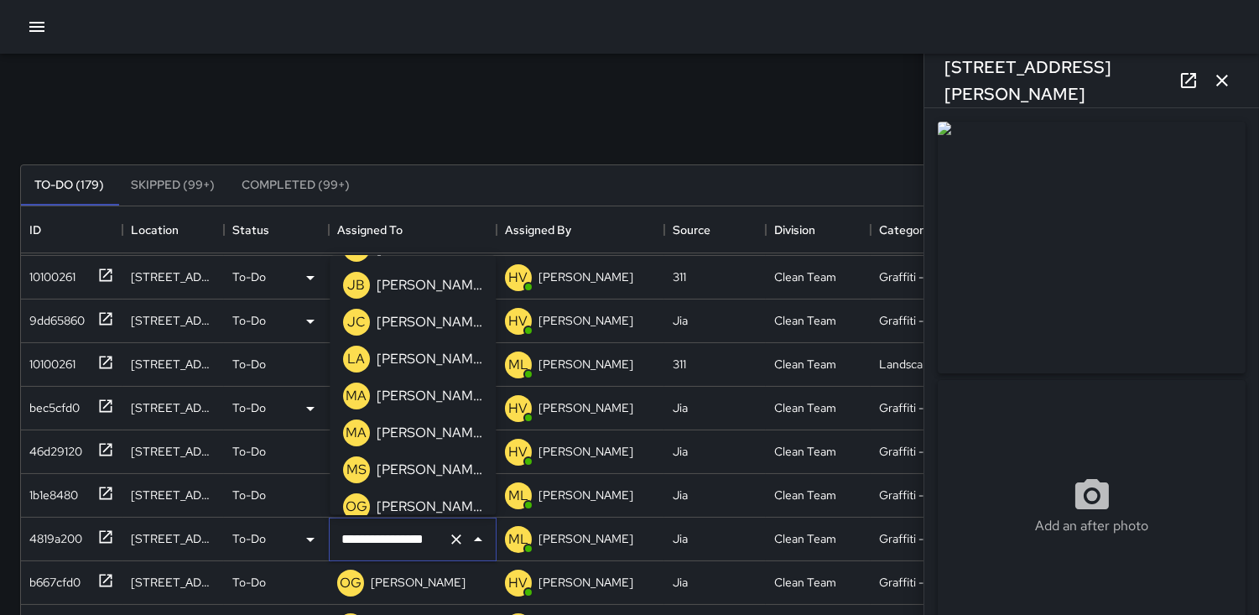
scroll to position [471, 0]
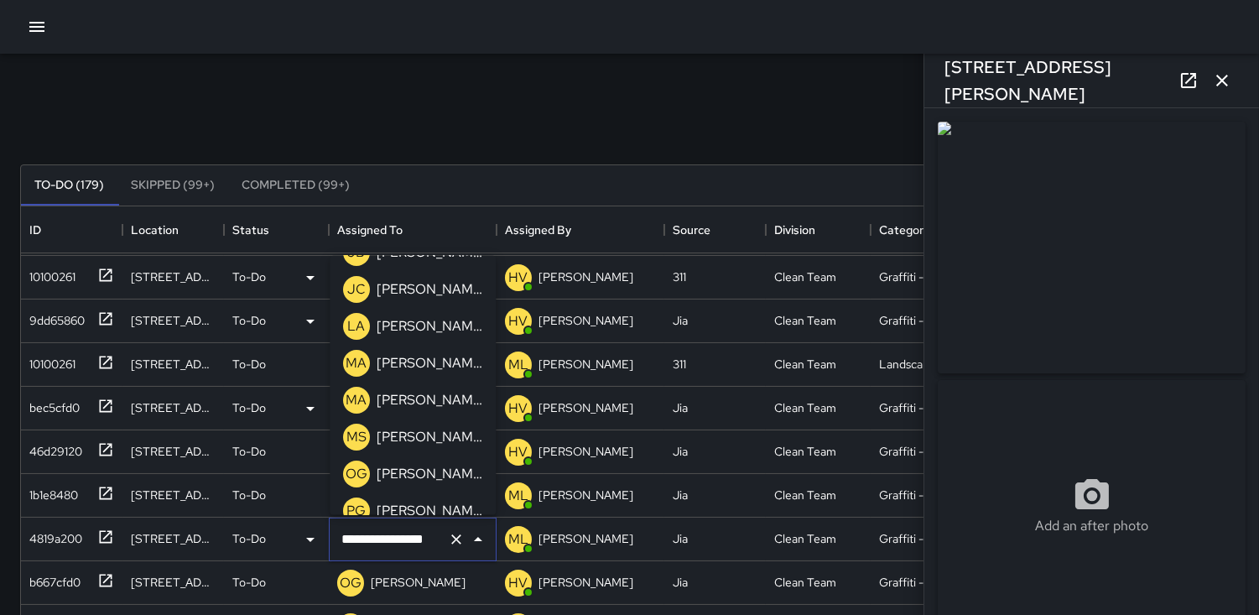
click at [355, 472] on p "OG" at bounding box center [357, 473] width 22 height 20
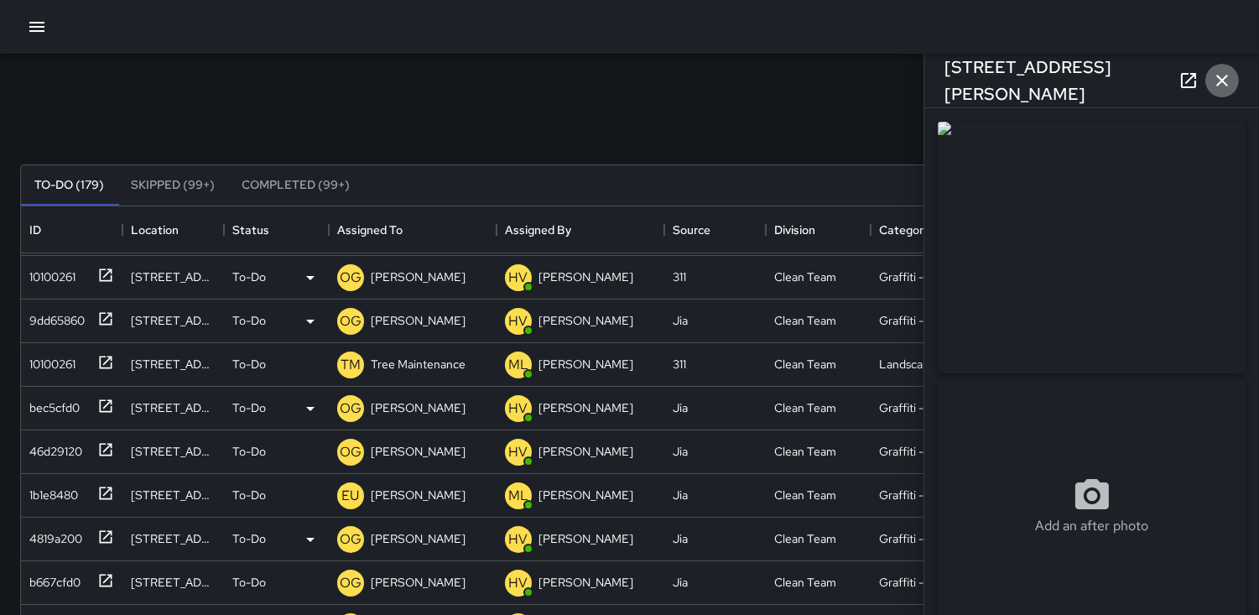
click at [1218, 86] on icon "button" at bounding box center [1222, 81] width 12 height 12
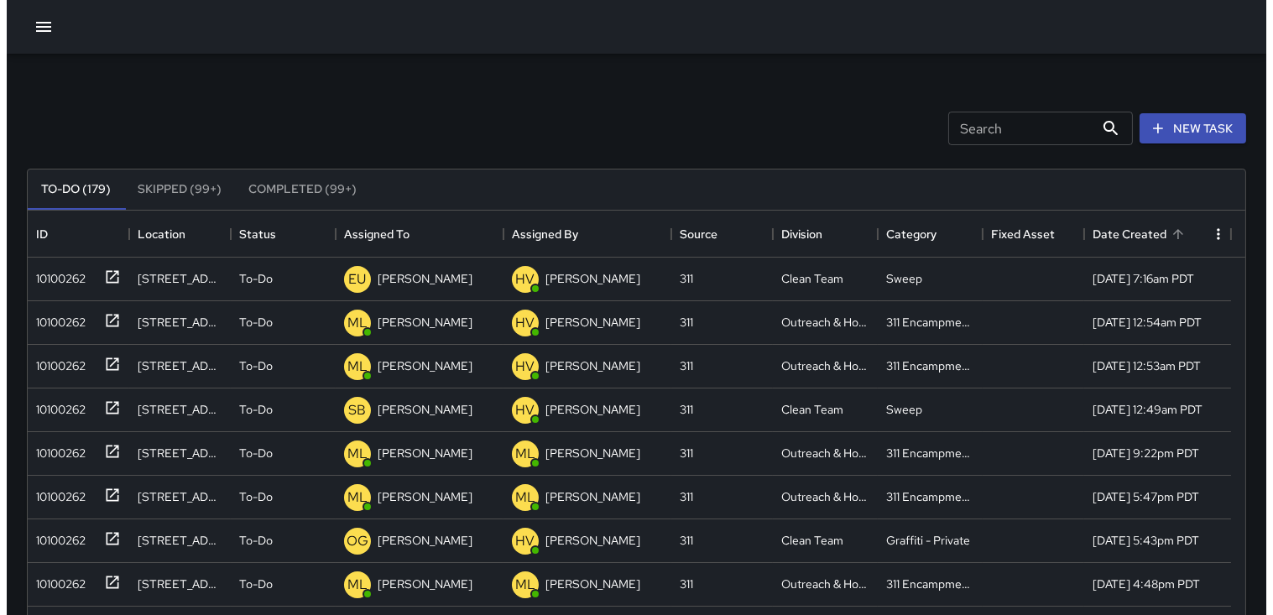
scroll to position [0, 0]
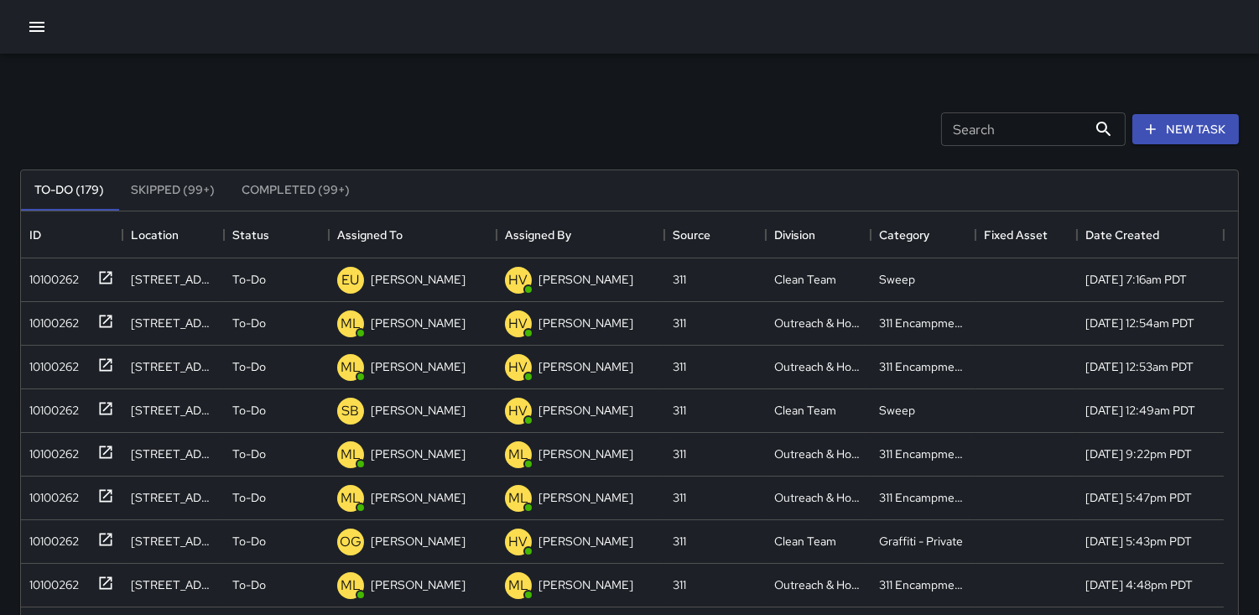
click at [45, 21] on icon "button" at bounding box center [37, 27] width 20 height 20
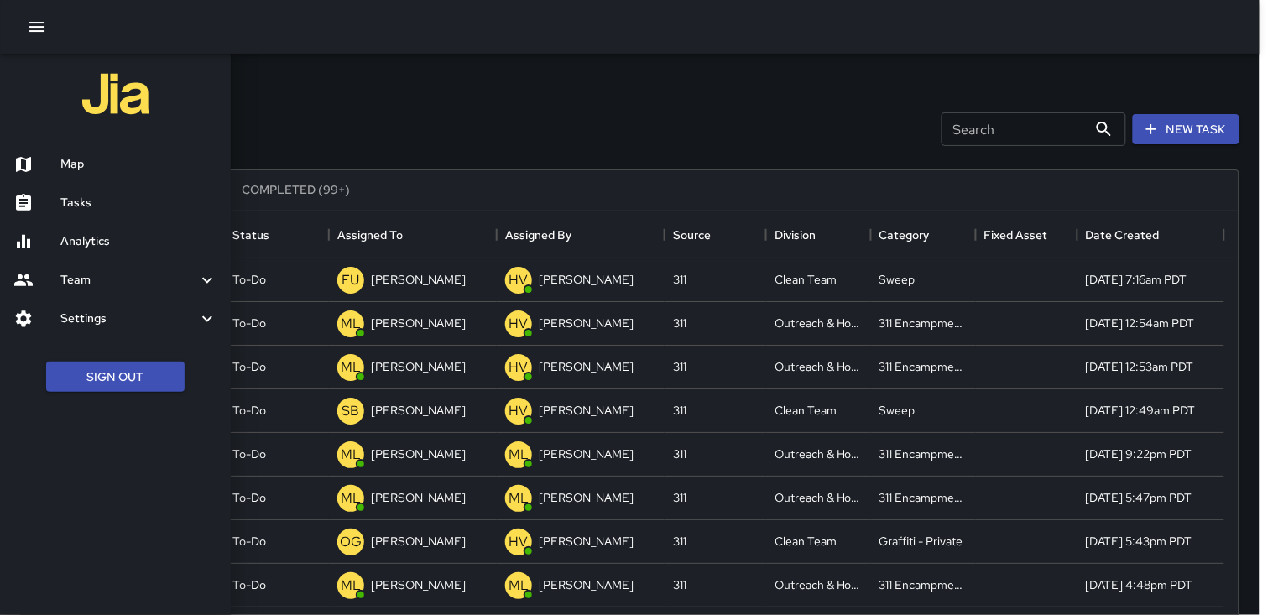
click at [116, 166] on h6 "Map" at bounding box center [138, 164] width 157 height 18
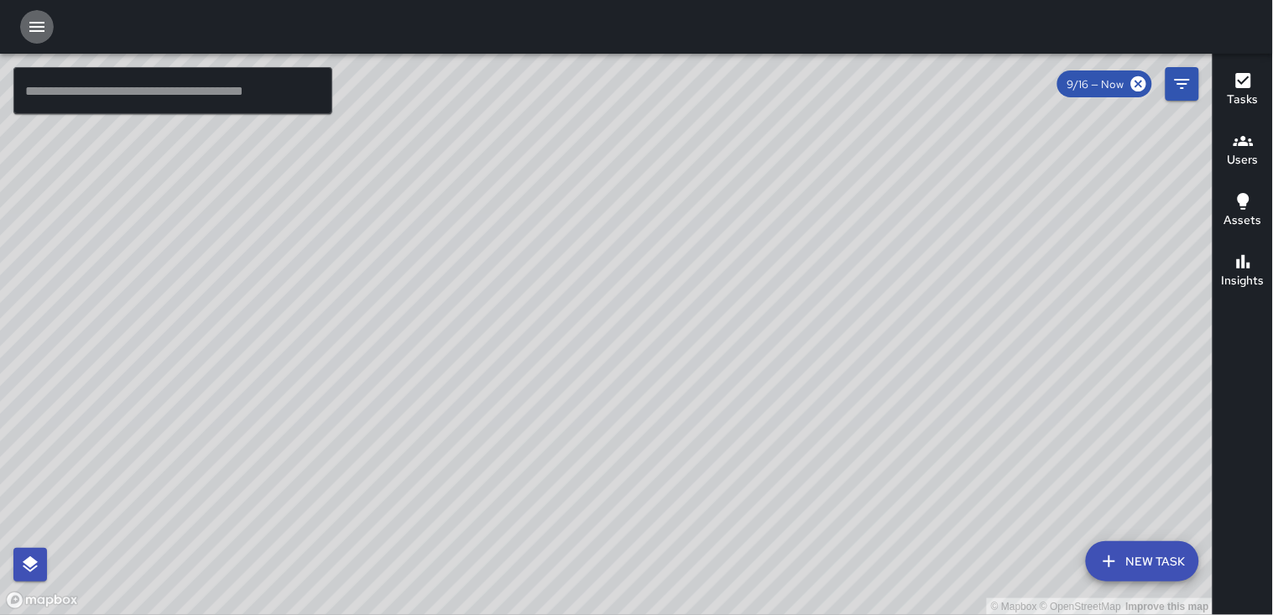
click at [36, 27] on icon "button" at bounding box center [36, 27] width 15 height 10
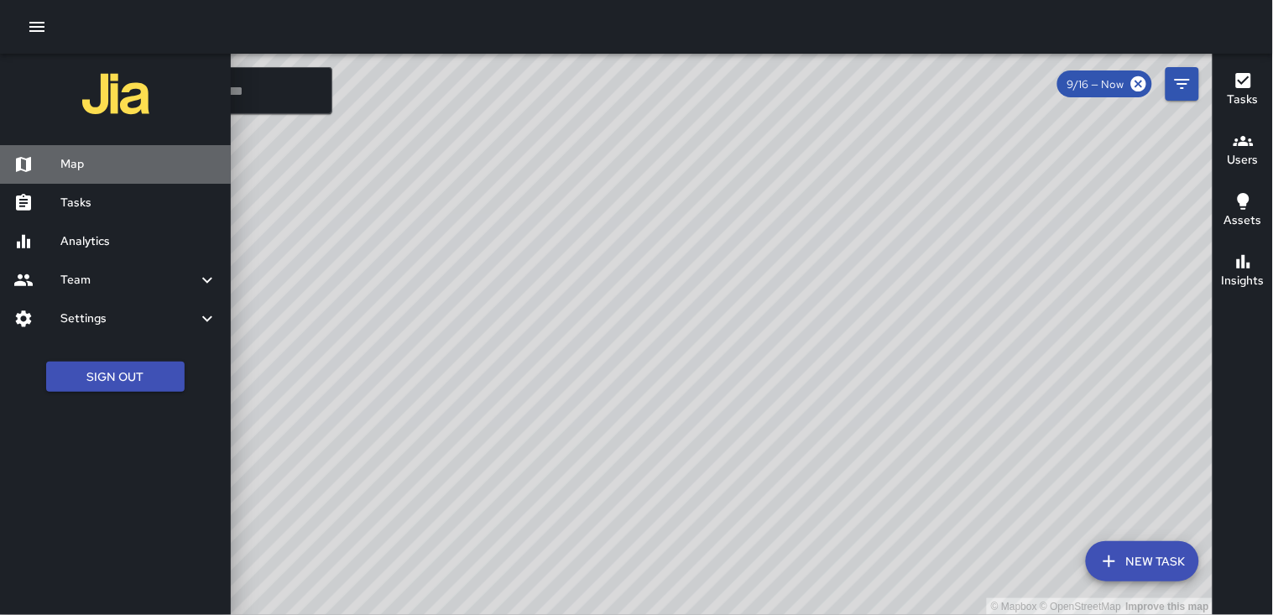
click at [89, 163] on h6 "Map" at bounding box center [138, 164] width 157 height 18
